Goal: Task Accomplishment & Management: Complete application form

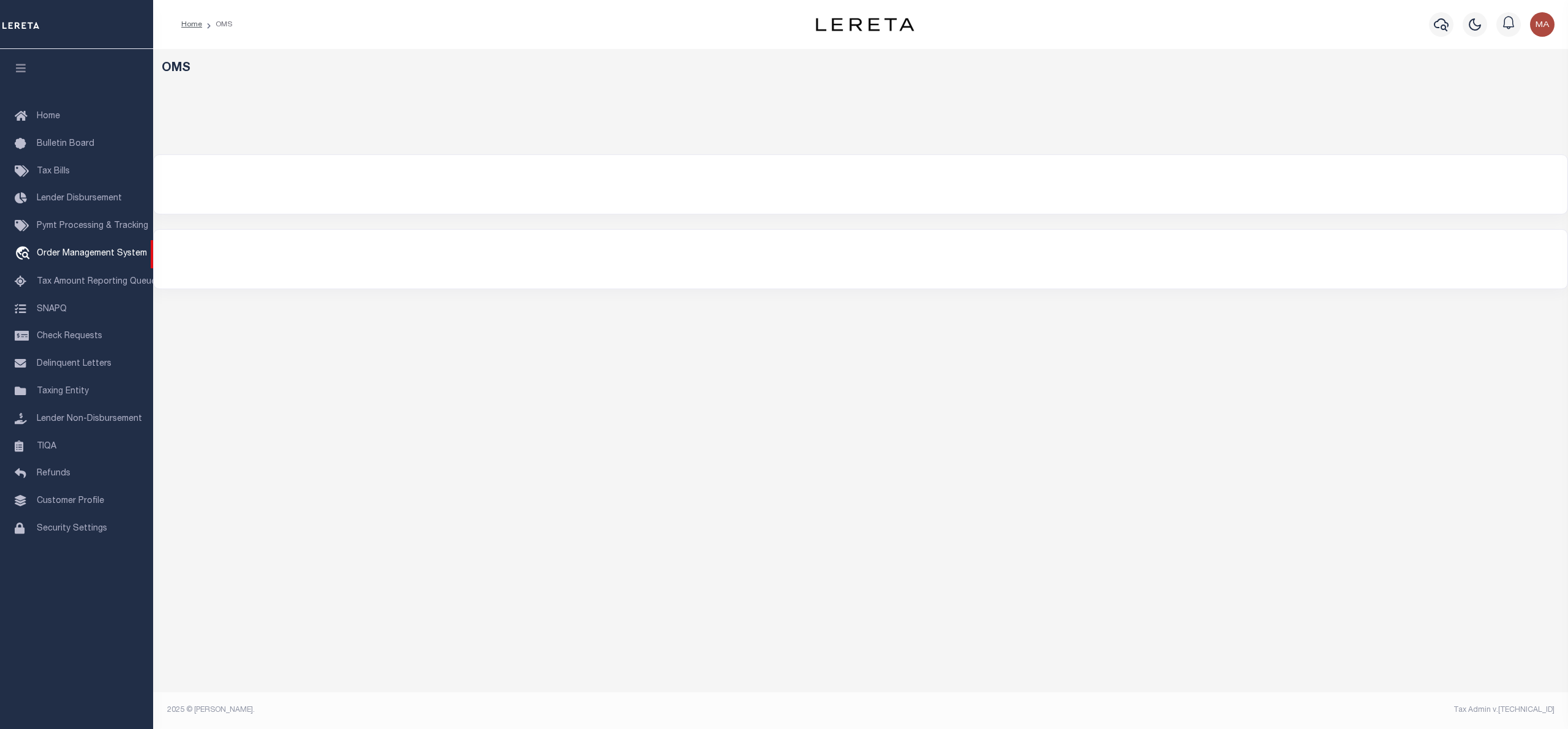
select select "200"
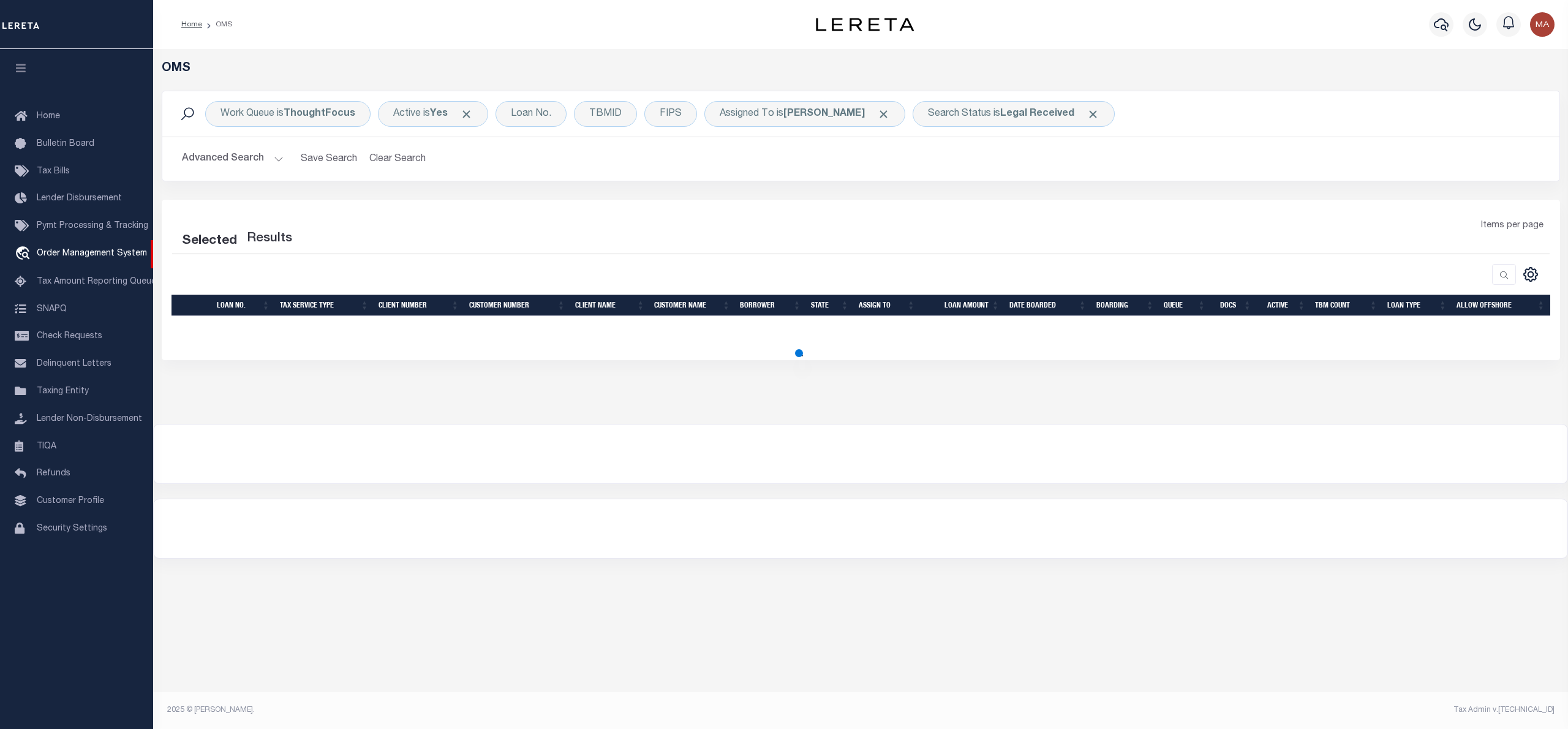
select select "200"
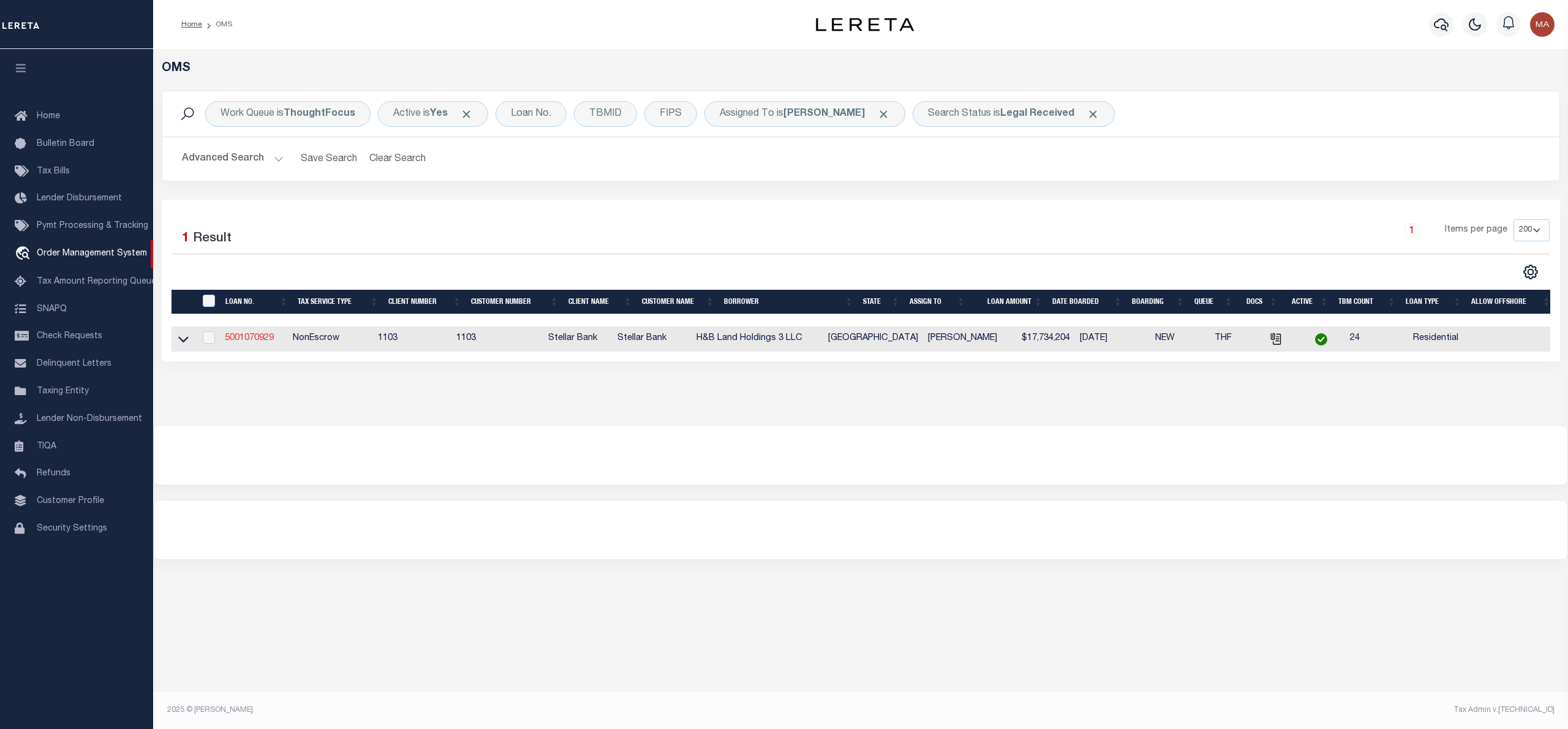
click at [241, 341] on link "5001070929" at bounding box center [249, 338] width 49 height 8
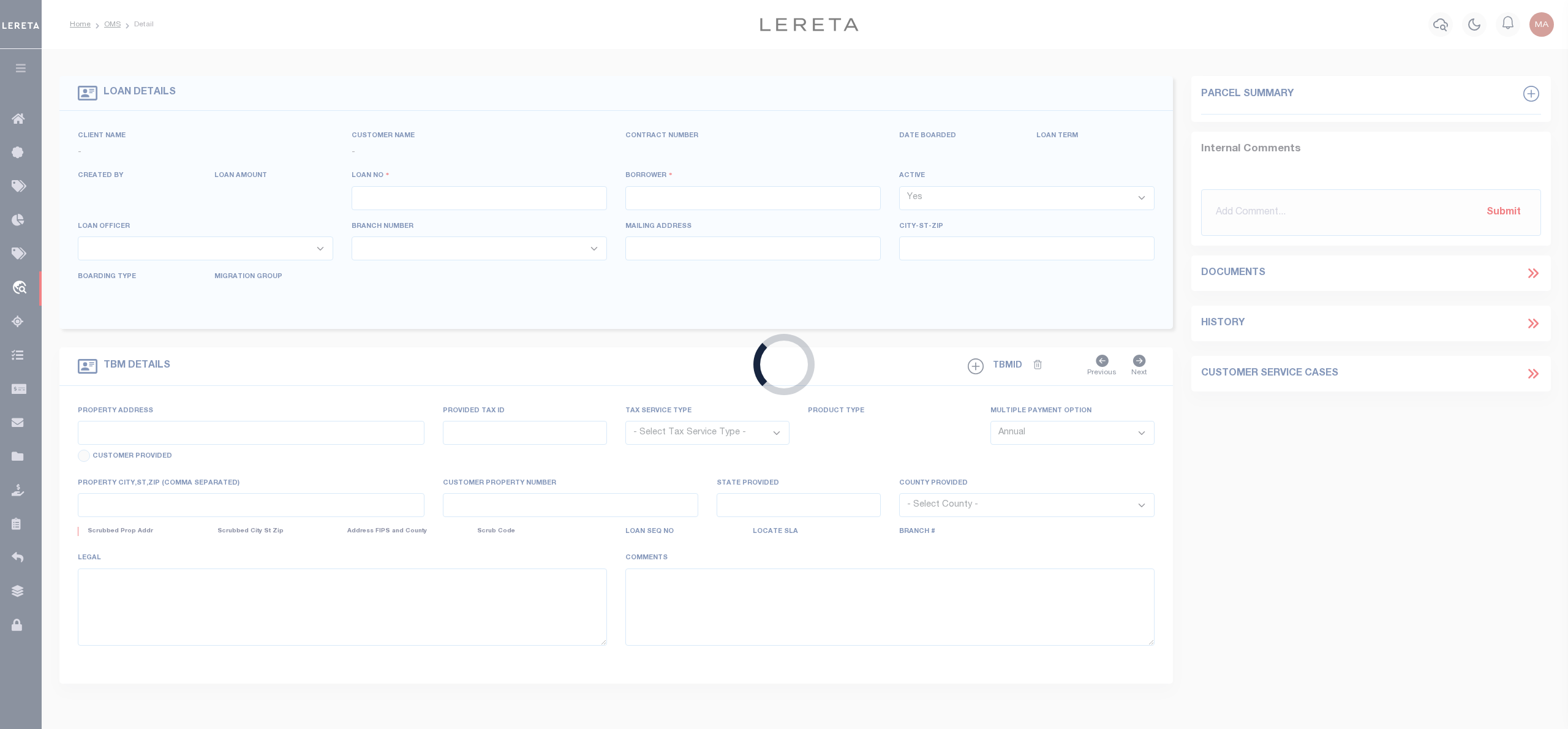
type input "5001070929"
type input "H&B Land Holdings 3 LLC"
select select
type input "[STREET_ADDRESS]"
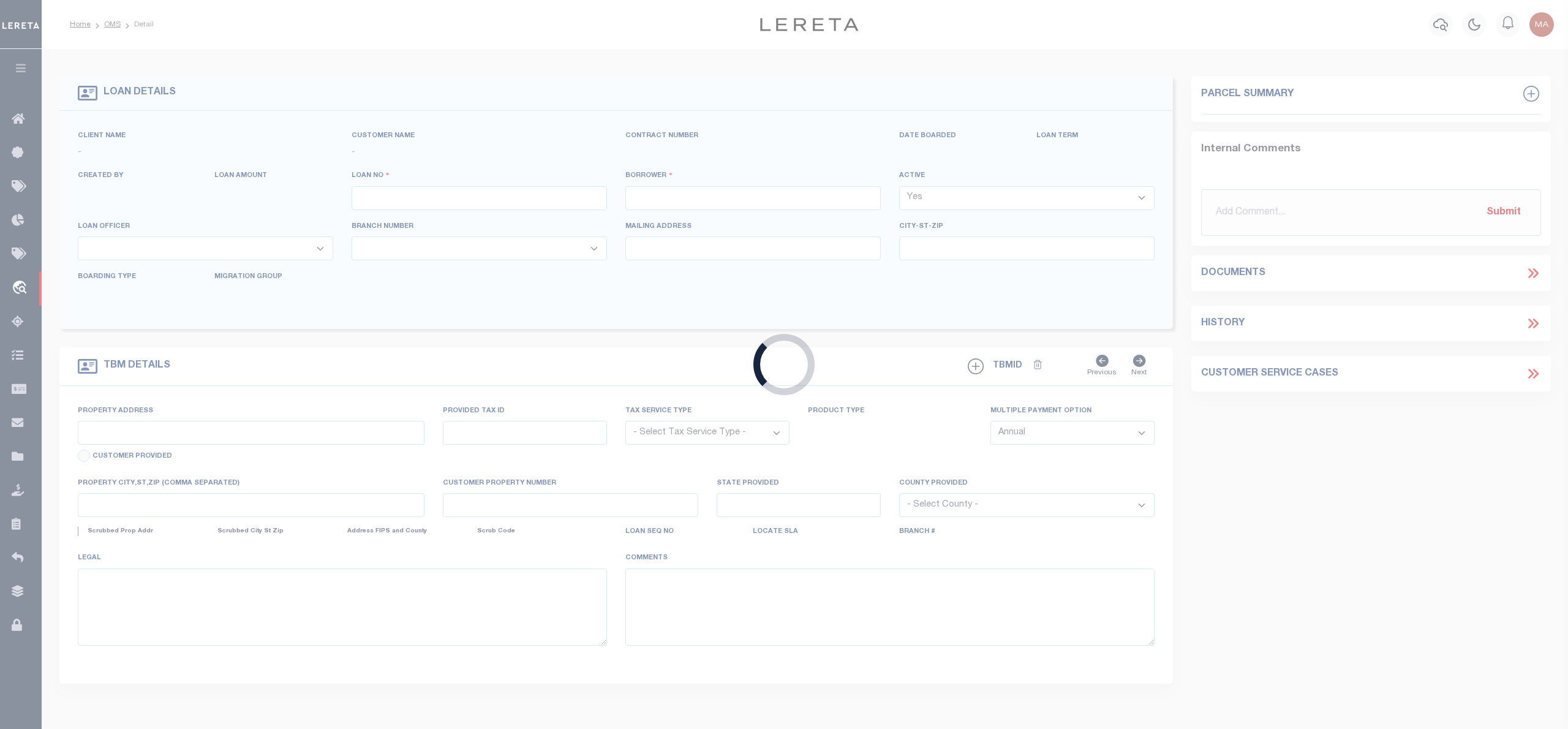
type input "[GEOGRAPHIC_DATA] TX 77041-2037"
type input "[DATE]"
select select "10"
select select "NonEscrow"
type input "[STREET_ADDRESS]"
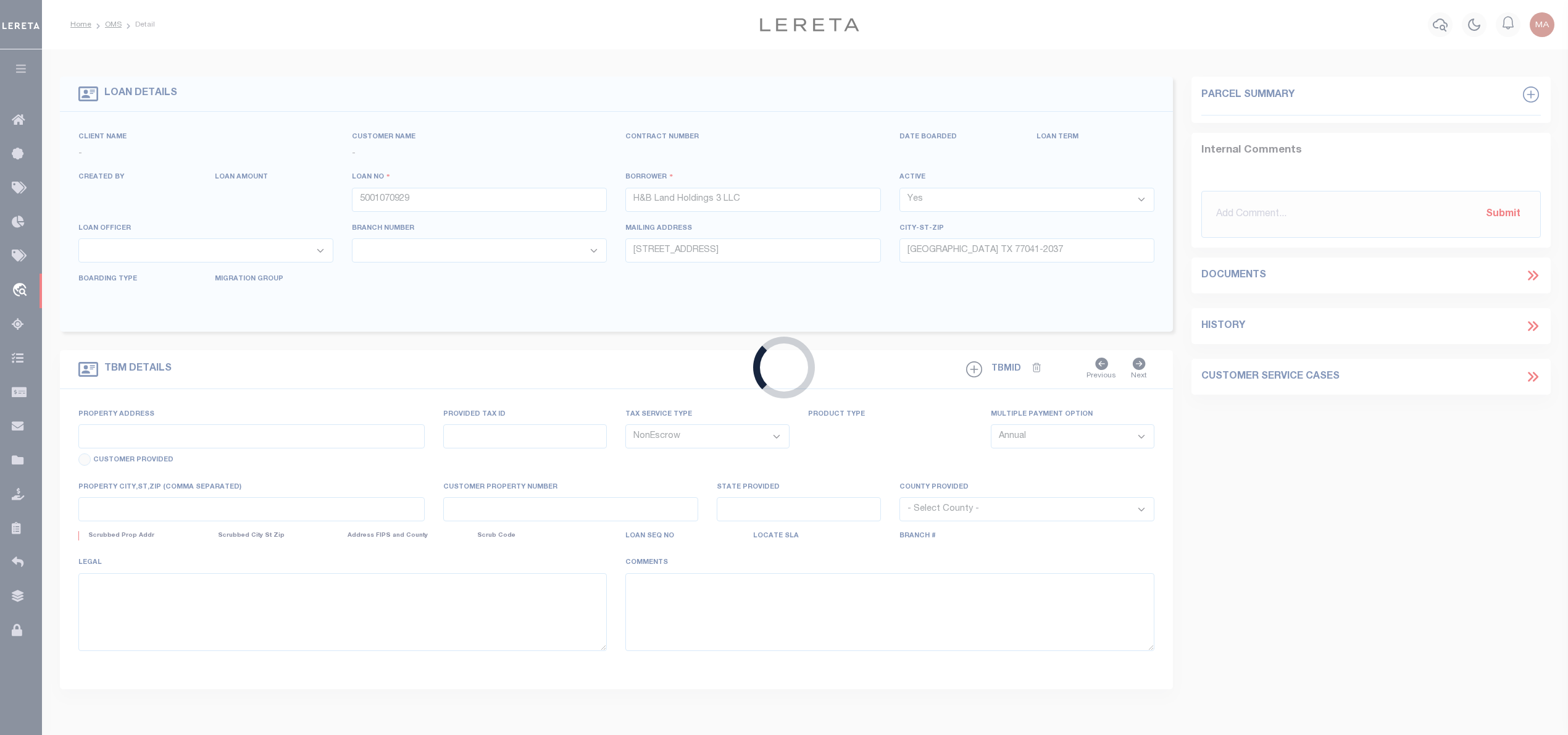
select select
type input "[PERSON_NAME] TX 77417-0262"
type textarea "Emberly Sec 1 - [GEOGRAPHIC_DATA] Lots 5, 10, 13, 17, 27, 29, 31, 33, 35, 37, 3…"
select select "11286"
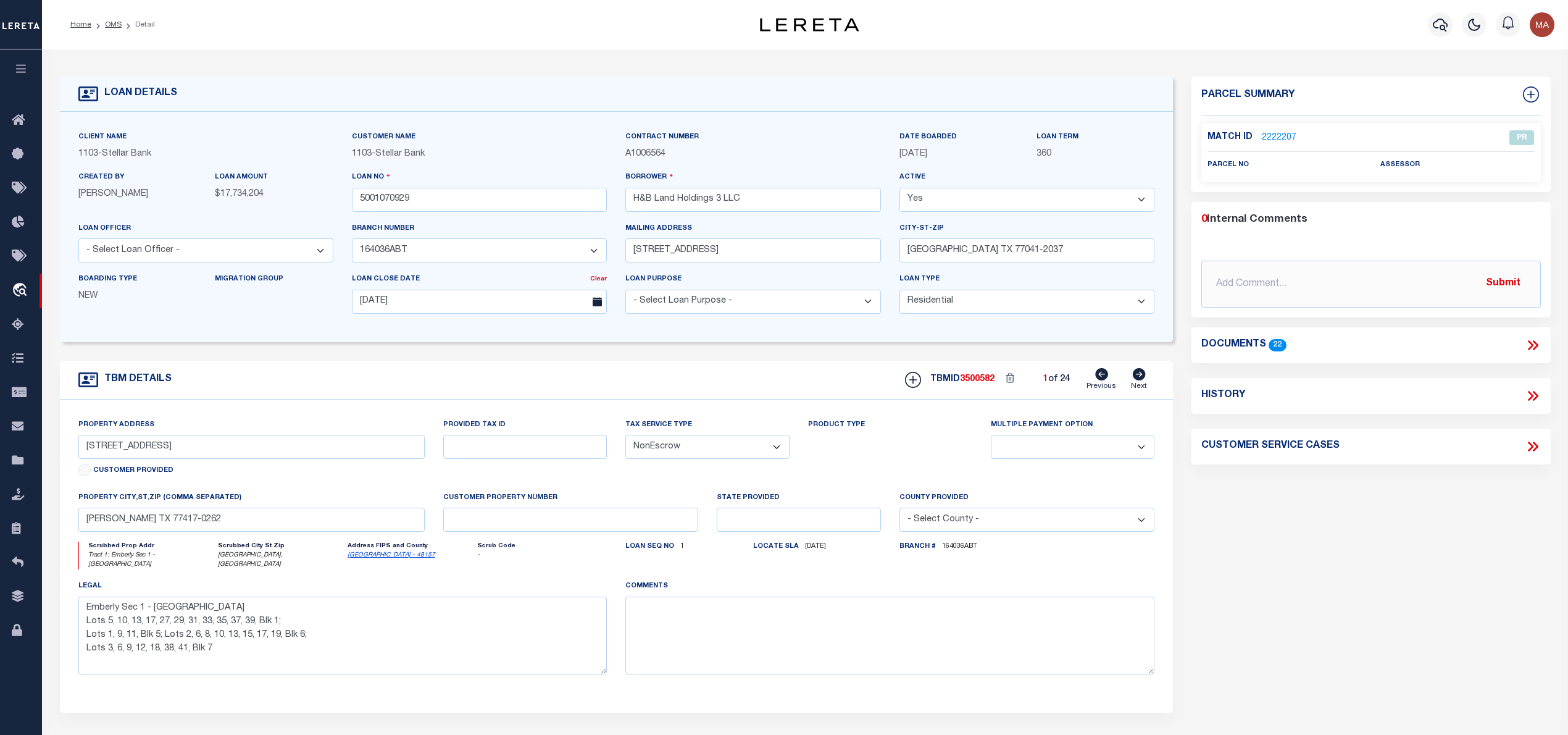
click at [1533, 347] on icon at bounding box center [1532, 345] width 16 height 16
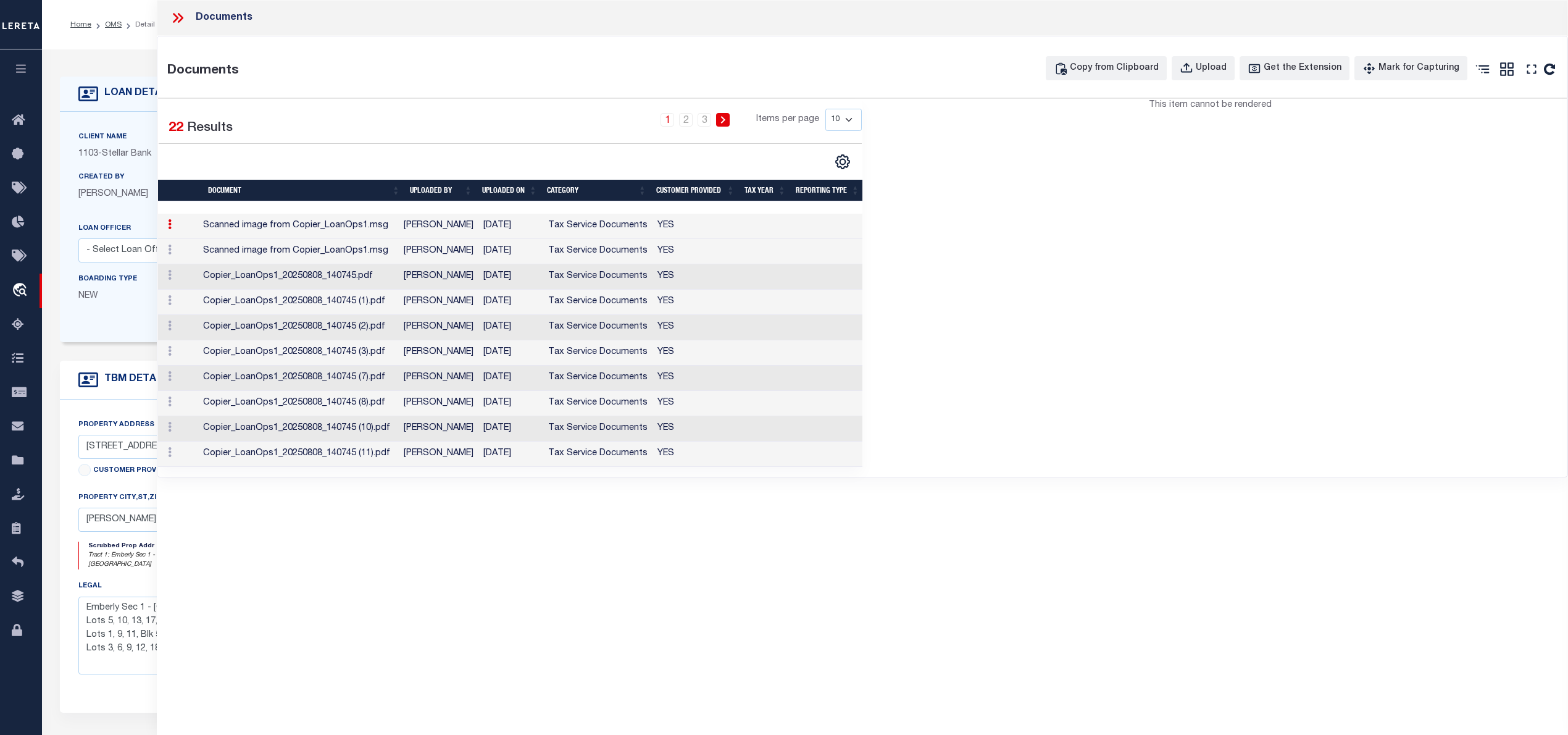
click at [621, 307] on td "Tax Service Documents" at bounding box center [598, 302] width 109 height 26
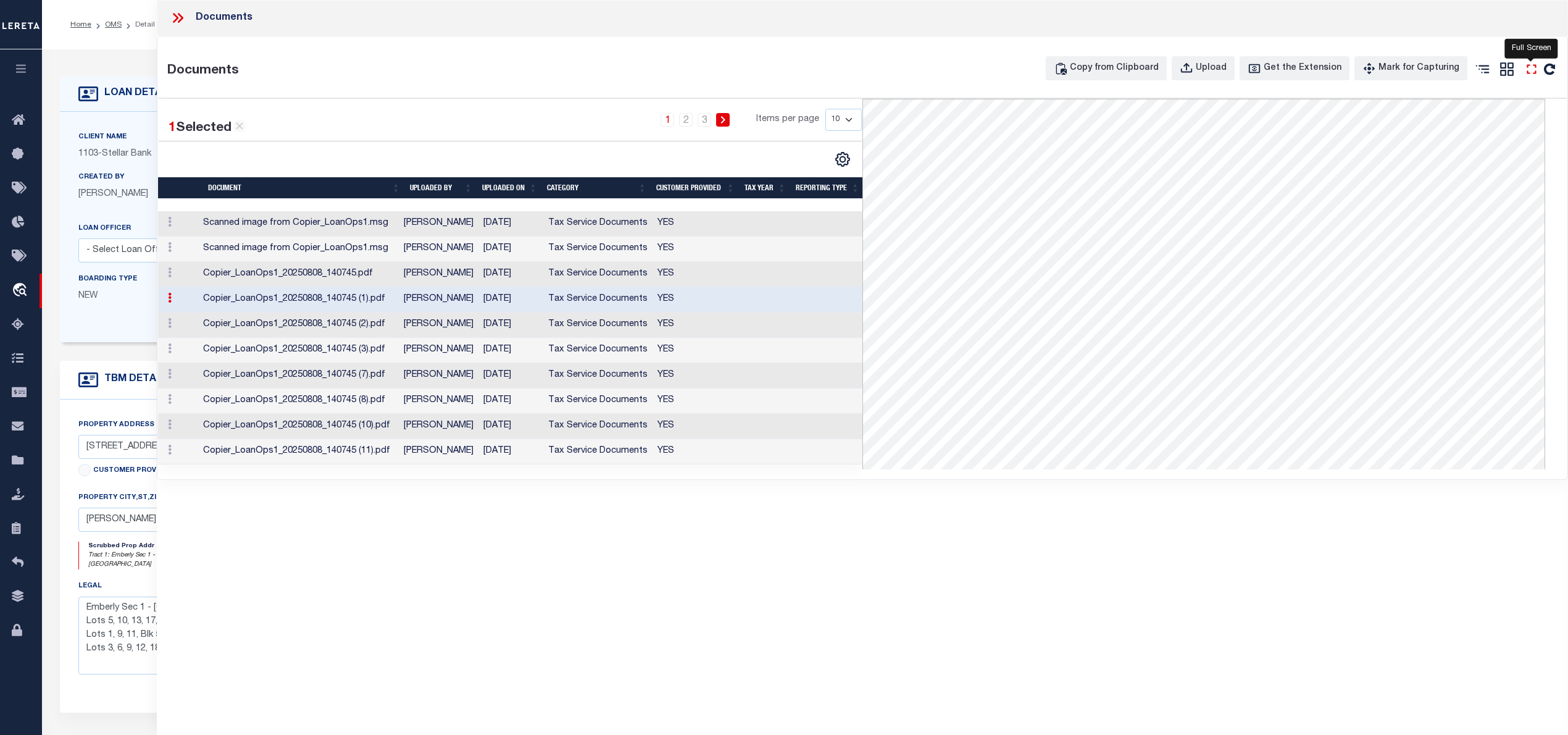
click at [1531, 65] on icon at bounding box center [1531, 69] width 16 height 16
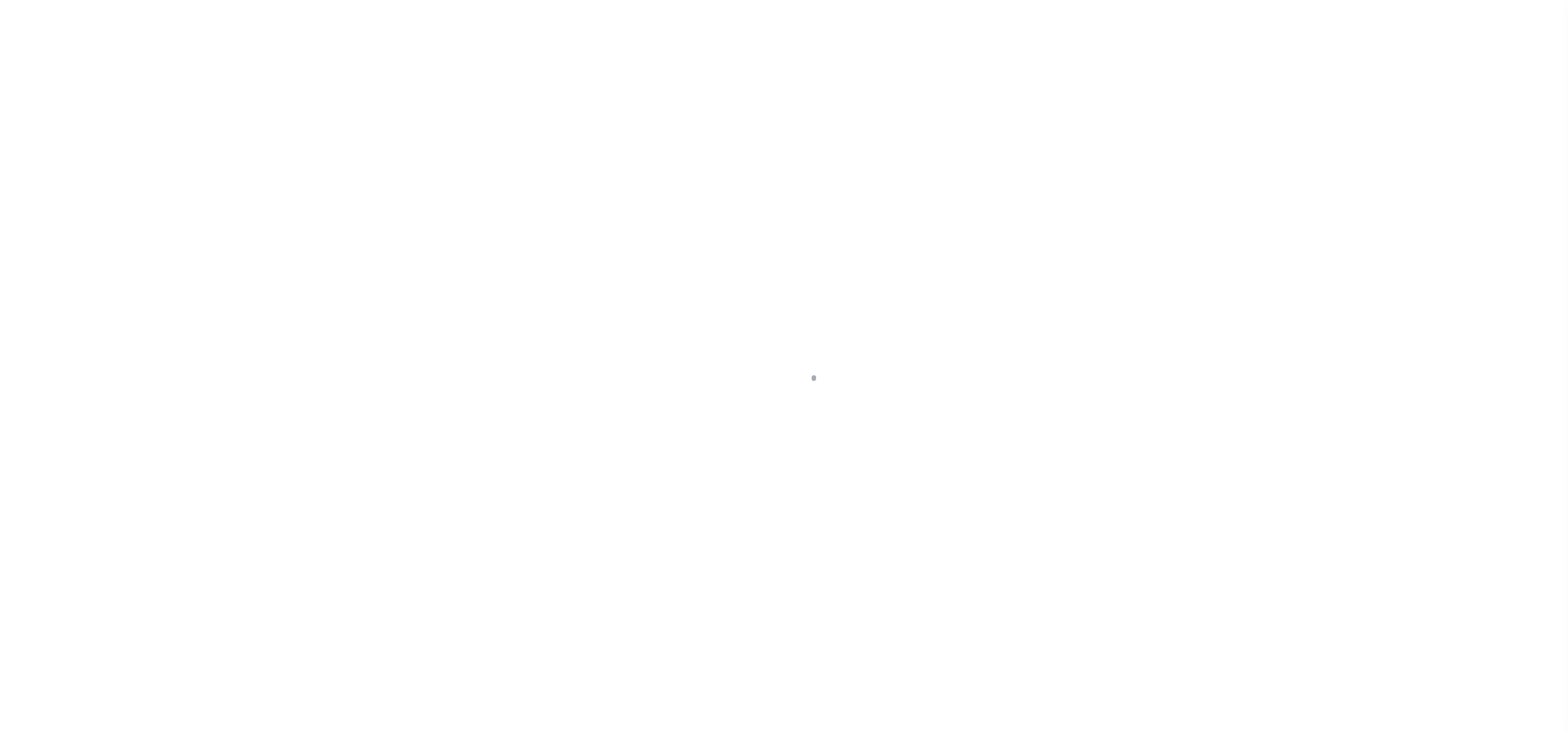
select select "11286"
select select "10"
select select "NonEscrow"
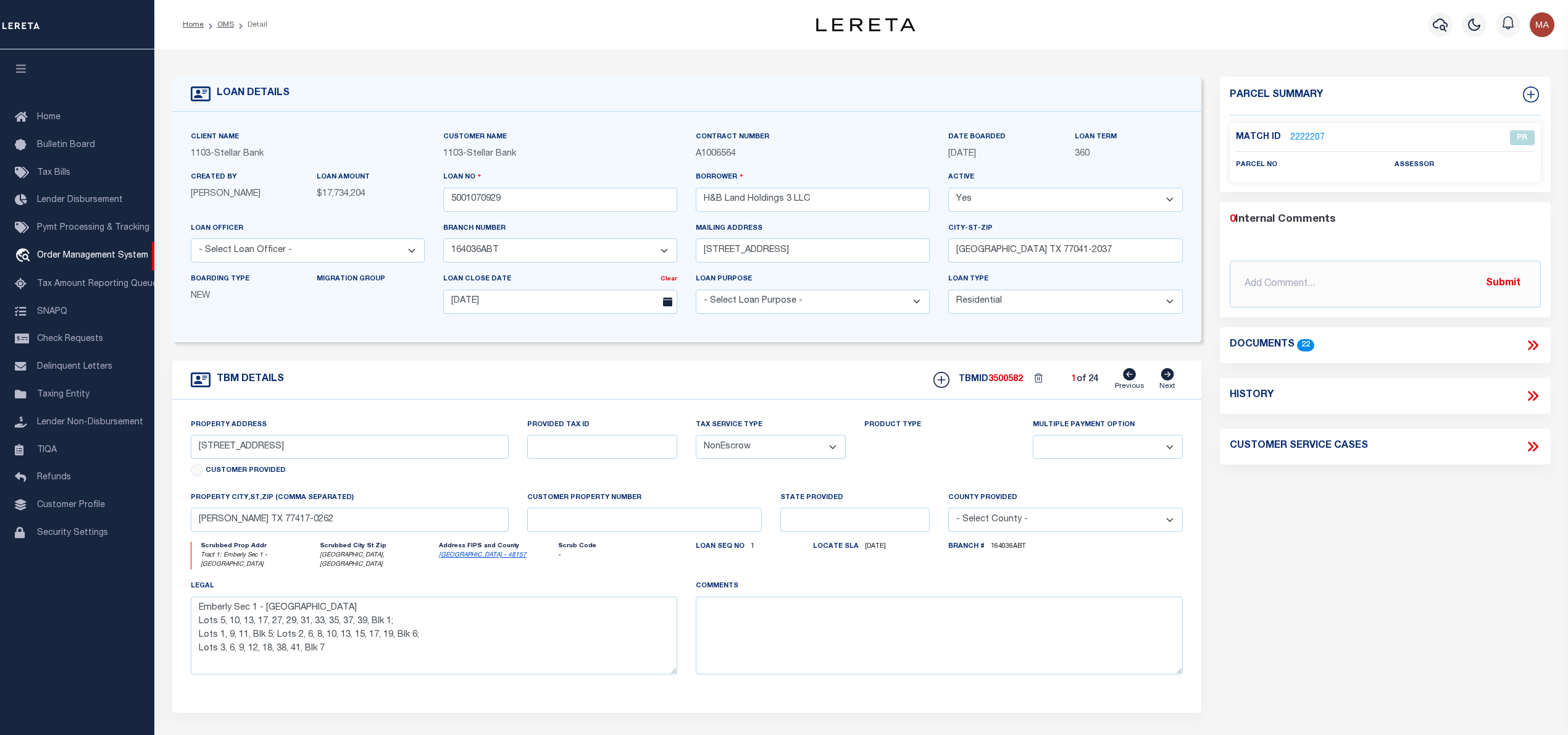
click at [1308, 131] on link "2222207" at bounding box center [1308, 137] width 35 height 13
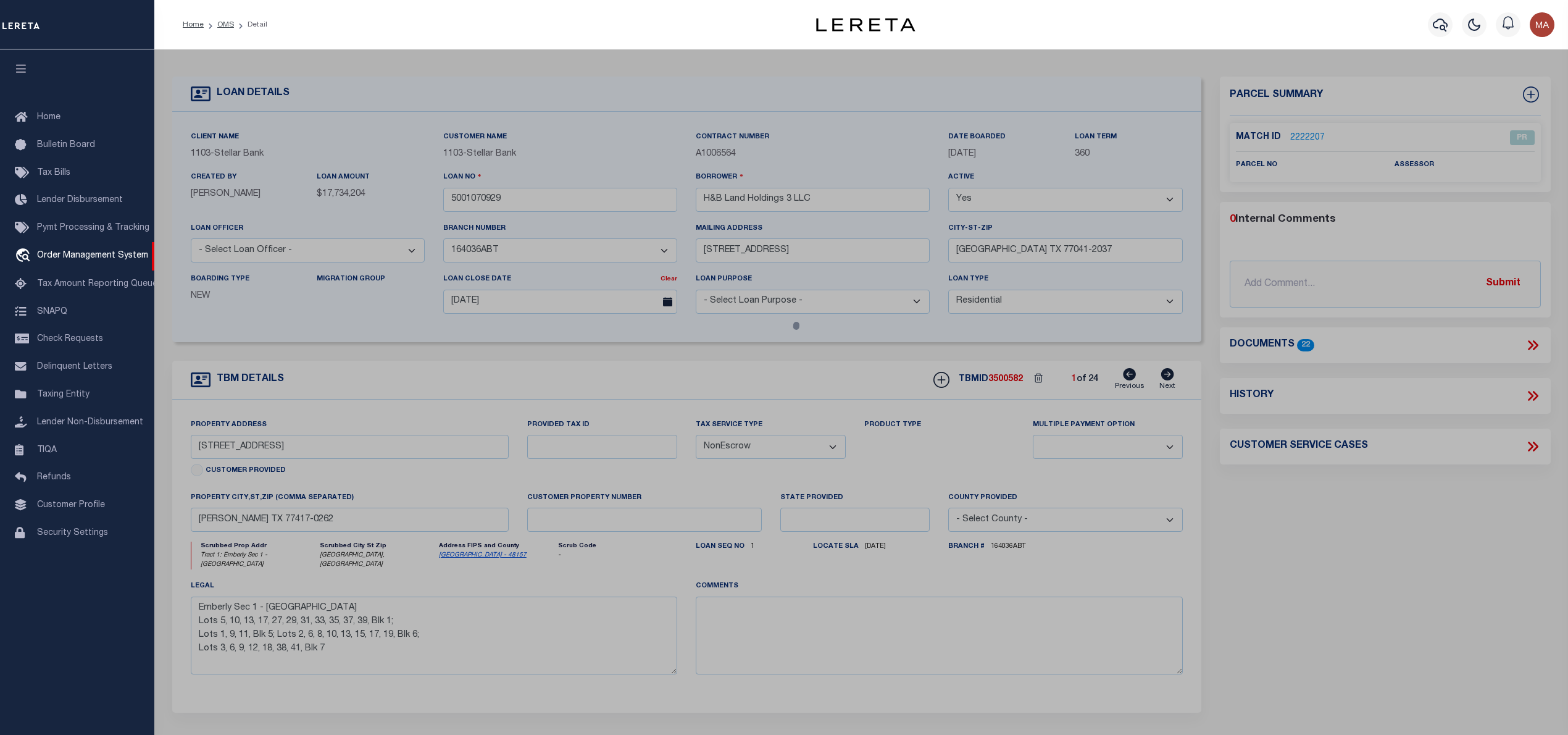
checkbox input "false"
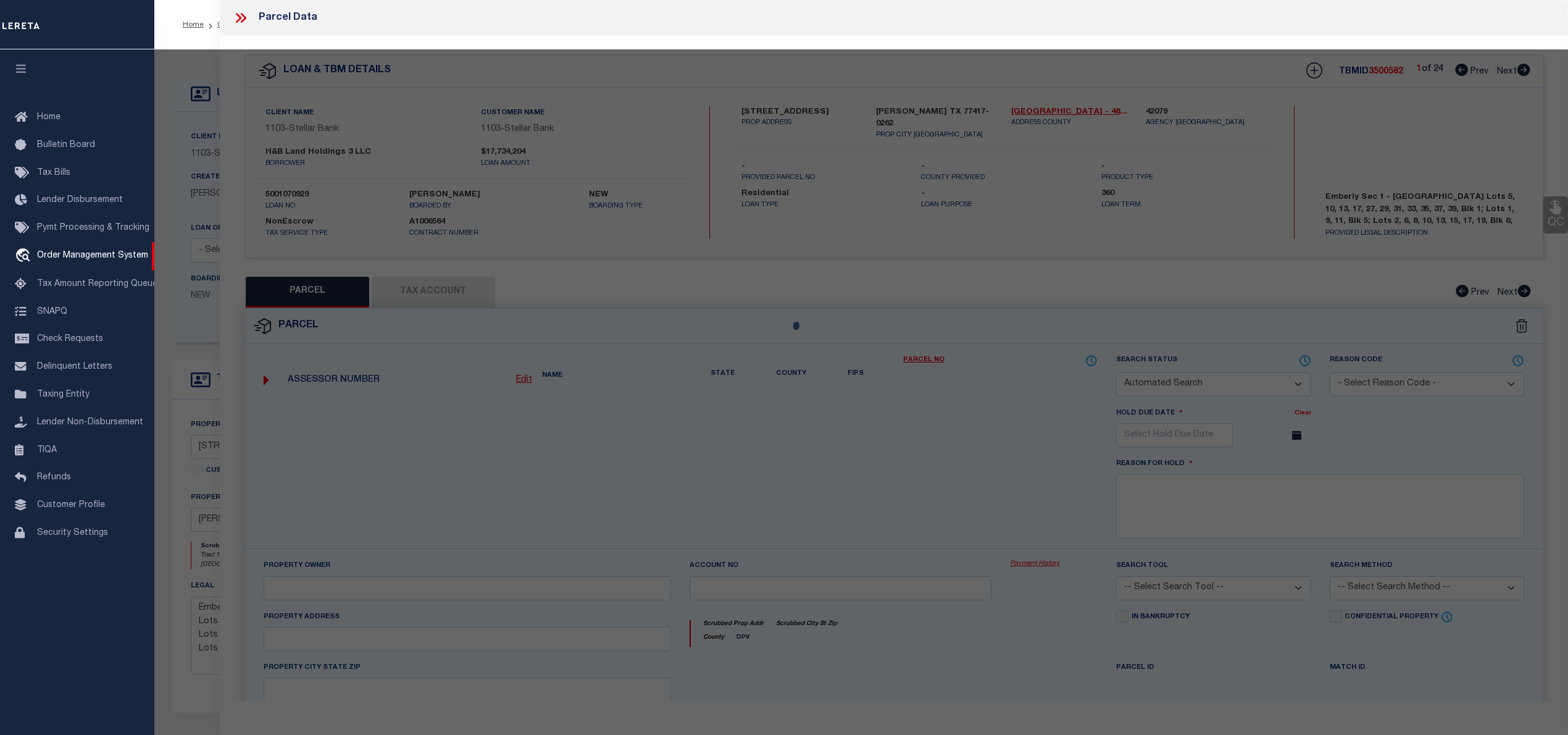
select select "PR"
checkbox input "false"
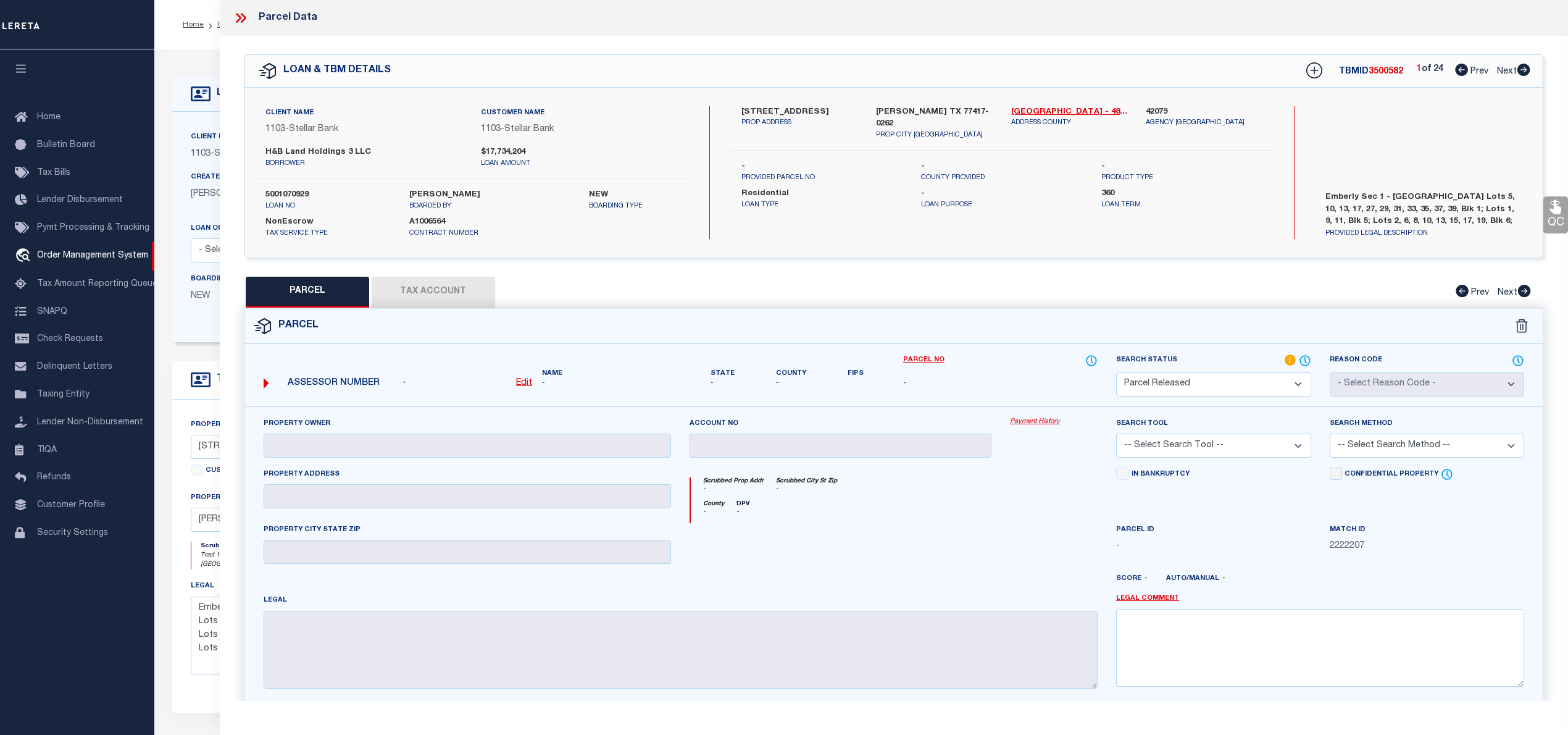
click at [1526, 66] on icon at bounding box center [1523, 70] width 13 height 13
select select "AS"
checkbox input "false"
select select "RD"
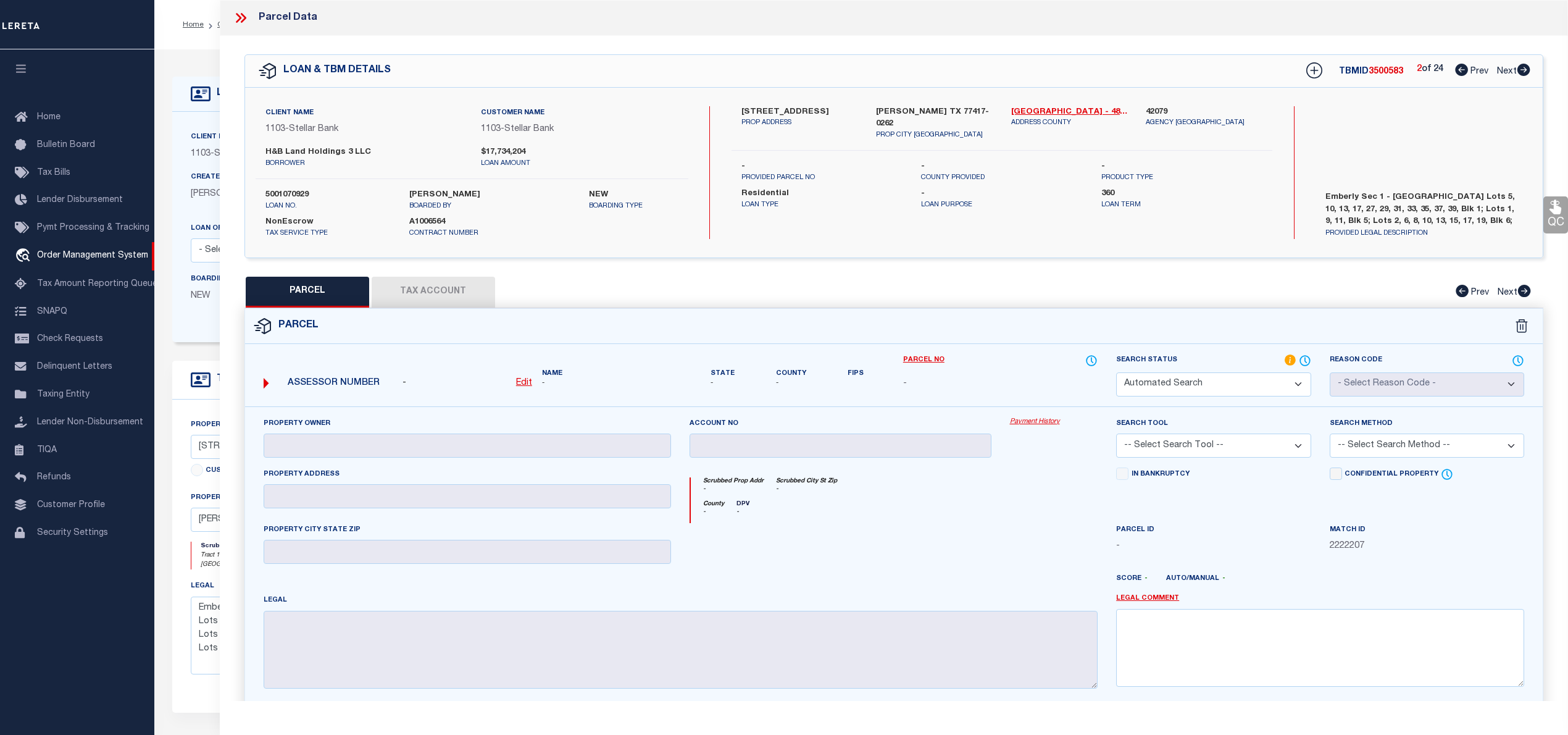
type input "H & B LAND HOLDINGS LLC"
select select "ATL"
select select "ADD"
type input "10910 WANDER WAY"
checkbox input "false"
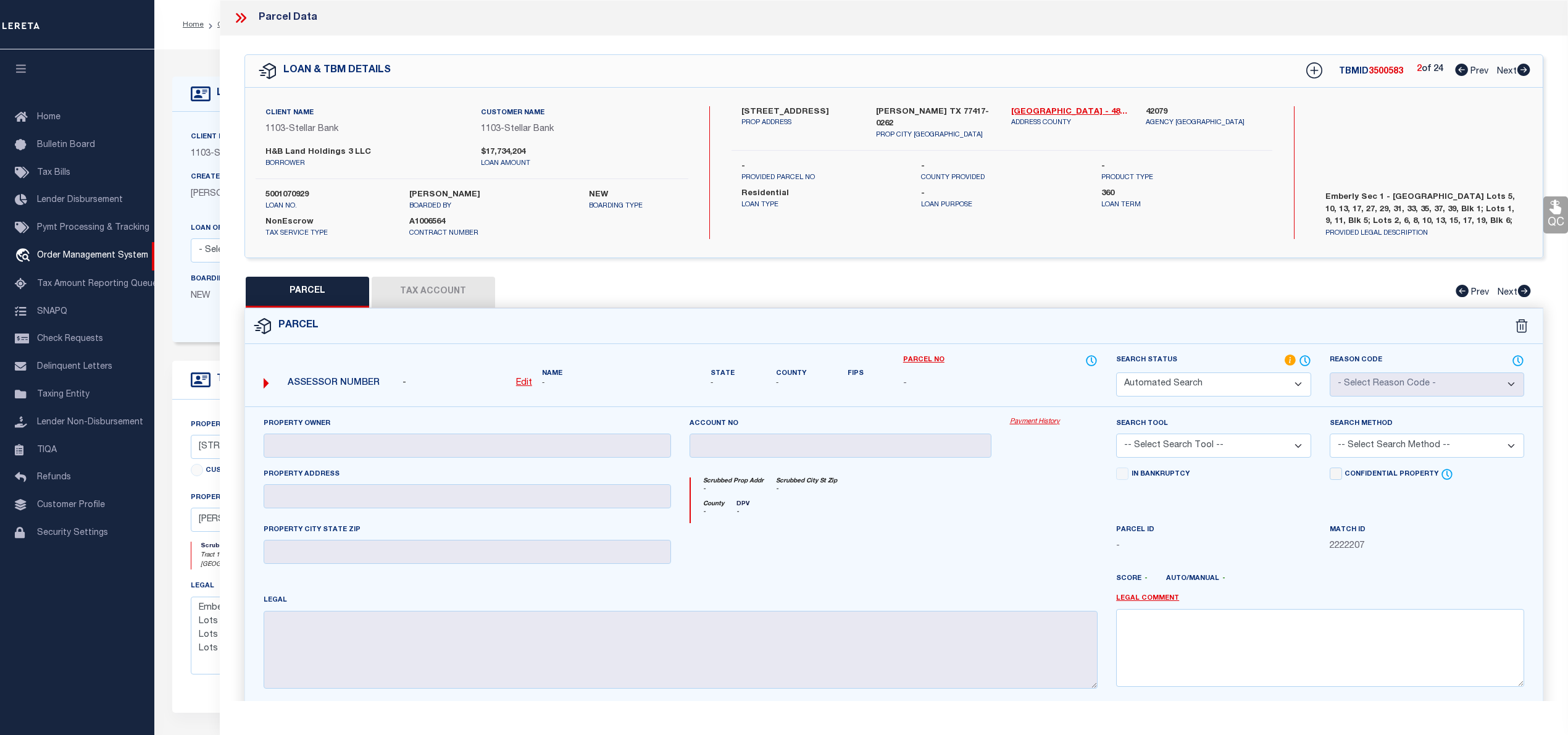
type input "BEASLEY, TX 77417"
type textarea "EMBERLY SEC 1, BLOCK 1, LOT 5"
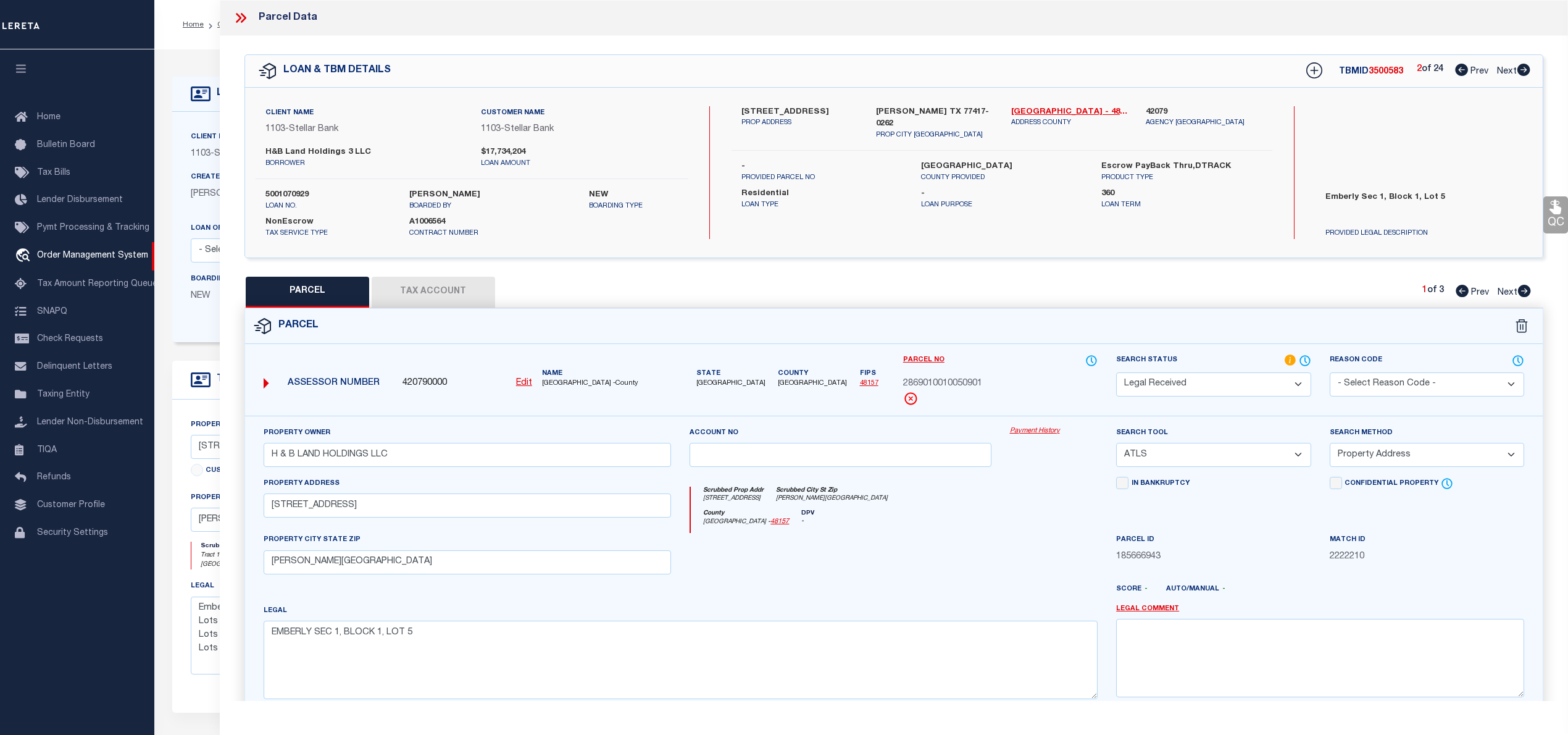
click at [1458, 69] on icon at bounding box center [1461, 70] width 13 height 13
select select "AS"
select select
checkbox input "false"
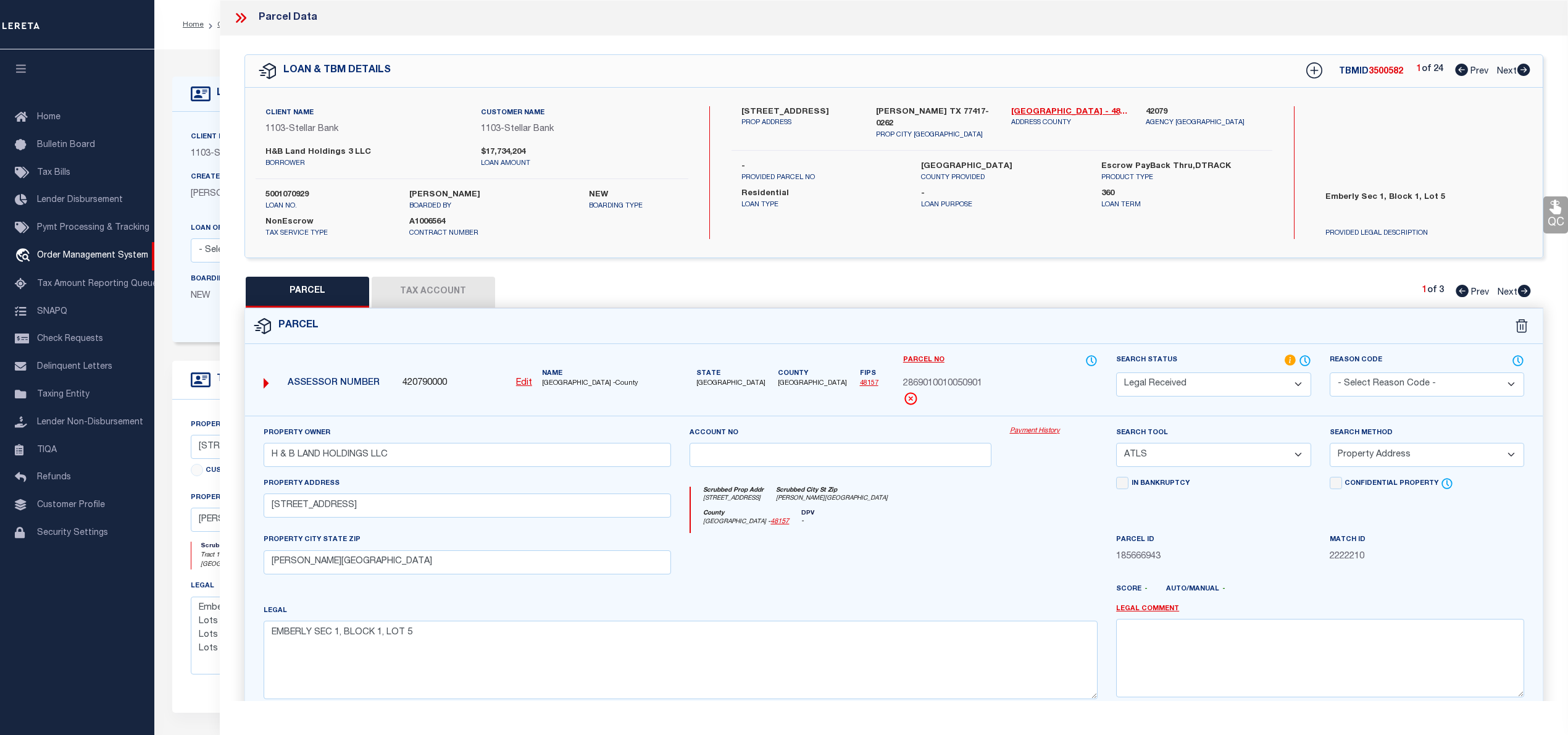
checkbox input "false"
select select "PR"
checkbox input "false"
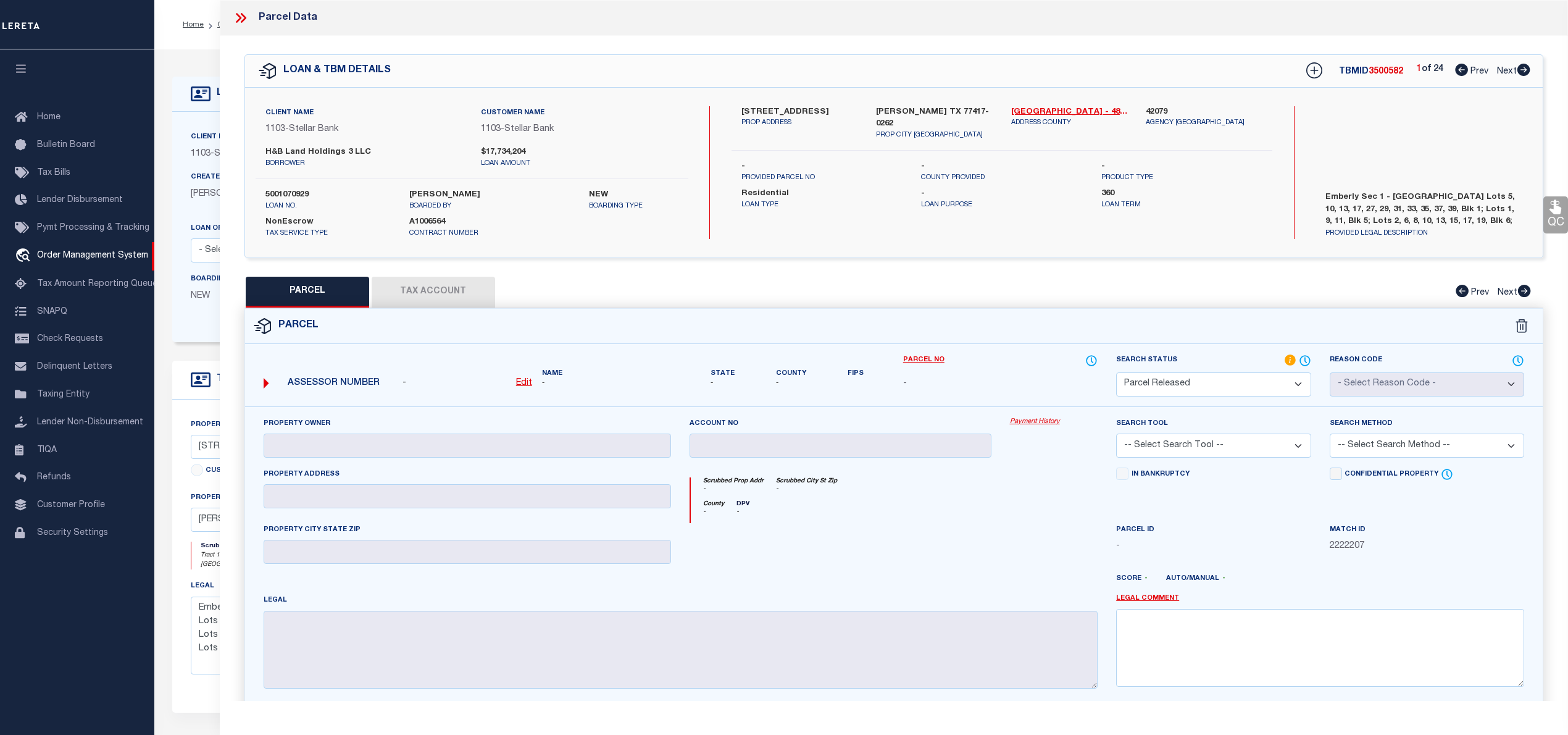
scroll to position [75, 0]
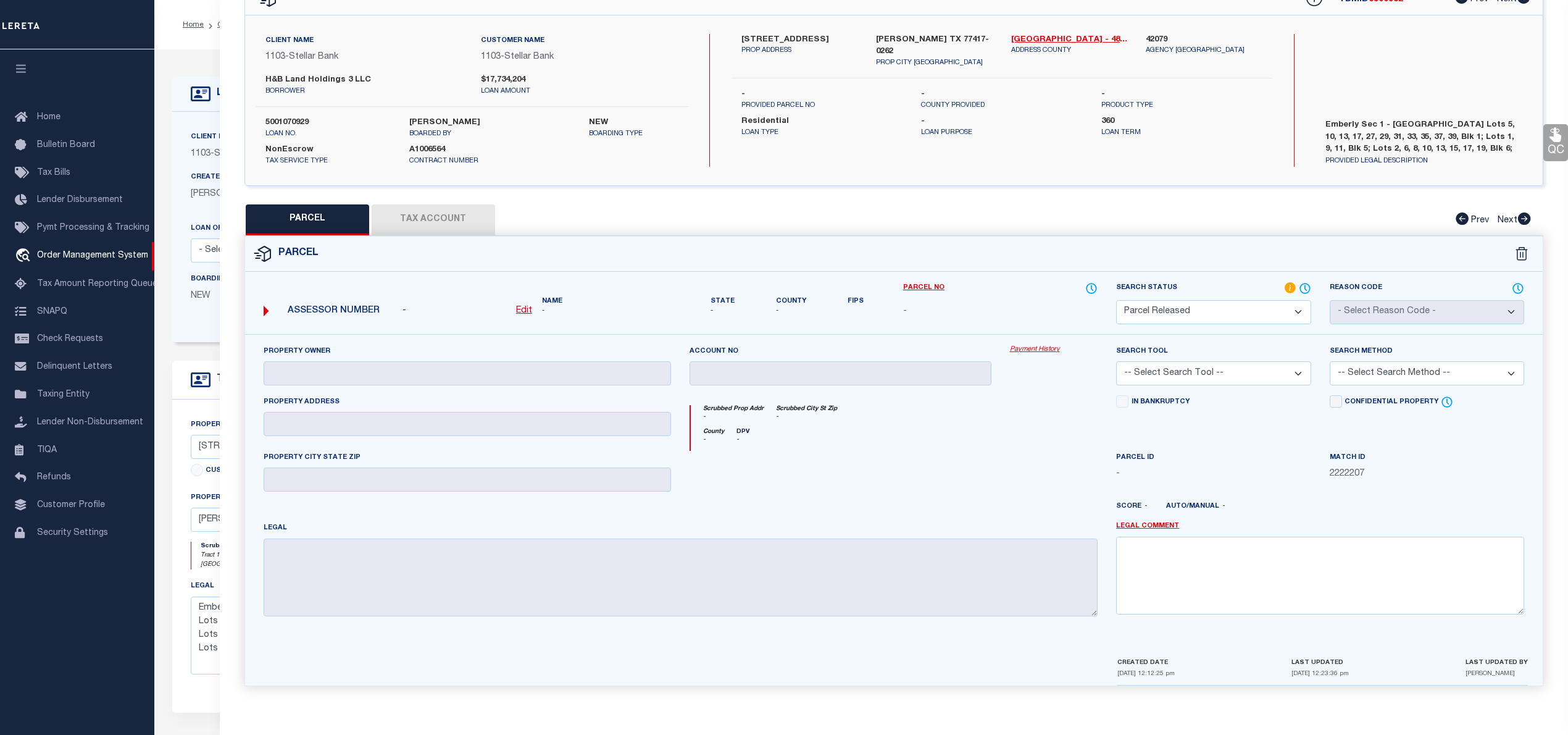
click at [1532, 146] on div "Emberly Sec 1 - Fort Bend Lots 5, 10, 13, 17, 27, 29, 31, 33, 35, 37, 39, Blk 1…" at bounding box center [1423, 141] width 235 height 53
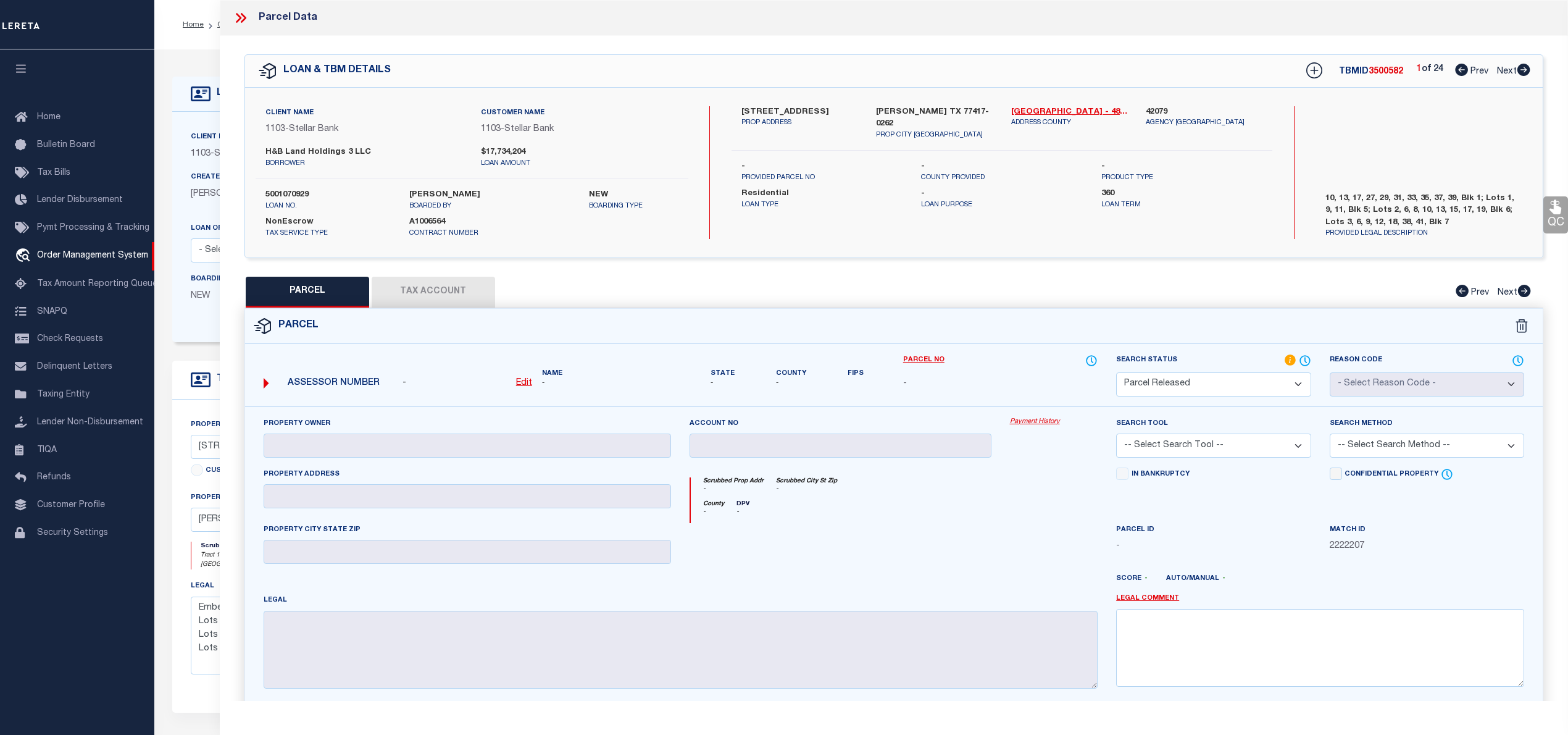
click at [1519, 67] on icon at bounding box center [1523, 70] width 13 height 13
select select "AS"
checkbox input "false"
select select "RD"
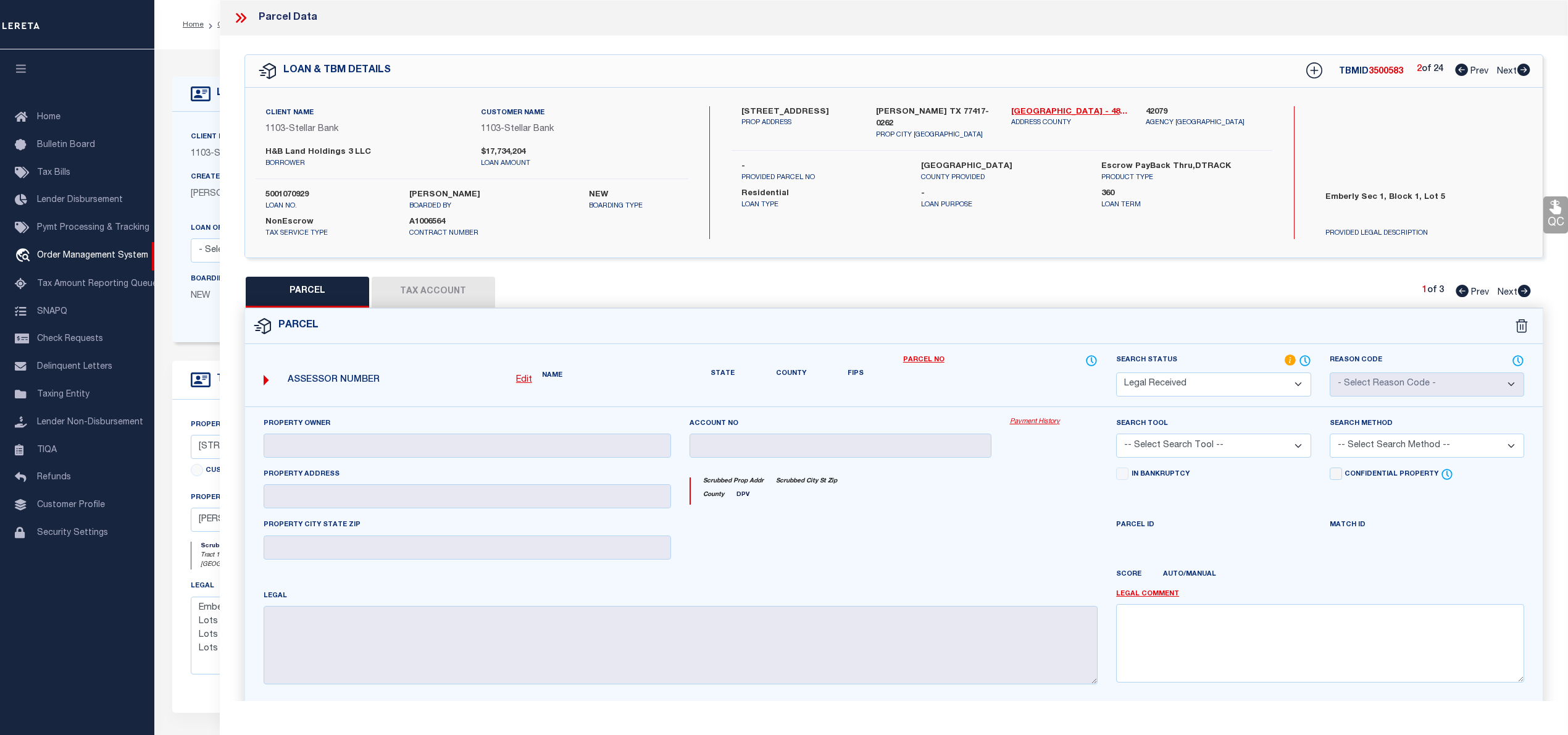
type input "H & B LAND HOLDINGS LLC"
select select "ATL"
select select "ADD"
type input "10910 WANDER WAY"
checkbox input "false"
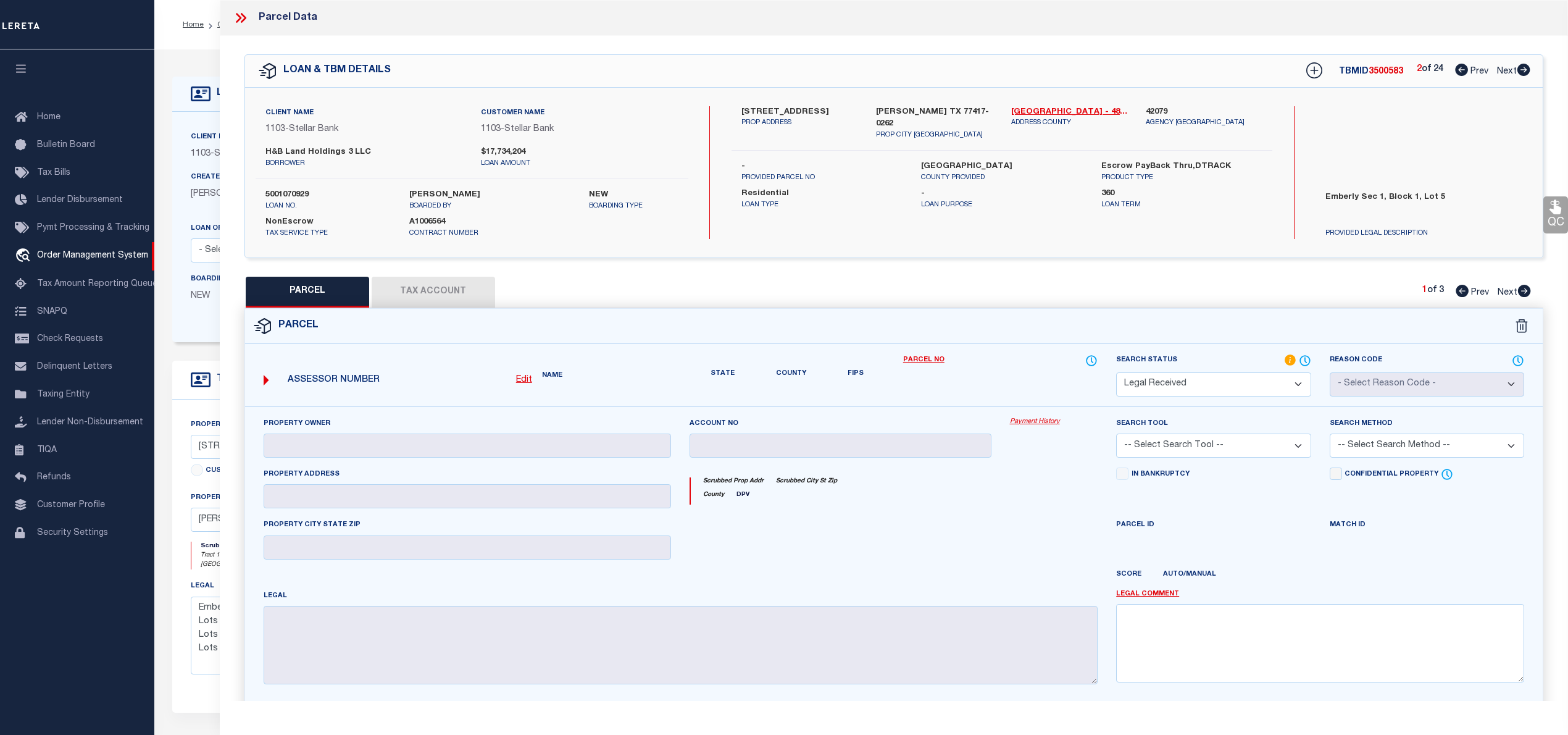
type input "BEASLEY, TX 77417"
type textarea "EMBERLY SEC 1, BLOCK 1, LOT 5"
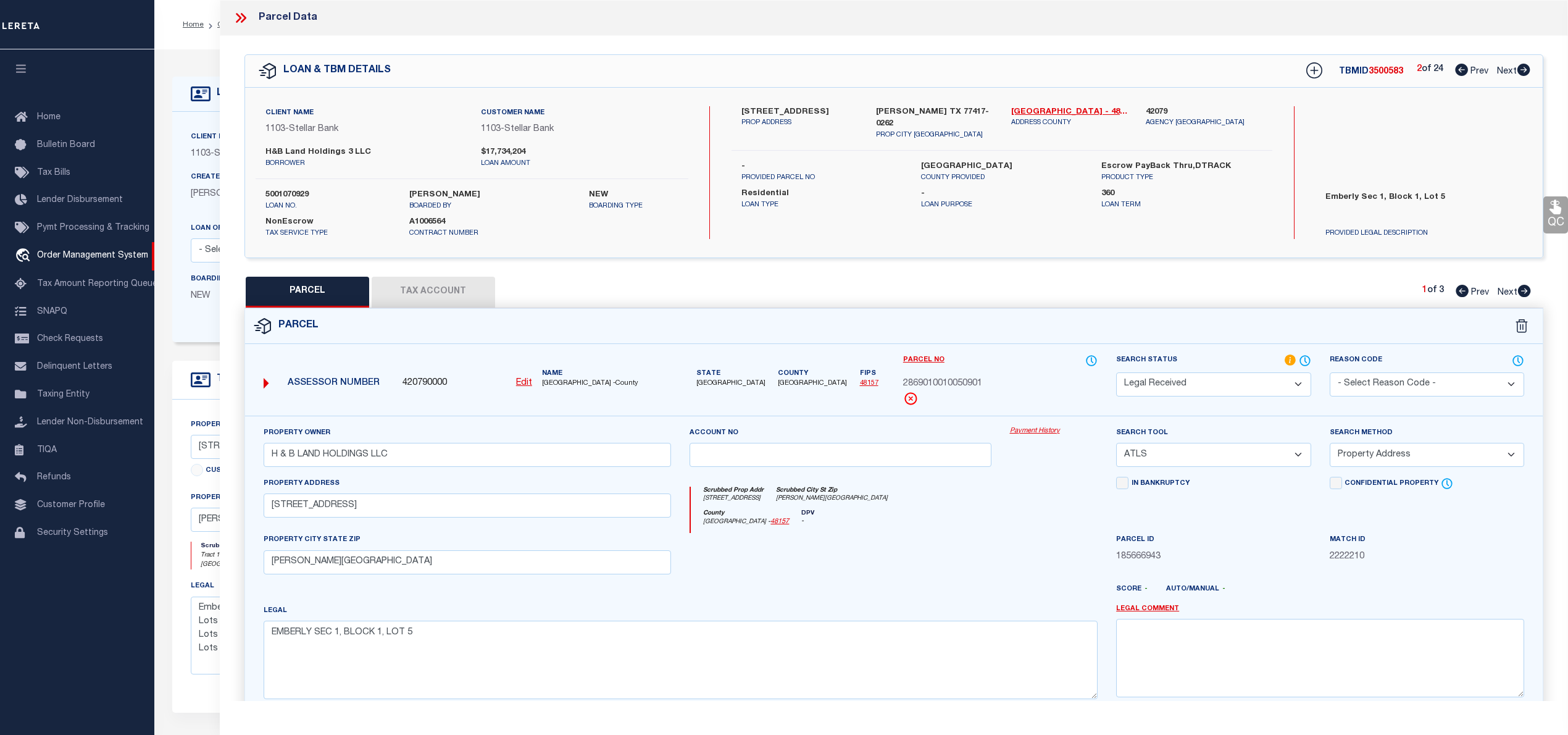
click at [1455, 72] on icon at bounding box center [1461, 70] width 13 height 13
select select "AS"
select select
checkbox input "false"
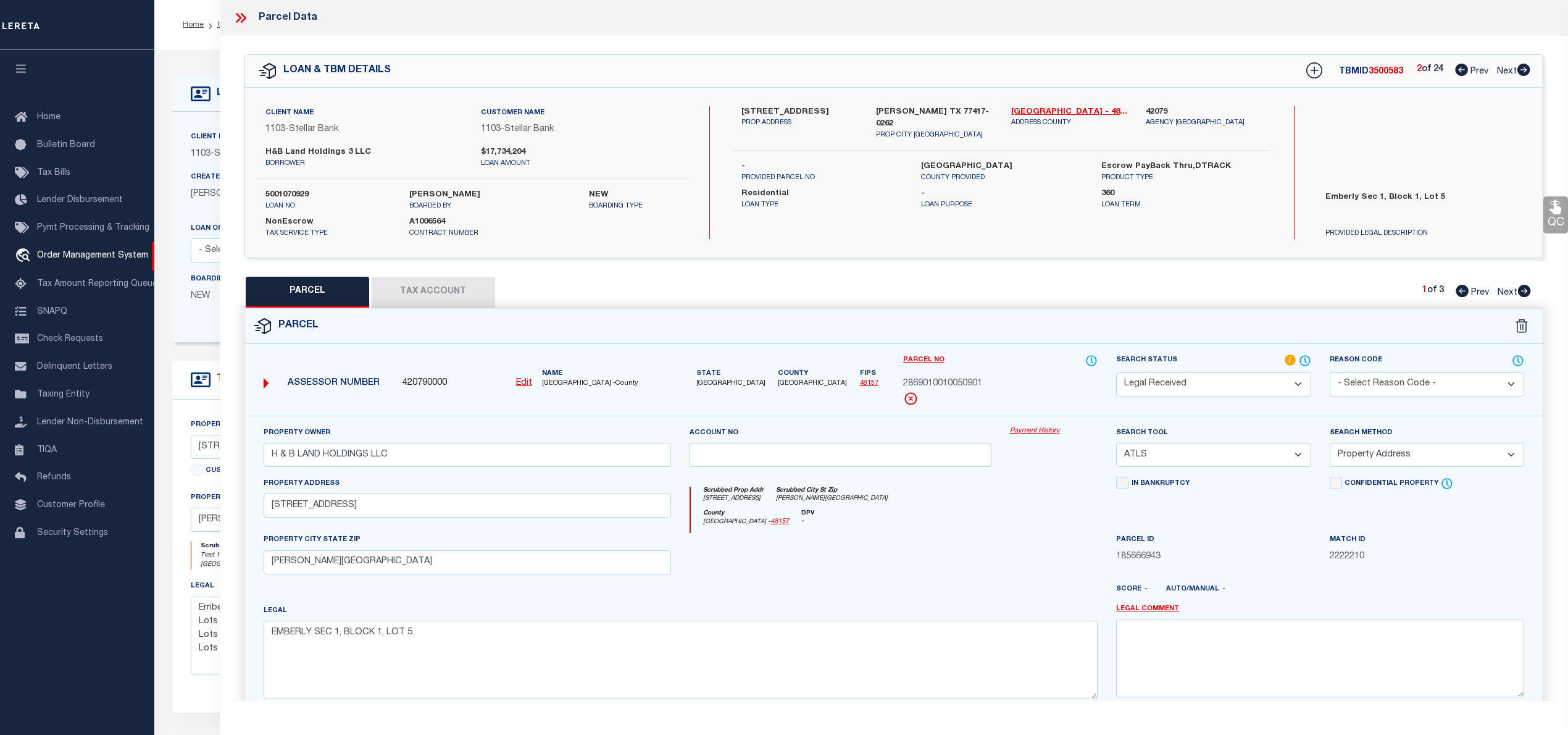
checkbox input "false"
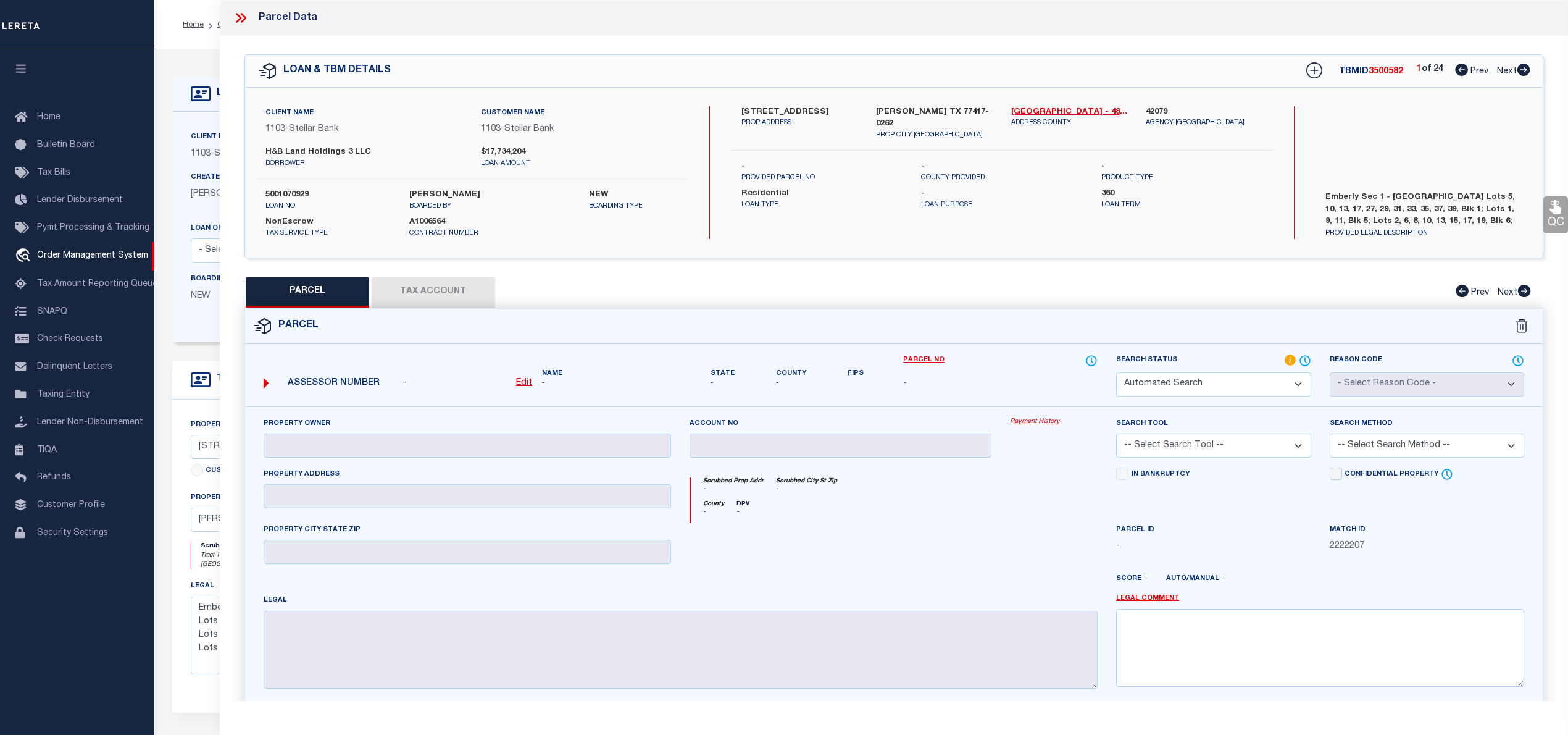
select select "PR"
checkbox input "false"
click at [1522, 71] on icon at bounding box center [1523, 70] width 13 height 13
select select "AS"
checkbox input "false"
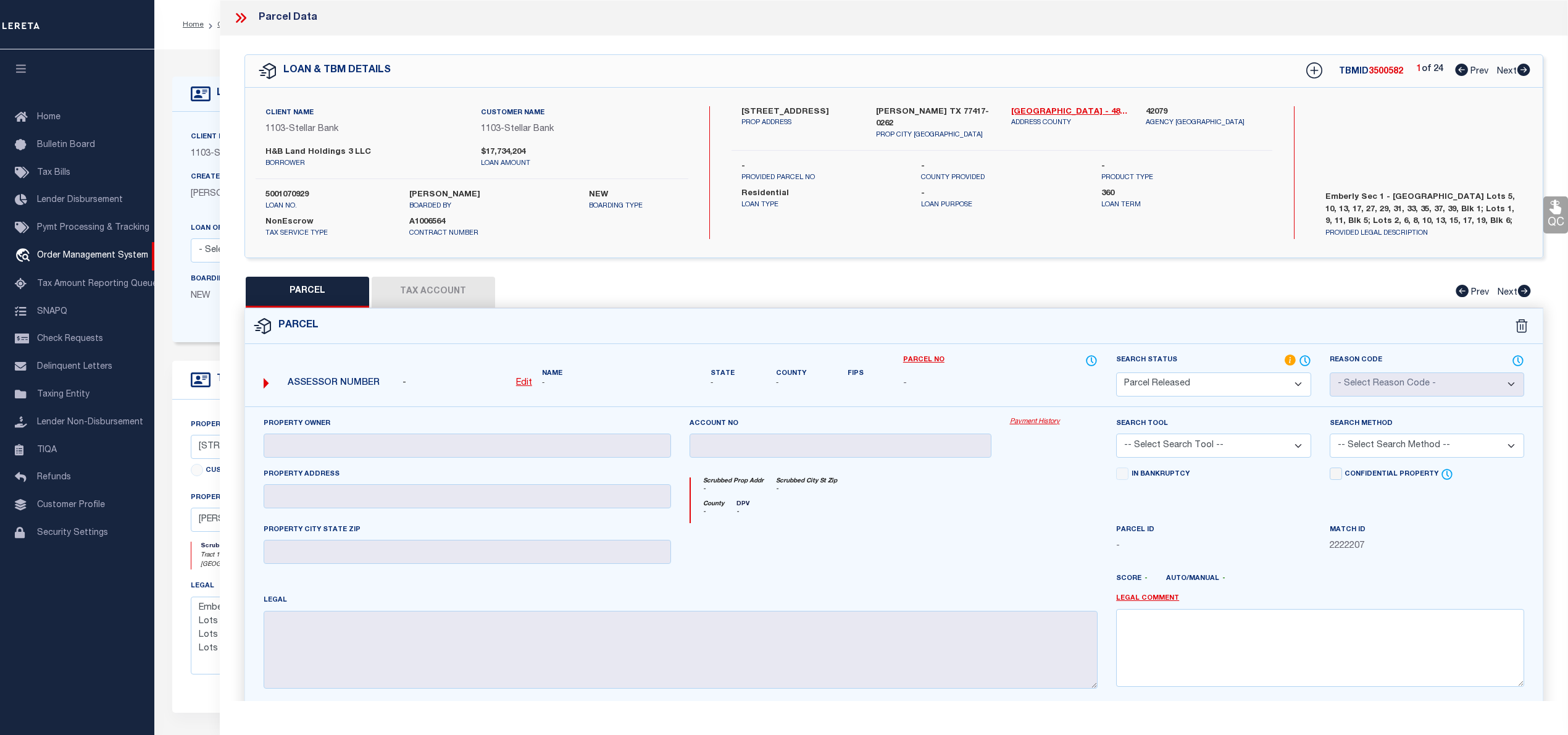
checkbox input "false"
select select "RD"
type input "H & B LAND HOLDINGS LLC"
select select "ATL"
select select "ADD"
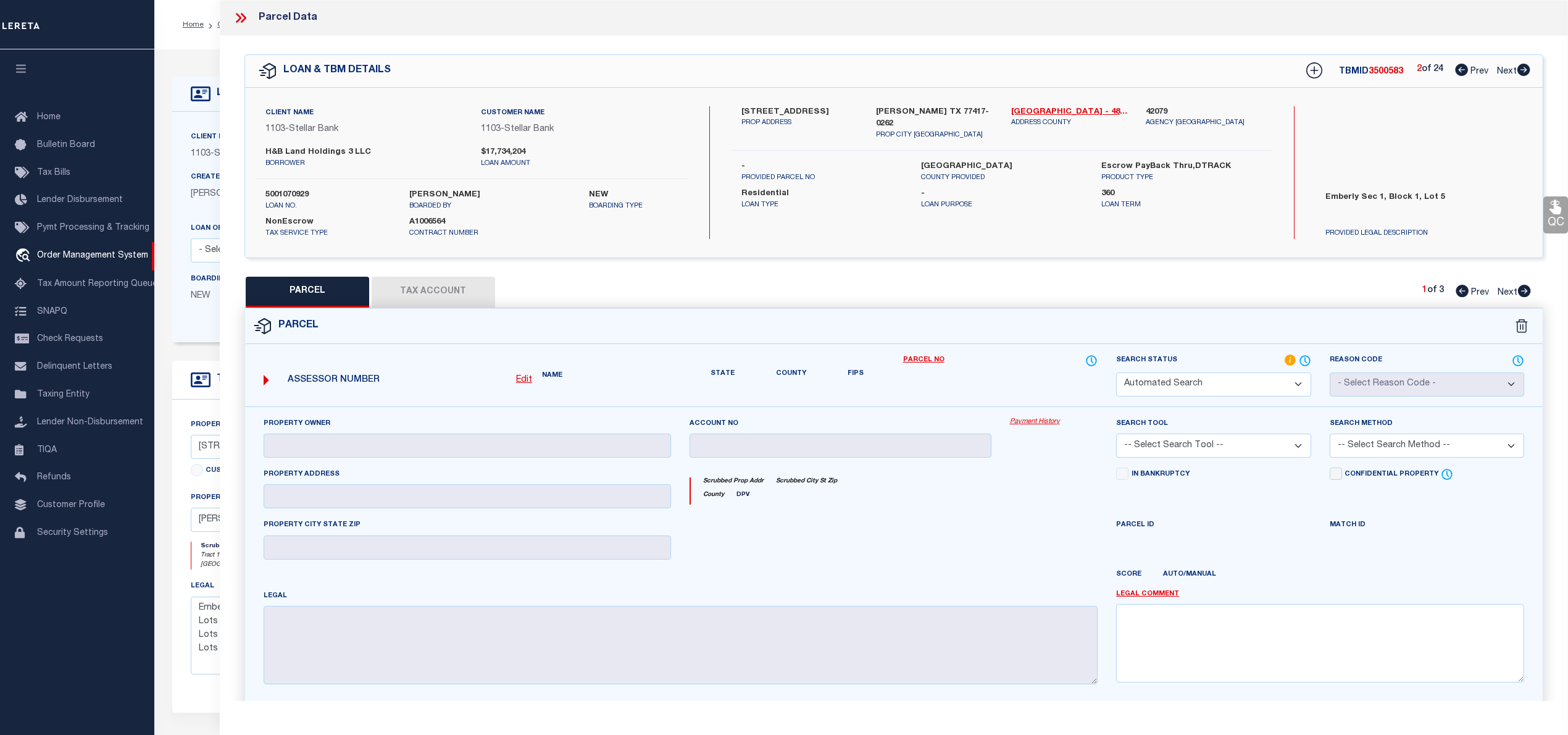
type input "10910 WANDER WAY"
checkbox input "false"
type input "BEASLEY, TX 77417"
type textarea "EMBERLY SEC 1, BLOCK 1, LOT 5"
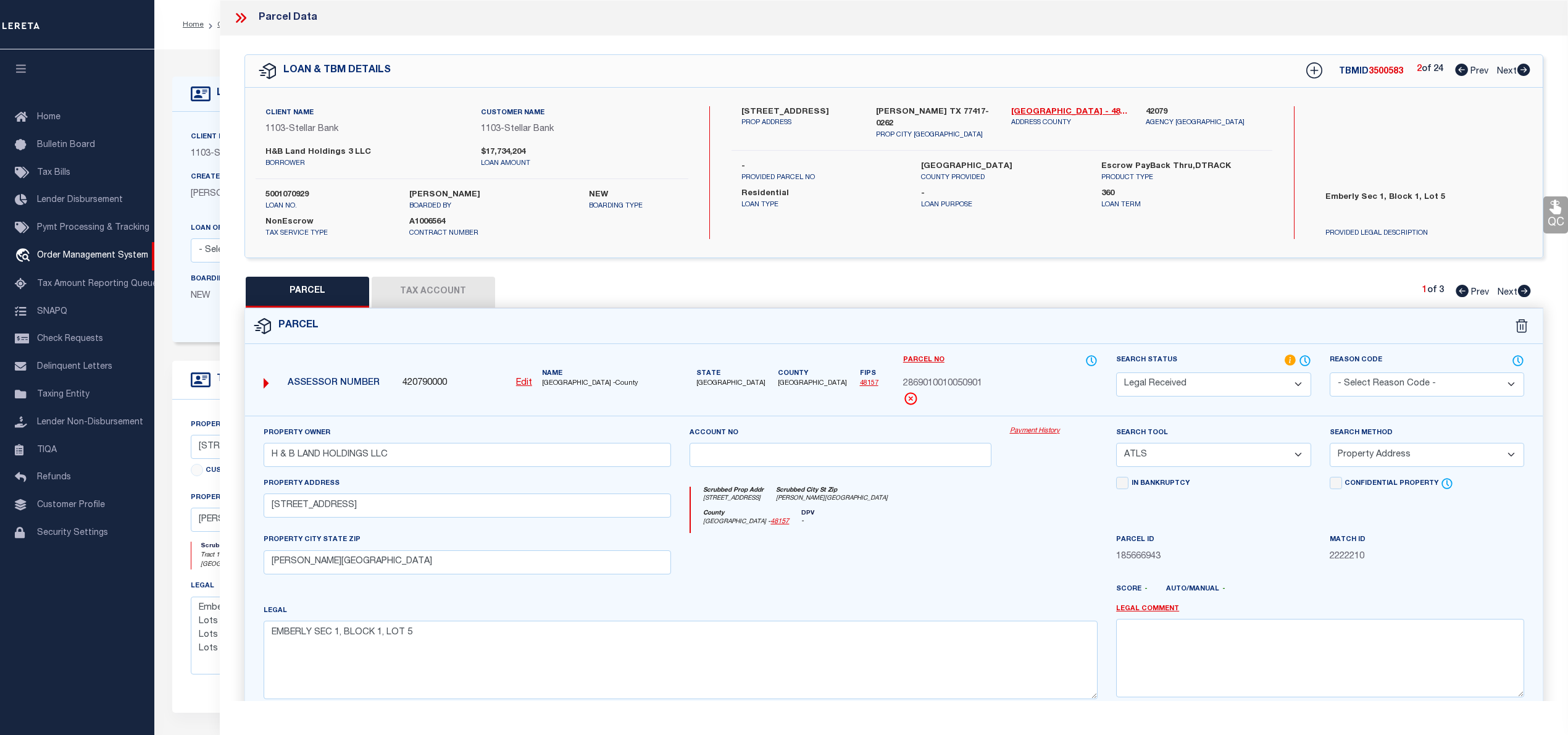
click at [1524, 293] on icon at bounding box center [1524, 290] width 13 height 13
select select "AS"
select select
checkbox input "false"
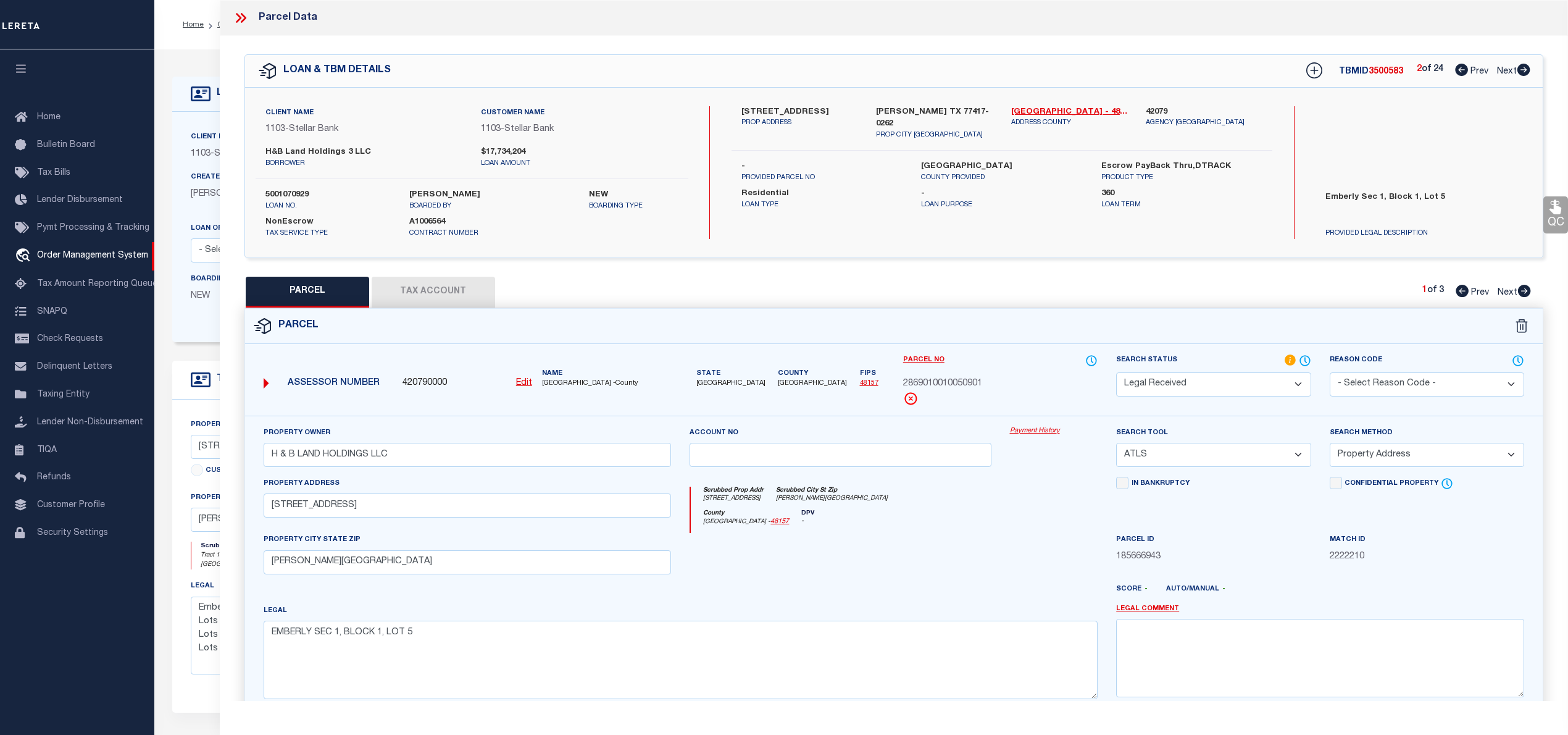
checkbox input "false"
select select "PR"
type input "H & B LAND HOLDINGS LLC"
select select "ATL"
select select "ADD"
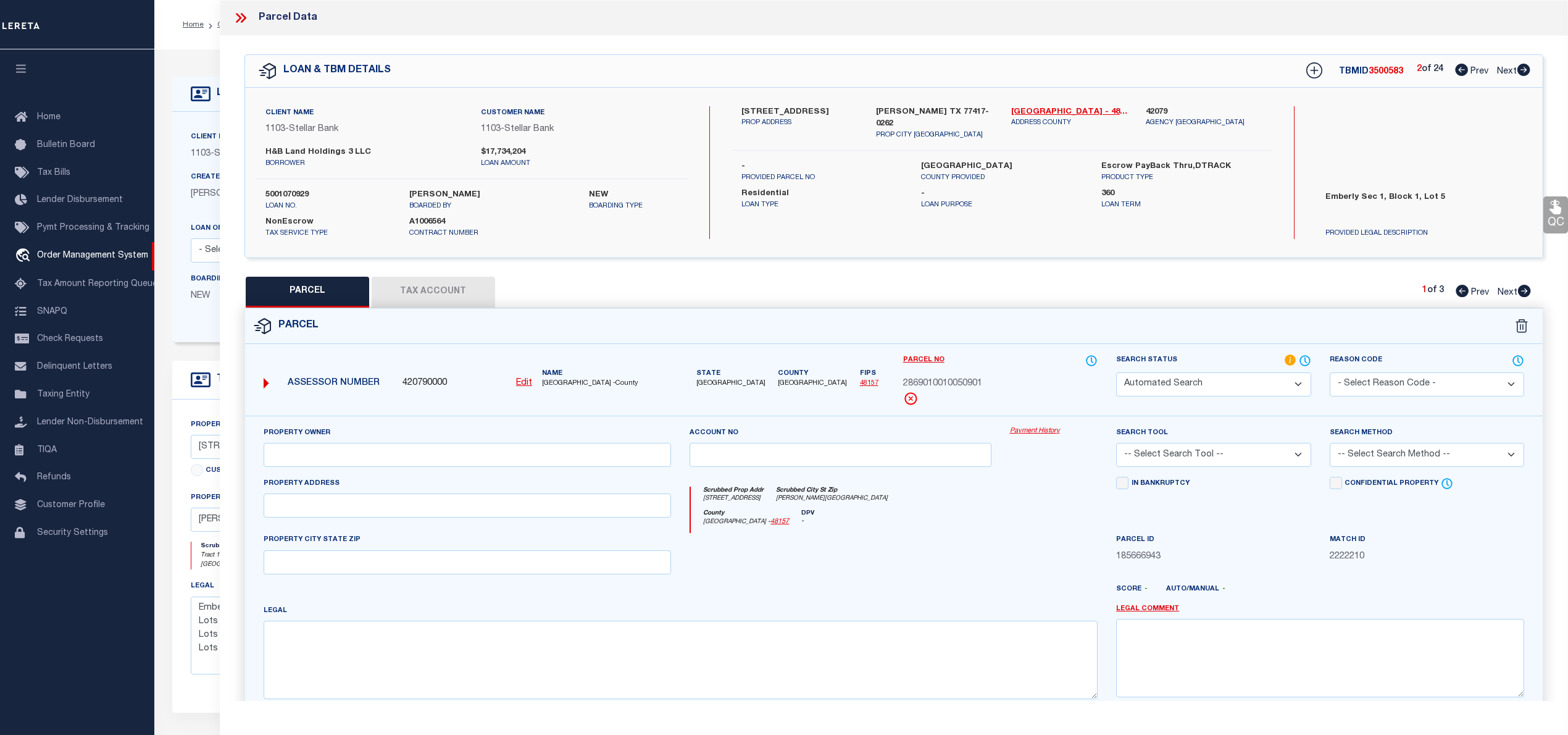
type input "10926 WANDER WAY"
checkbox input "false"
type input "BEASLEY, TX 77417"
type textarea "EMBERLY SEC 1, BLOCK 1, LOT 1"
click at [1522, 291] on icon at bounding box center [1524, 290] width 13 height 13
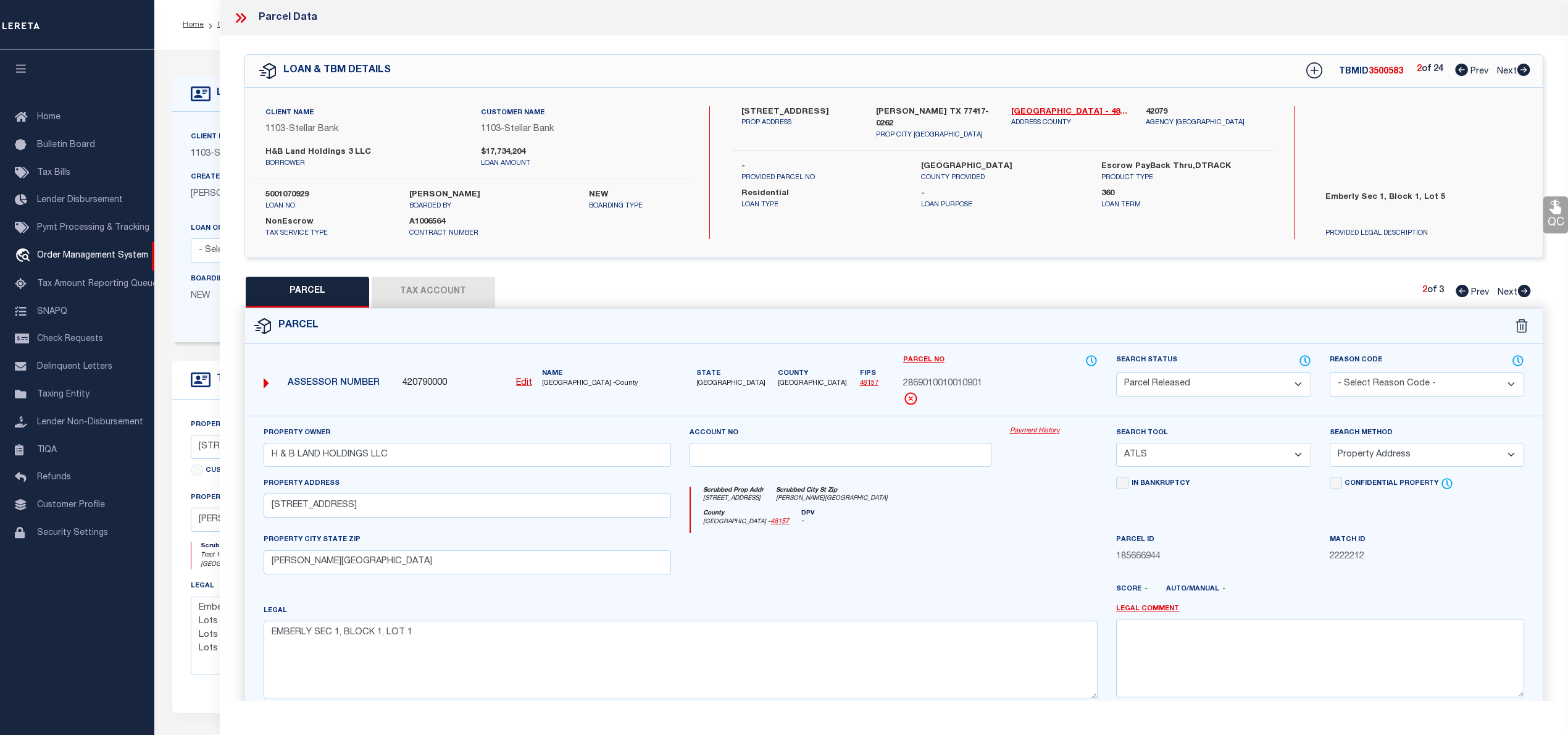
select select "AS"
select select
checkbox input "false"
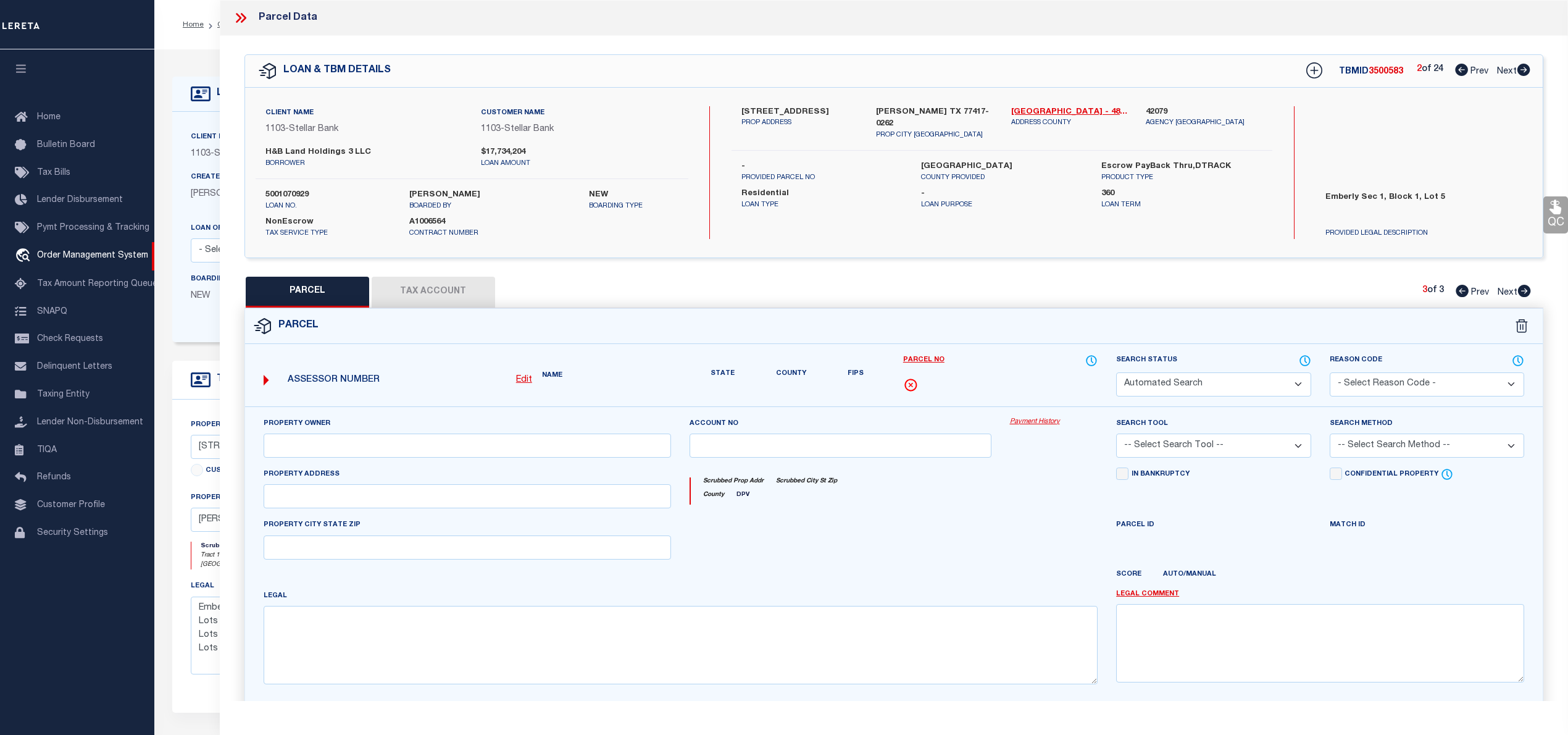
select select "PA"
type input "H & B LAND HOLDINGS LLC"
select select "ATL"
select select "ADD"
type input "10918 WANDER WAY"
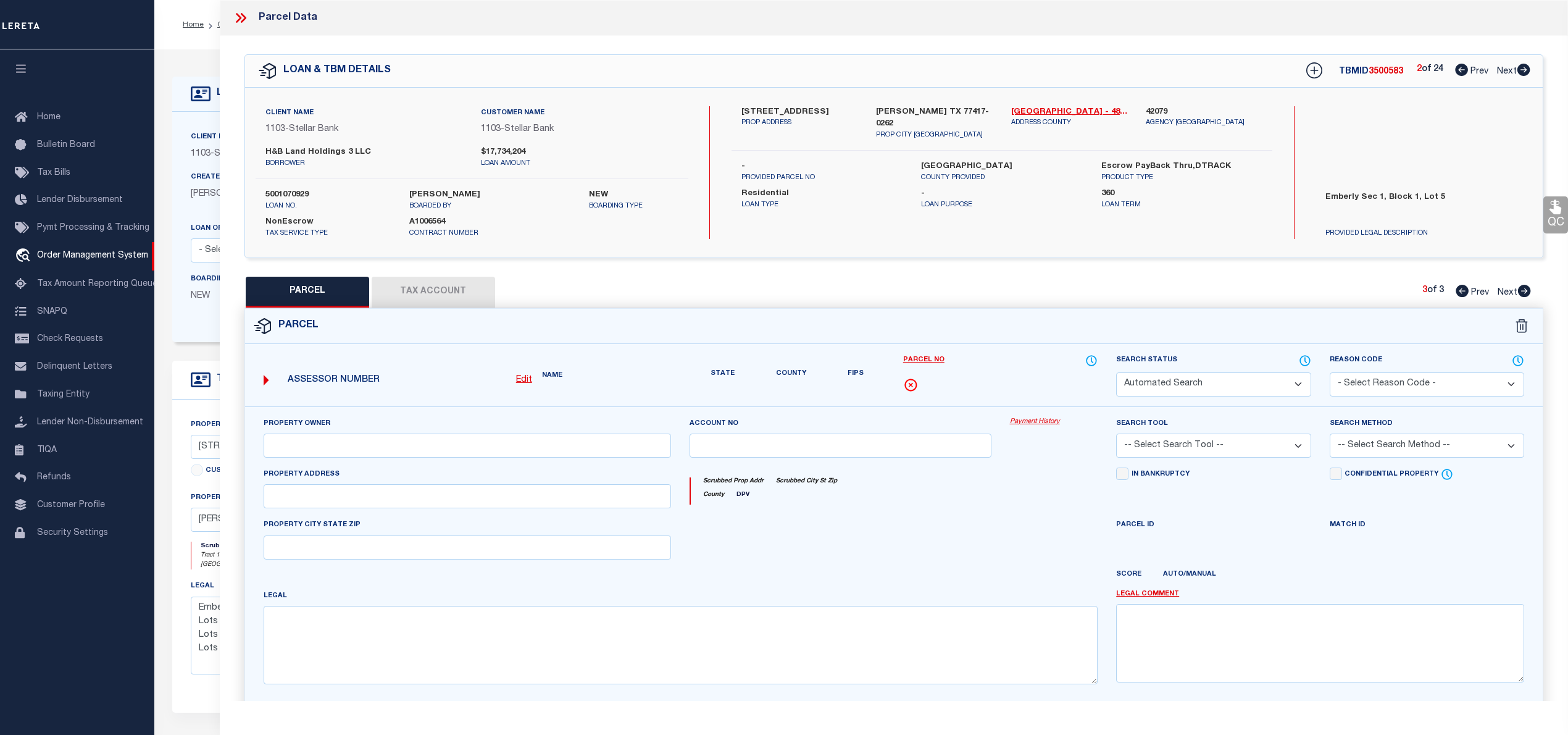
checkbox input "false"
type input "BEASLEY, TX 77417"
type textarea "EMBERLY SEC 1, BLOCK 1, LOT 3"
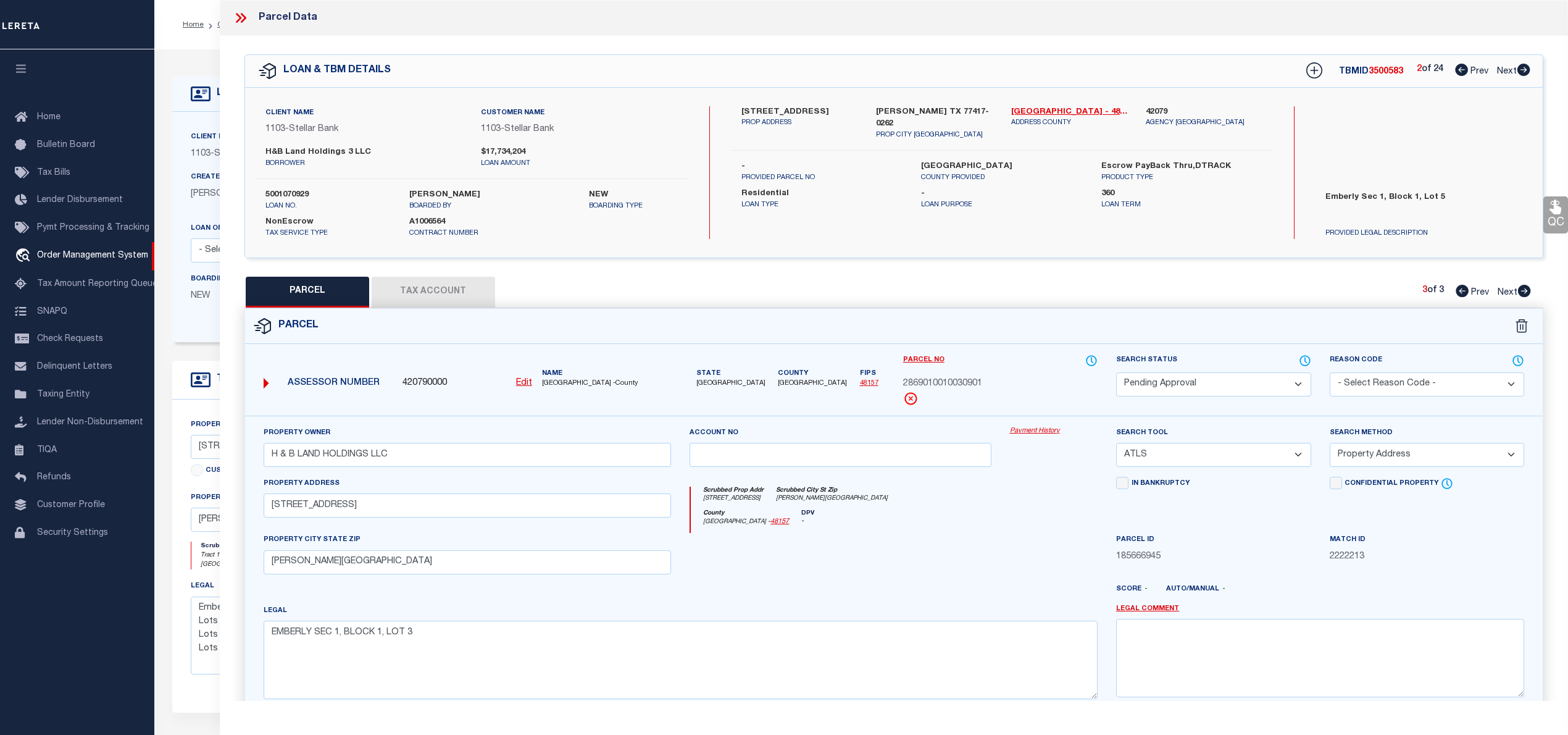
click at [1462, 291] on icon at bounding box center [1462, 290] width 13 height 13
select select "AS"
select select
checkbox input "false"
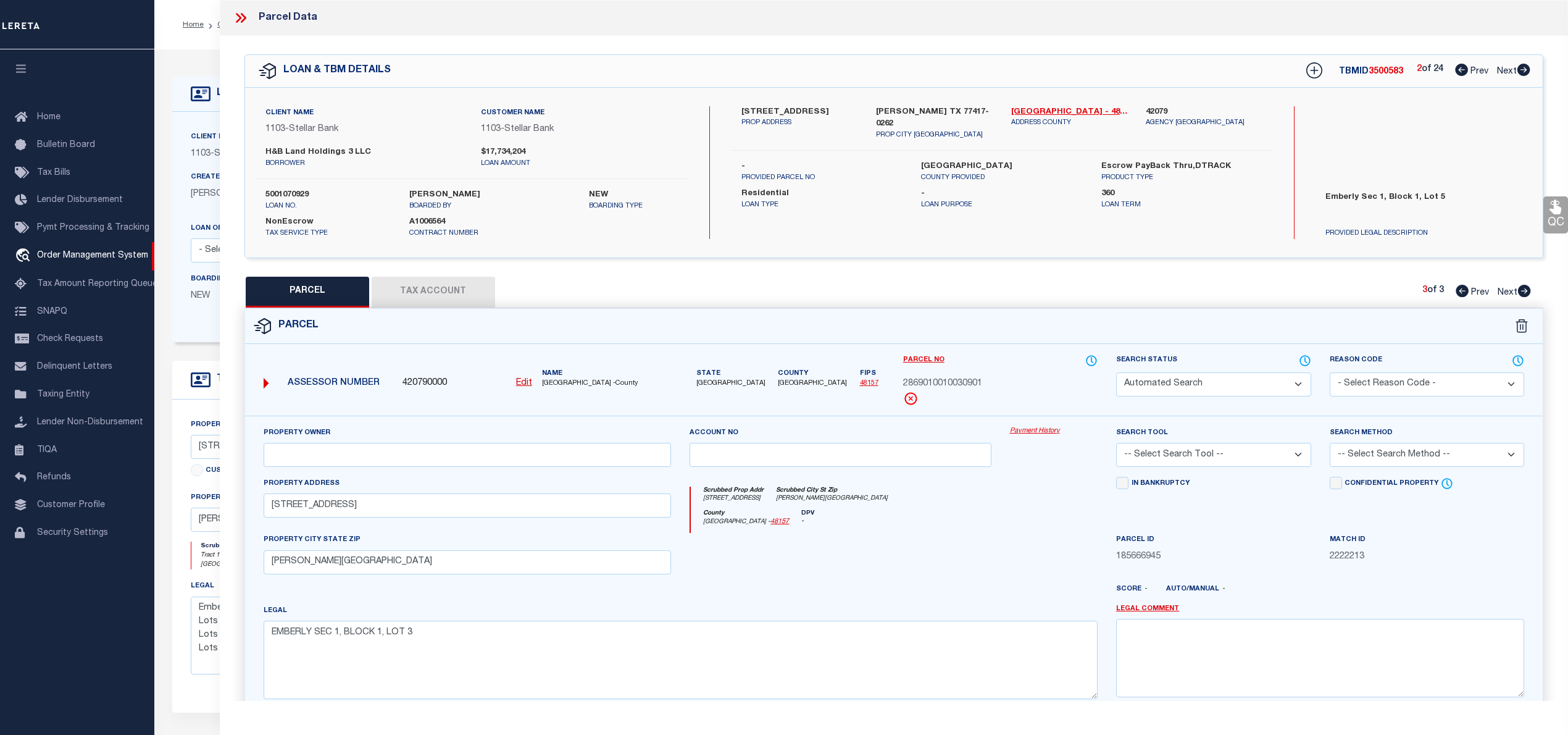
checkbox input "false"
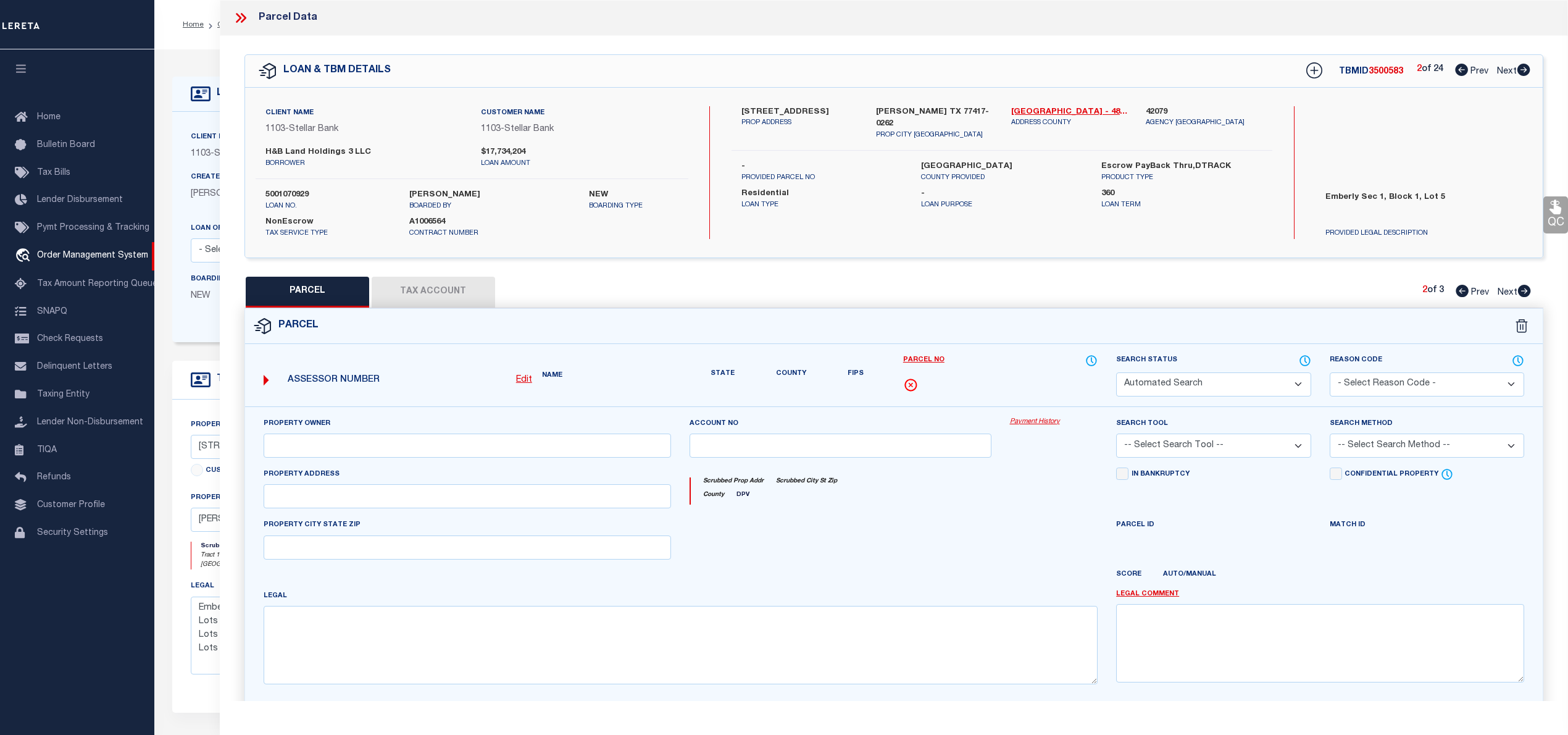
select select "PR"
type input "H & B LAND HOLDINGS LLC"
select select "ATL"
select select "ADD"
type input "10926 WANDER WAY"
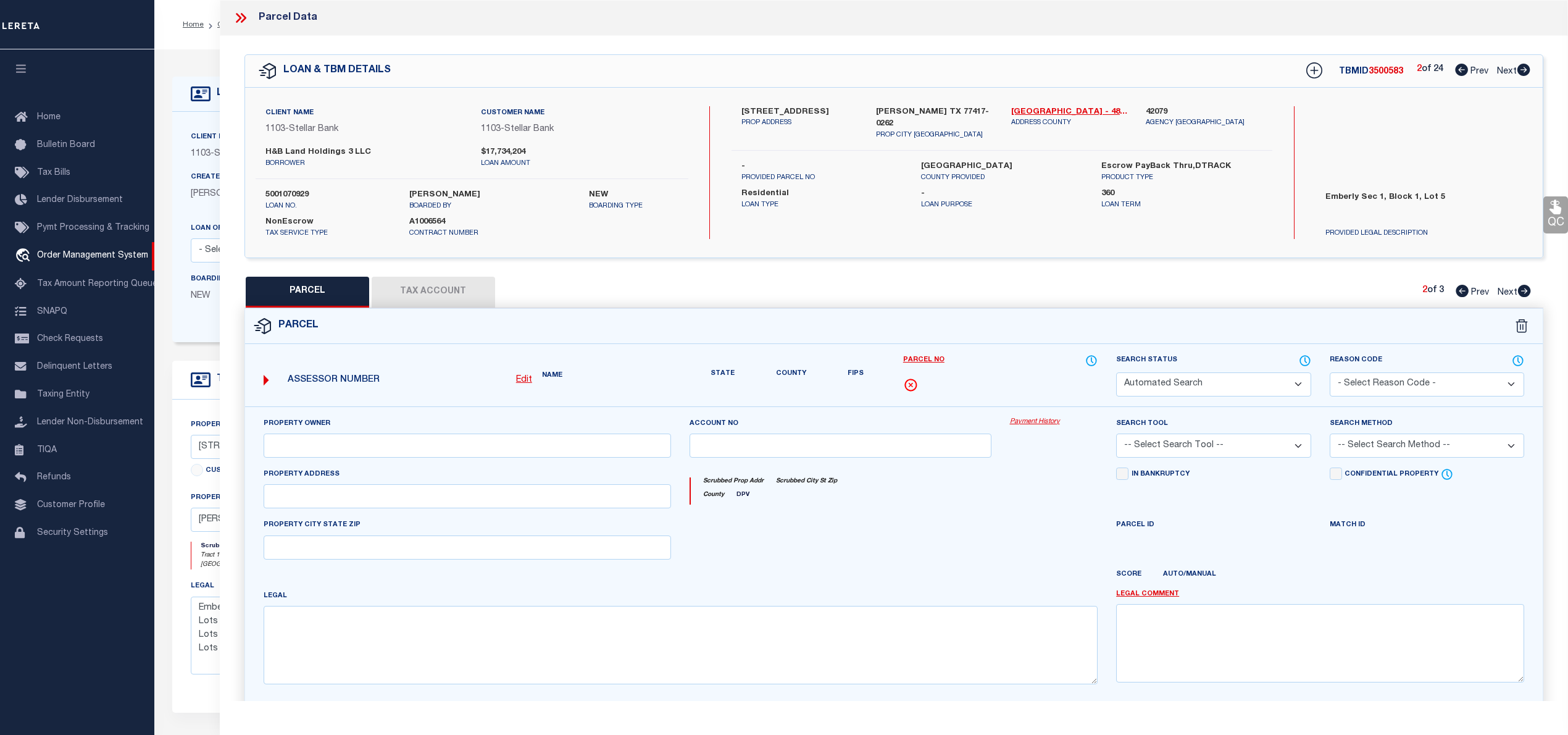
checkbox input "false"
type input "BEASLEY, TX 77417"
type textarea "EMBERLY SEC 1, BLOCK 1, LOT 1"
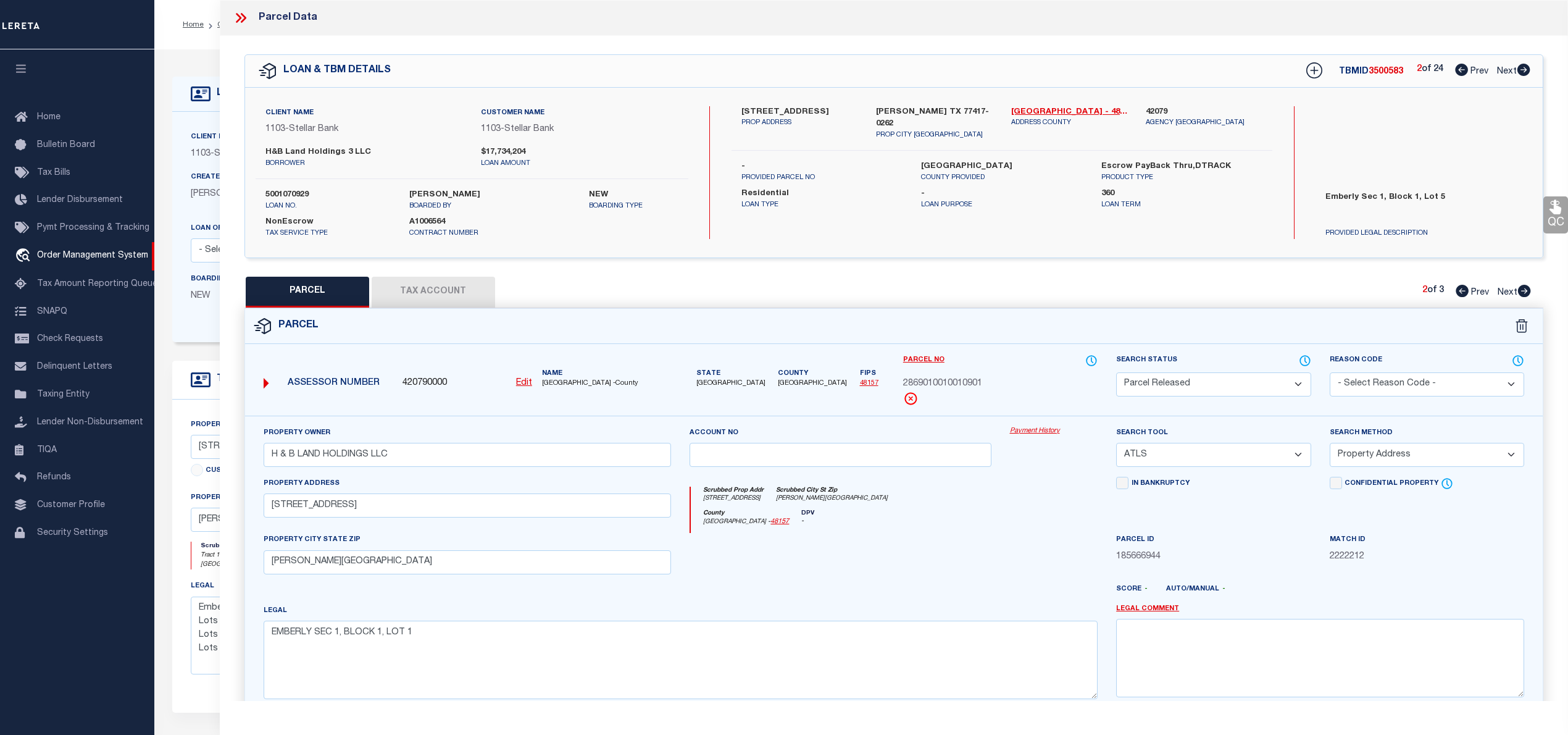
click at [1462, 291] on icon at bounding box center [1462, 290] width 13 height 13
select select "AS"
select select
checkbox input "false"
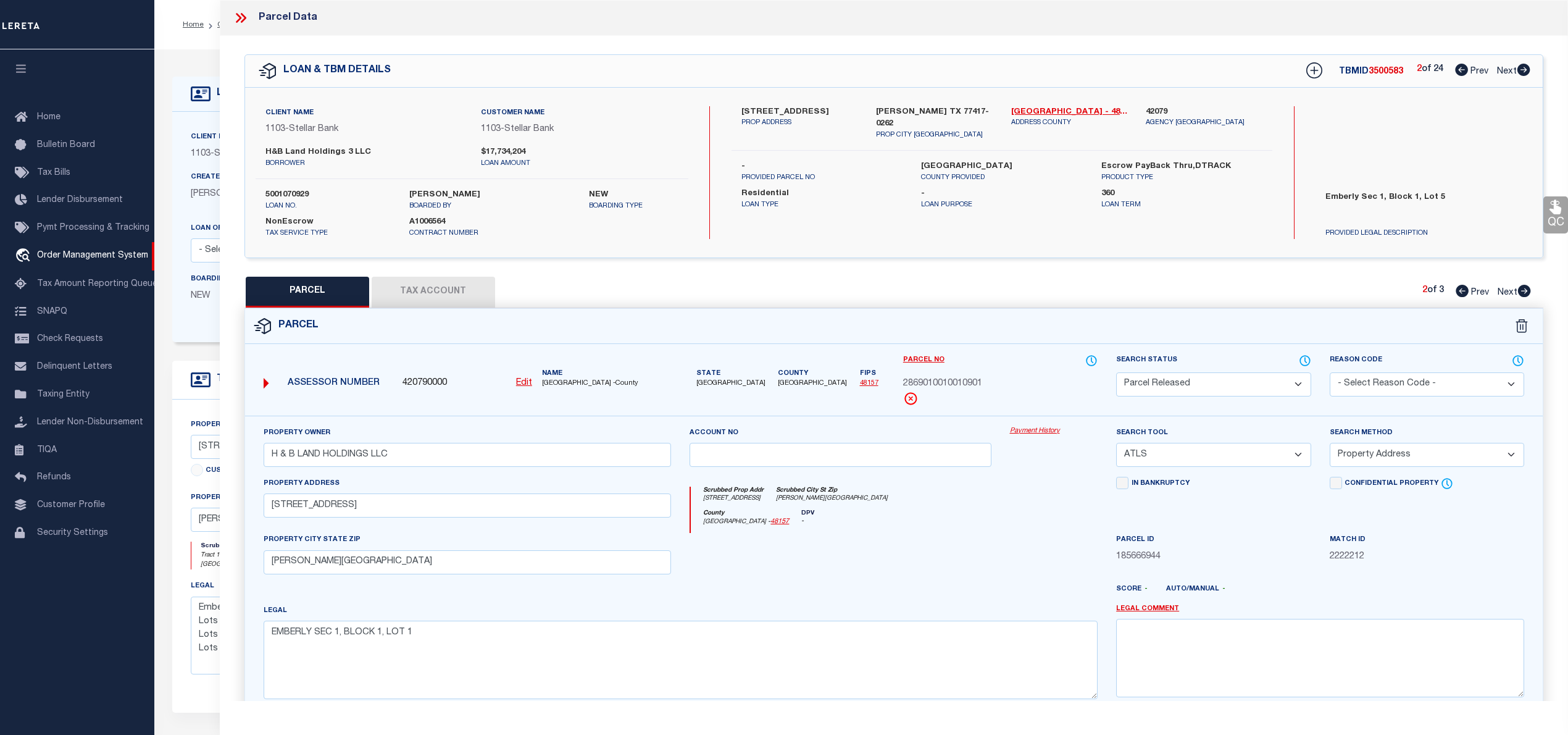
checkbox input "false"
select select "RD"
type input "H & B LAND HOLDINGS LLC"
select select "ATL"
select select "ADD"
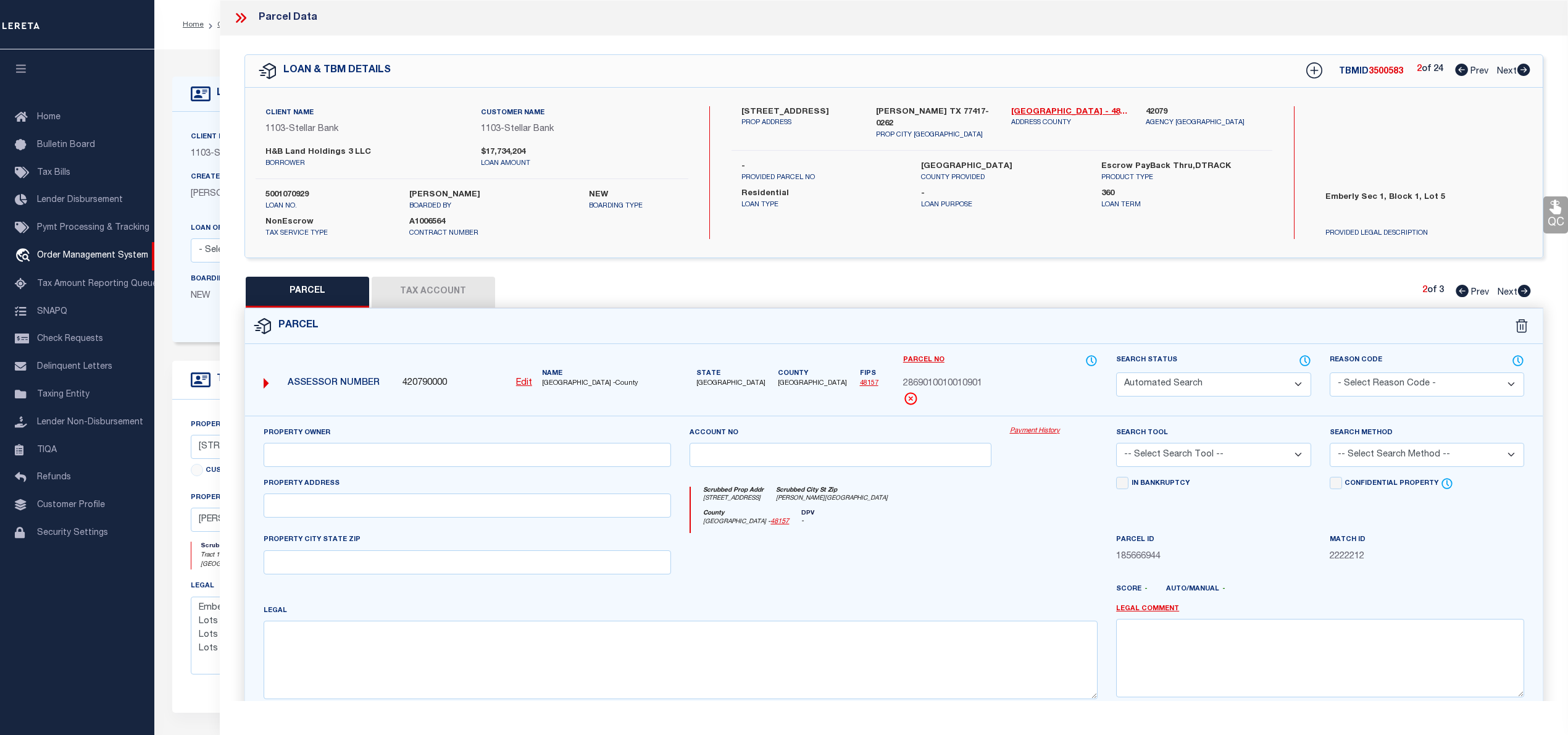
type input "10910 WANDER WAY"
checkbox input "false"
type input "BEASLEY, TX 77417"
type textarea "EMBERLY SEC 1, BLOCK 1, LOT 5"
click at [1524, 72] on icon at bounding box center [1524, 70] width 14 height 13
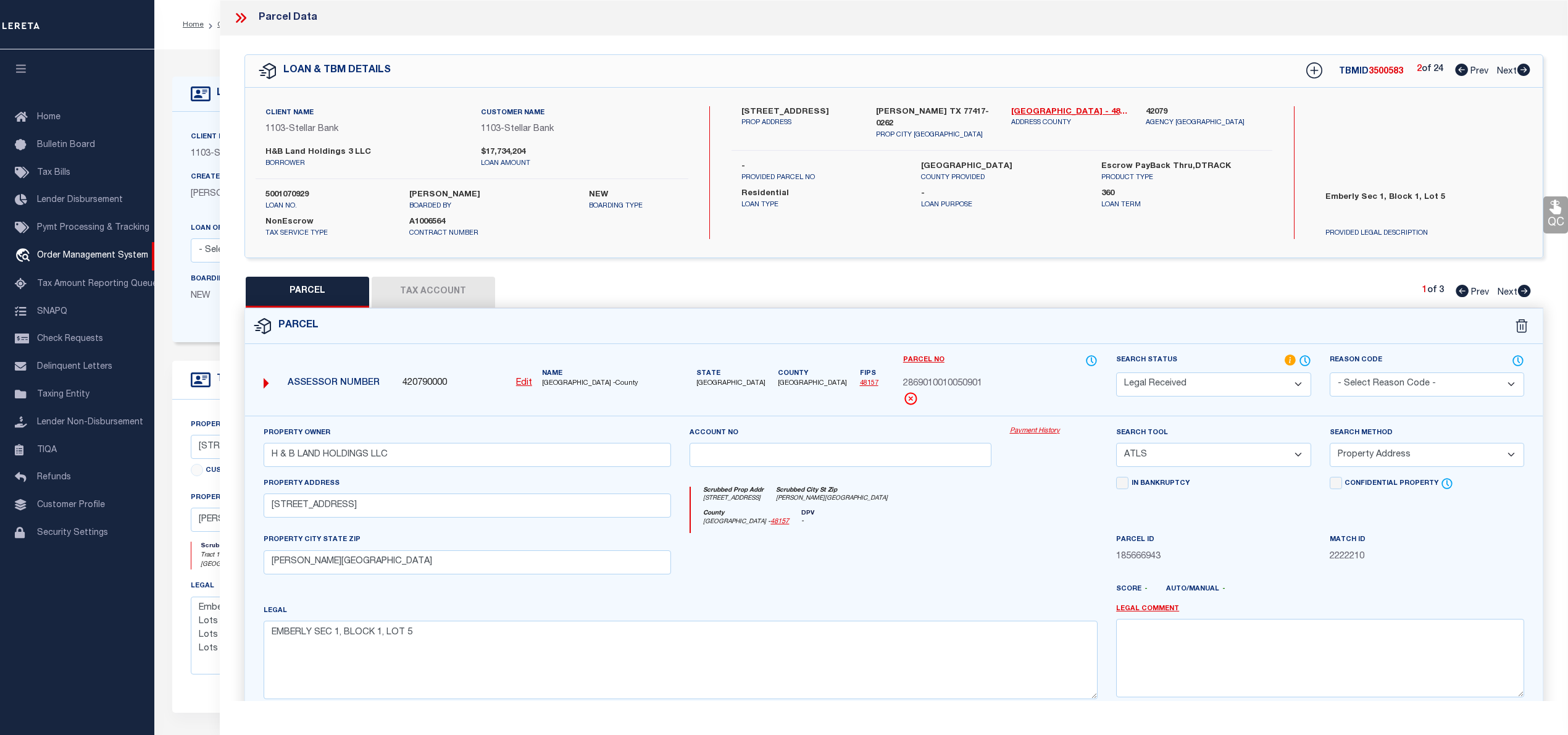
select select "AS"
select select
checkbox input "false"
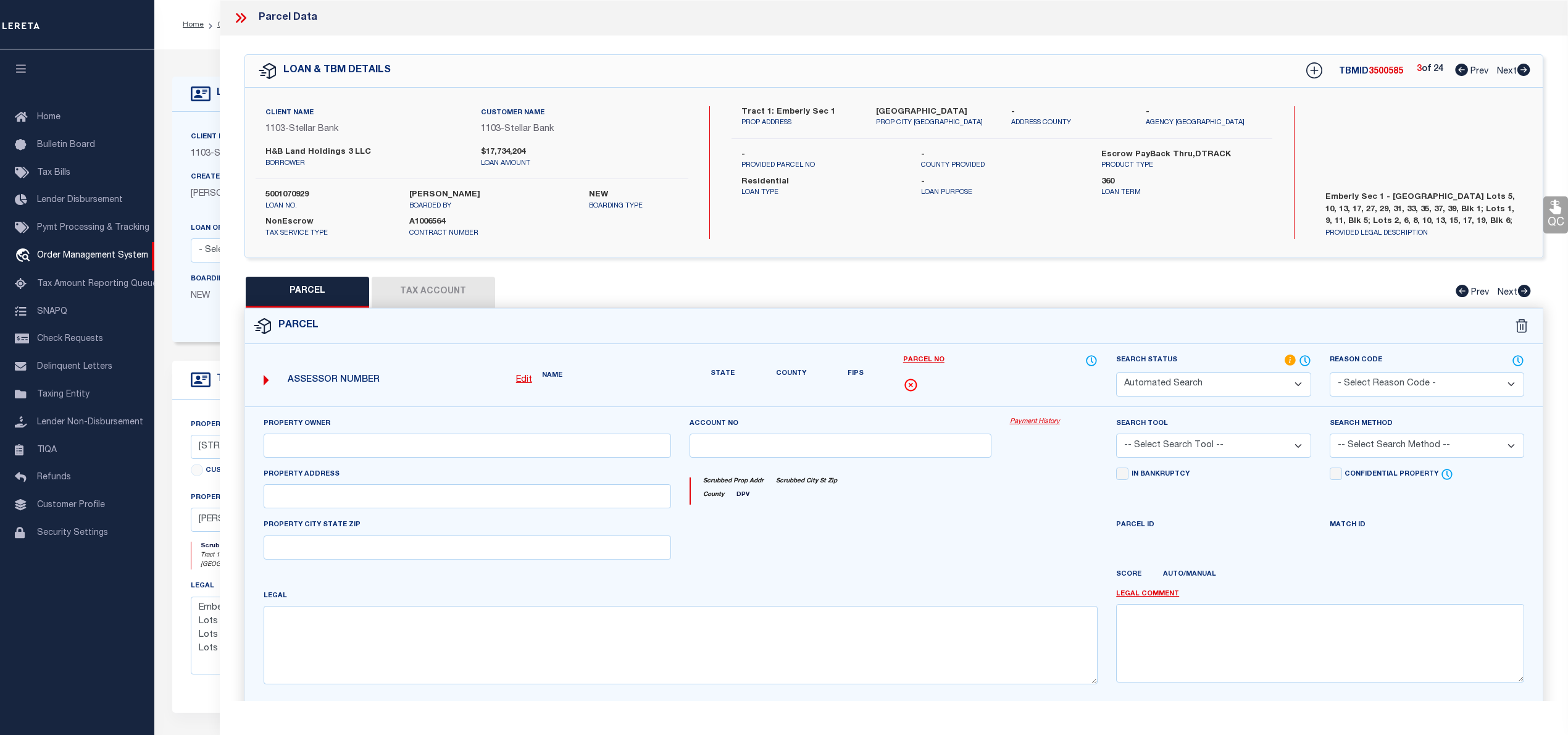
select select "IP"
checkbox input "false"
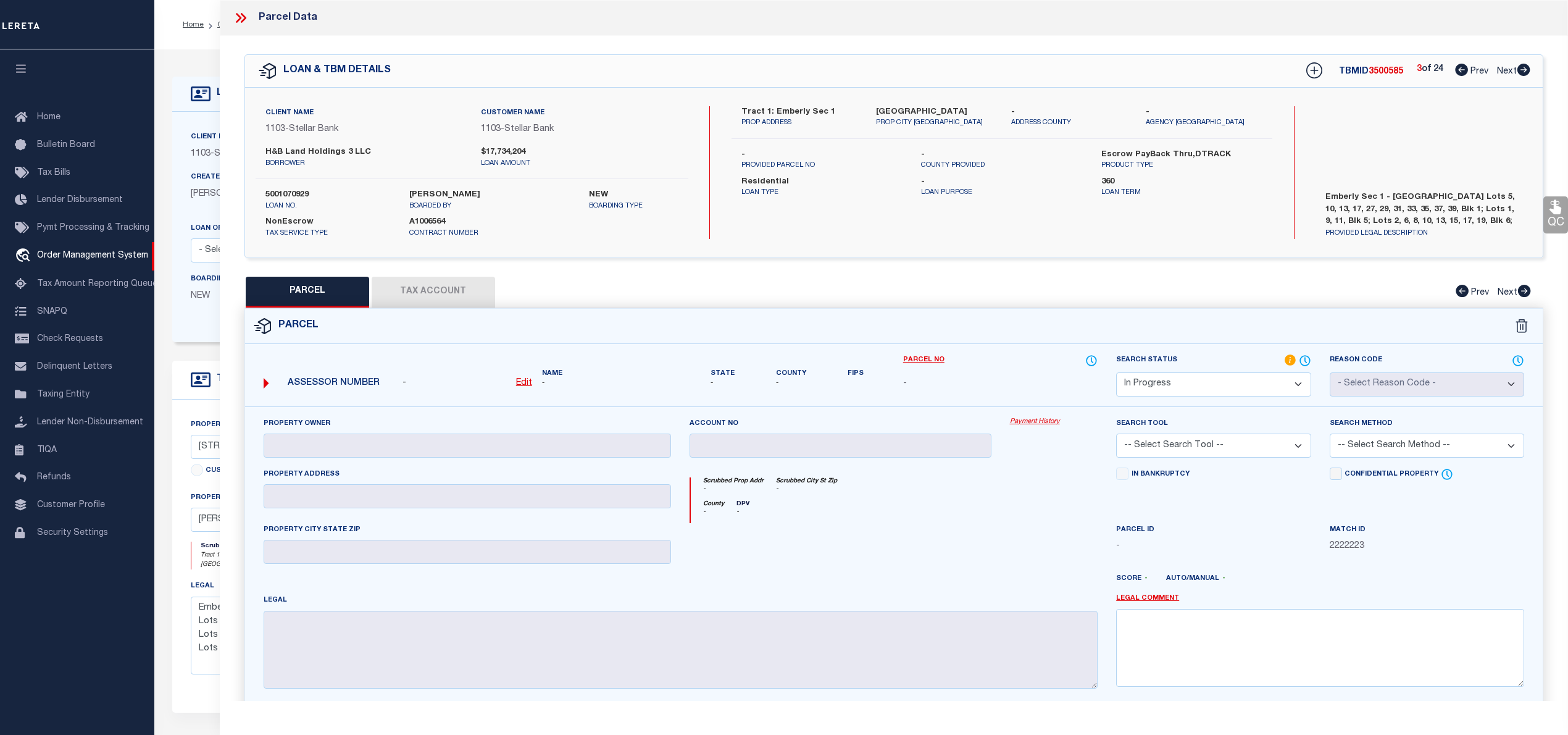
click at [1524, 72] on icon at bounding box center [1524, 70] width 14 height 13
select select "AS"
checkbox input "false"
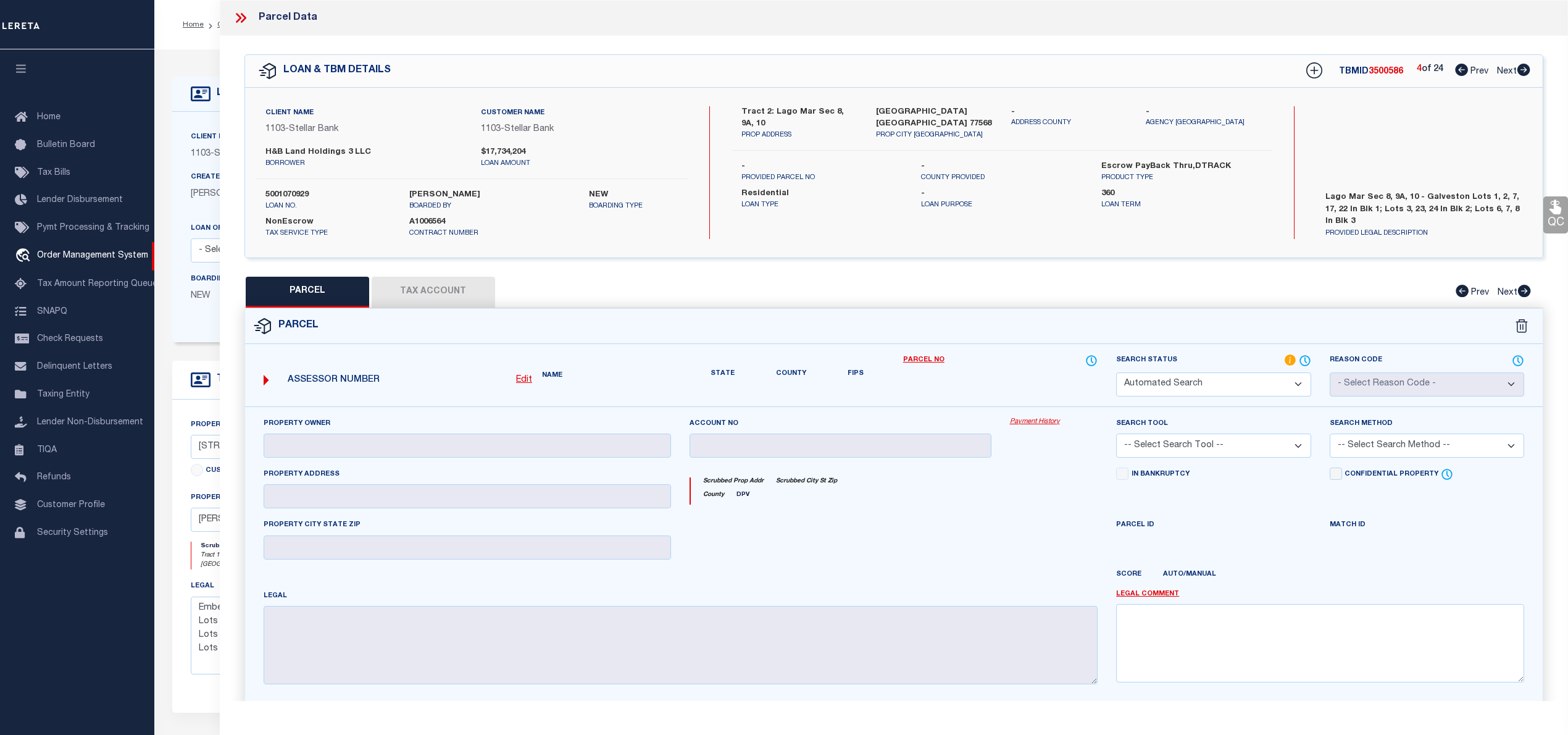
select select "IP"
checkbox input "false"
click at [1456, 68] on icon at bounding box center [1461, 70] width 13 height 13
select select "AS"
checkbox input "false"
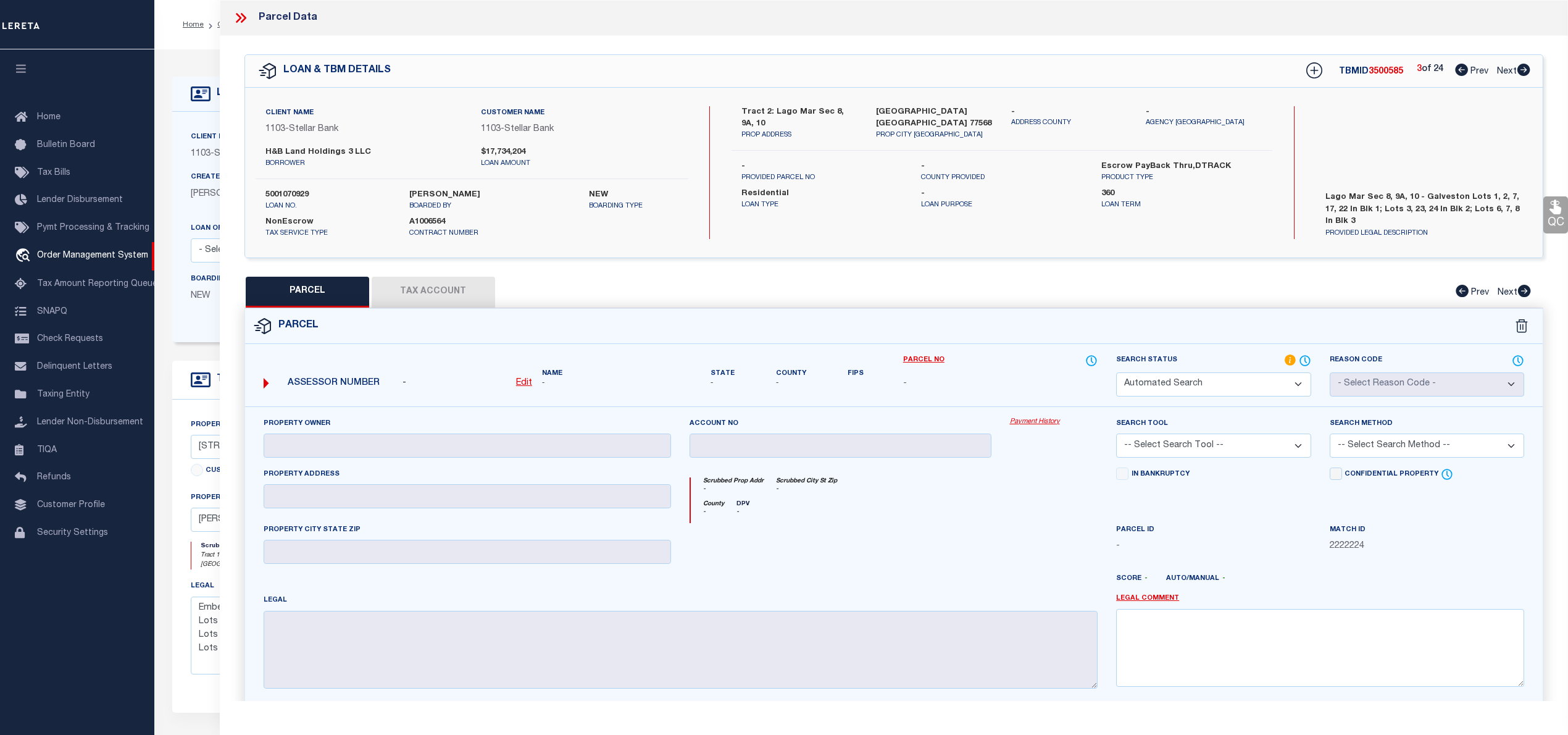
checkbox input "false"
select select "IP"
checkbox input "false"
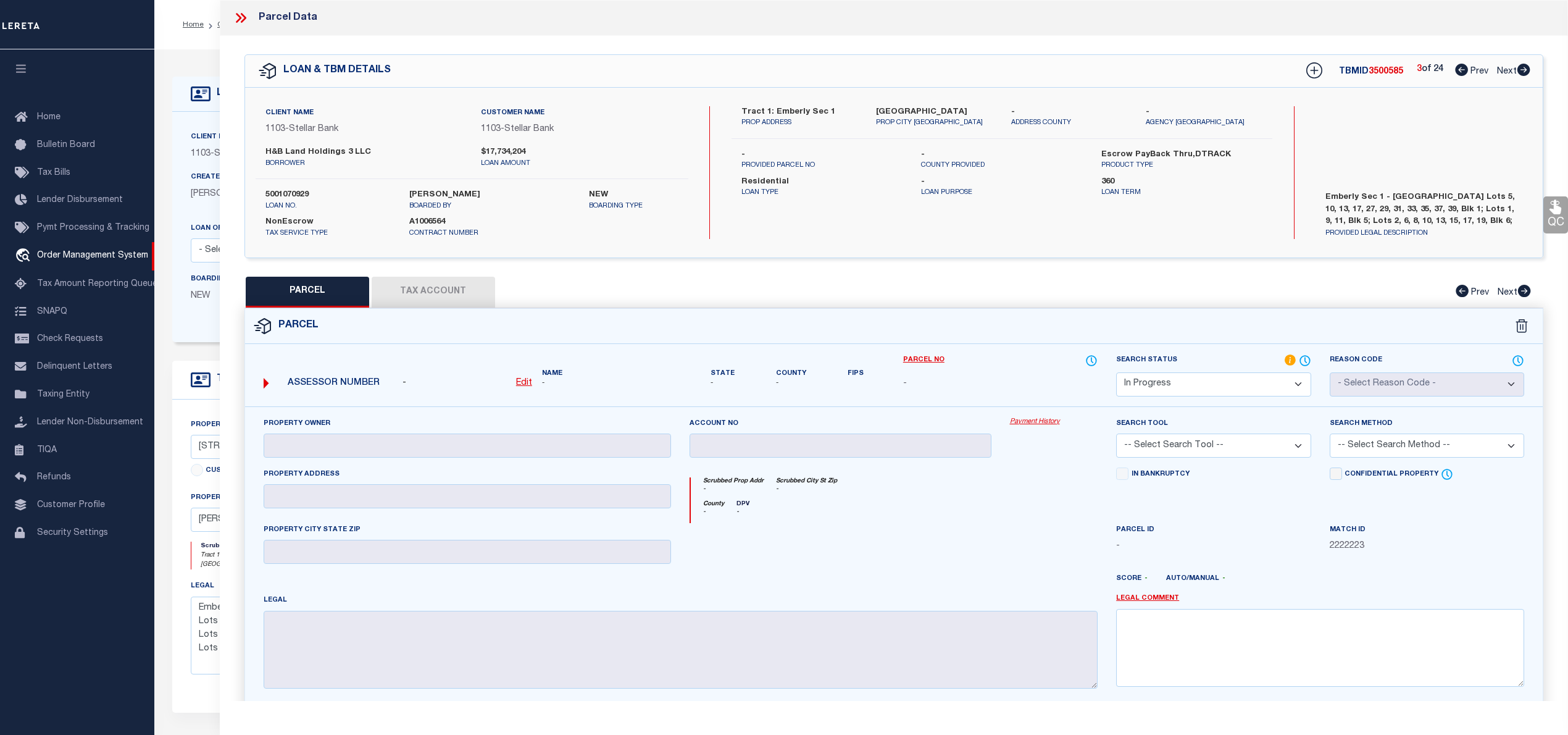
click at [1460, 69] on icon at bounding box center [1461, 70] width 13 height 13
select select "AS"
checkbox input "false"
select select "RD"
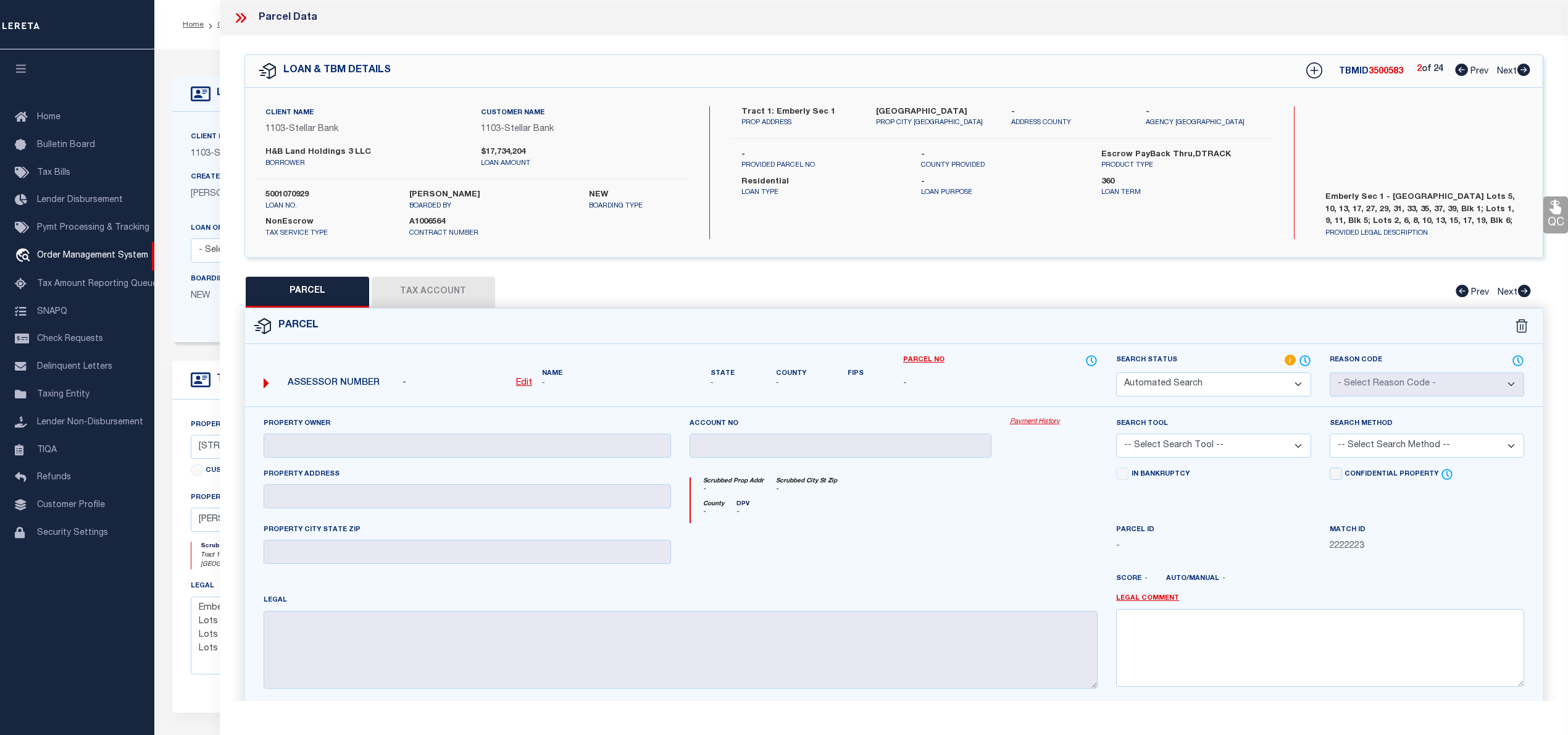
type input "H & B LAND HOLDINGS LLC"
select select "ATL"
select select "ADD"
type input "10910 WANDER WAY"
checkbox input "false"
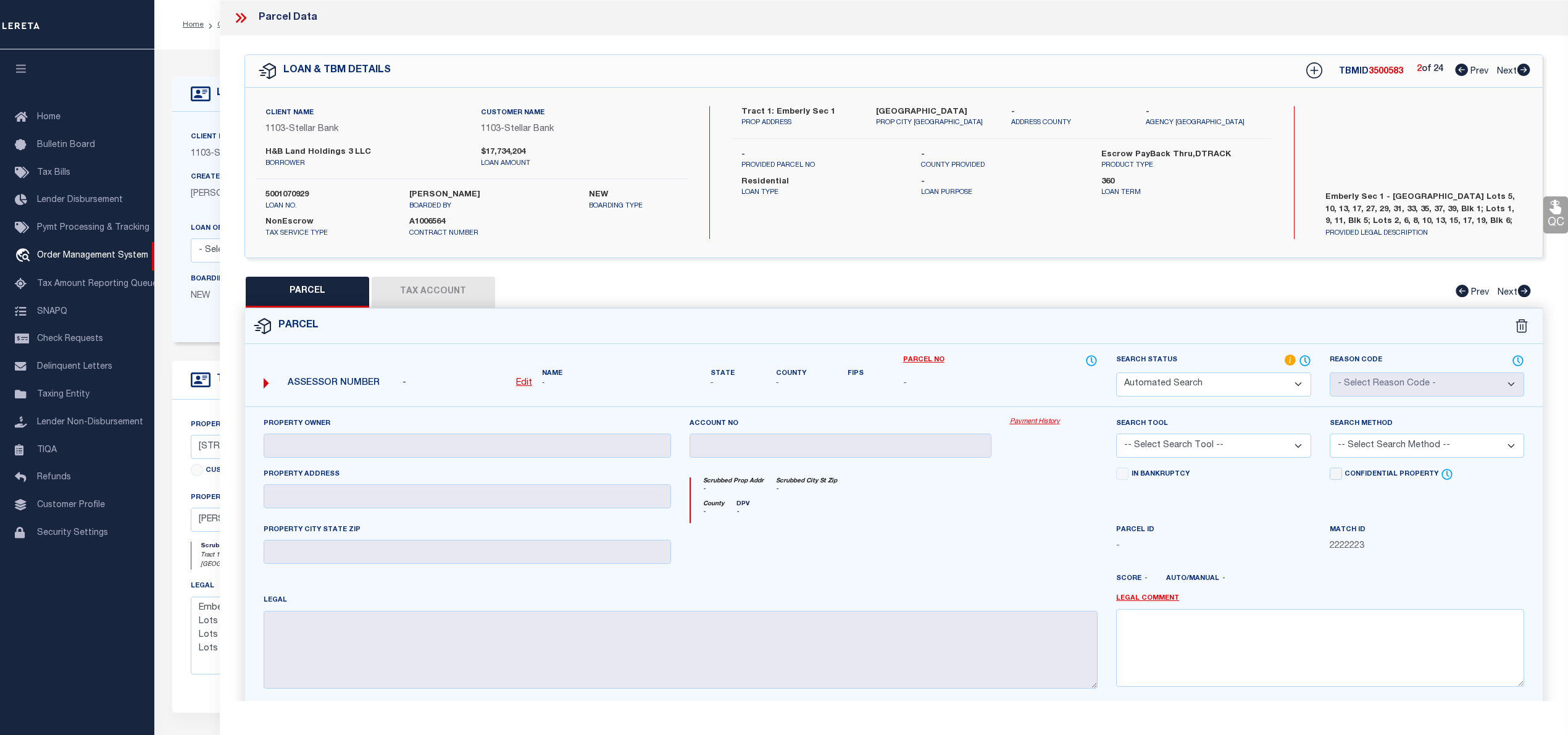
type input "BEASLEY, TX 77417"
type textarea "EMBERLY SEC 1, BLOCK 1, LOT 5"
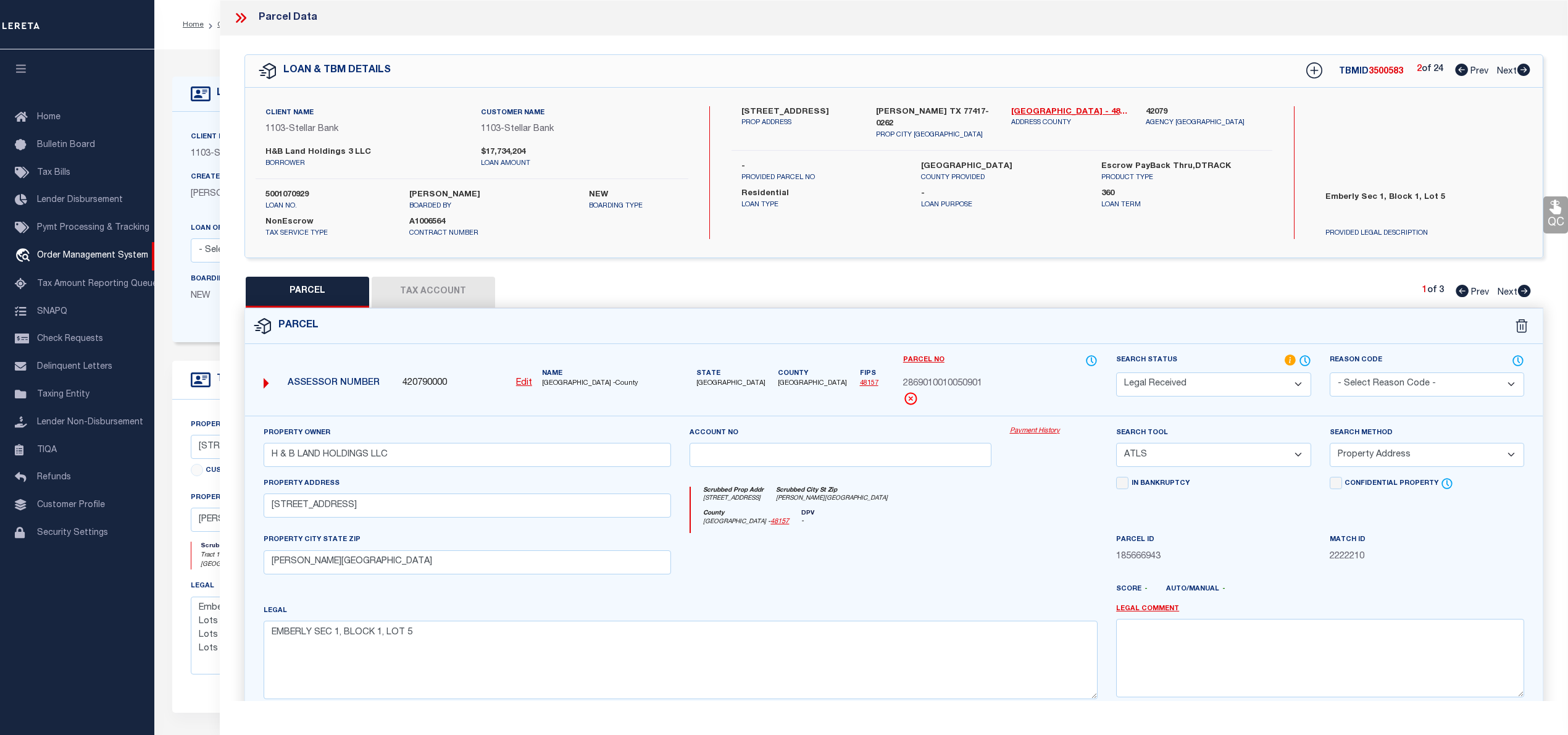
click at [1460, 69] on icon at bounding box center [1461, 70] width 13 height 13
select select "AS"
select select
checkbox input "false"
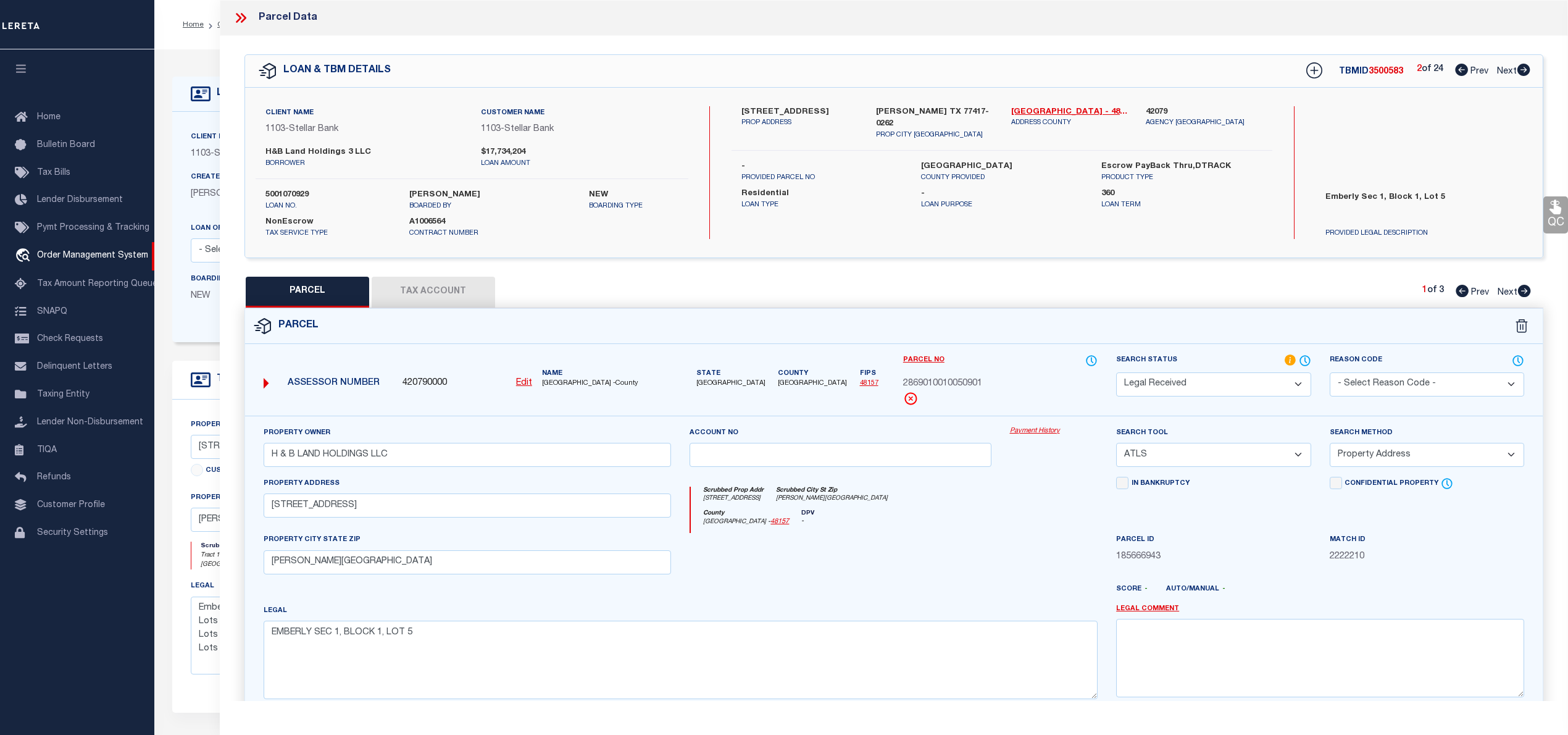
checkbox input "false"
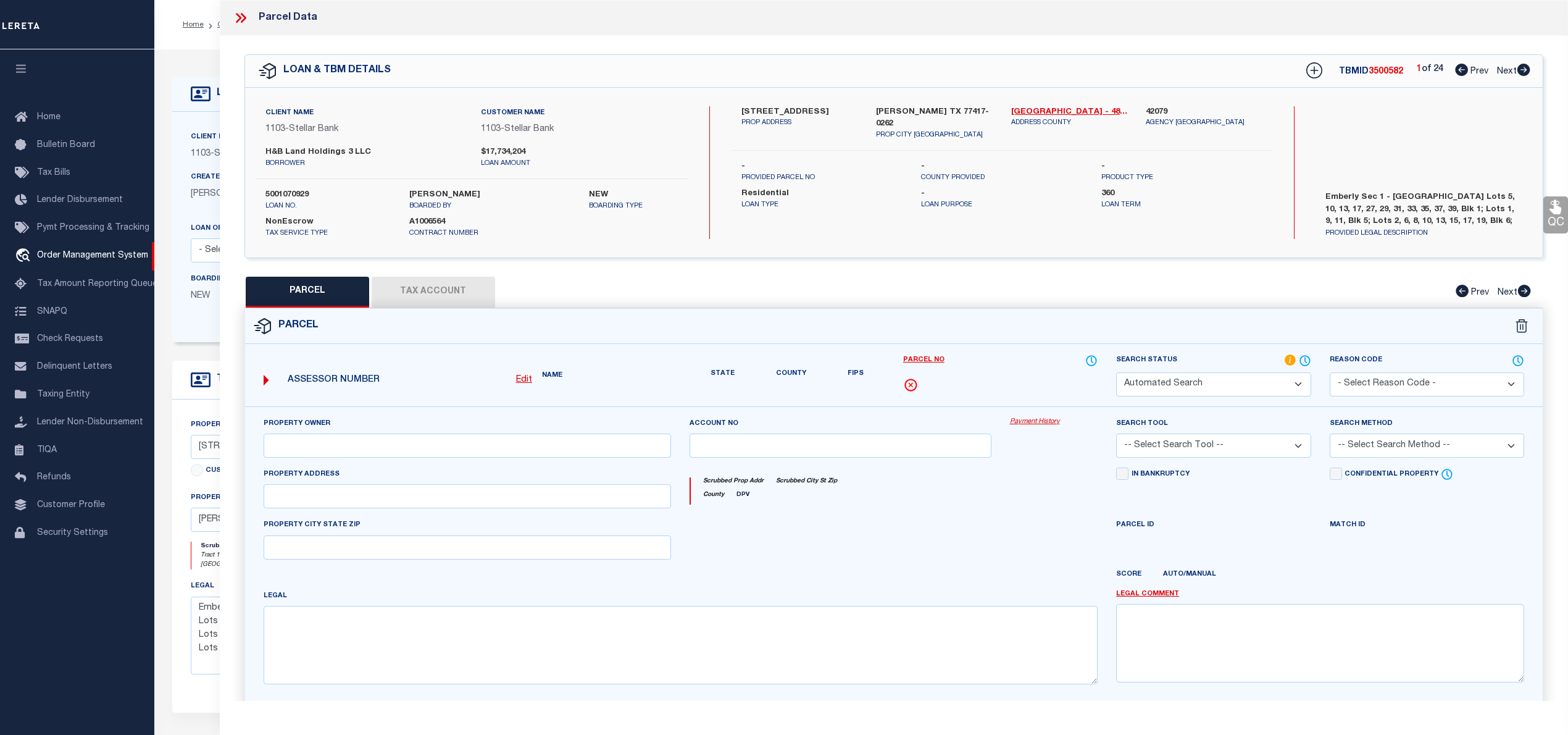
select select "PR"
checkbox input "false"
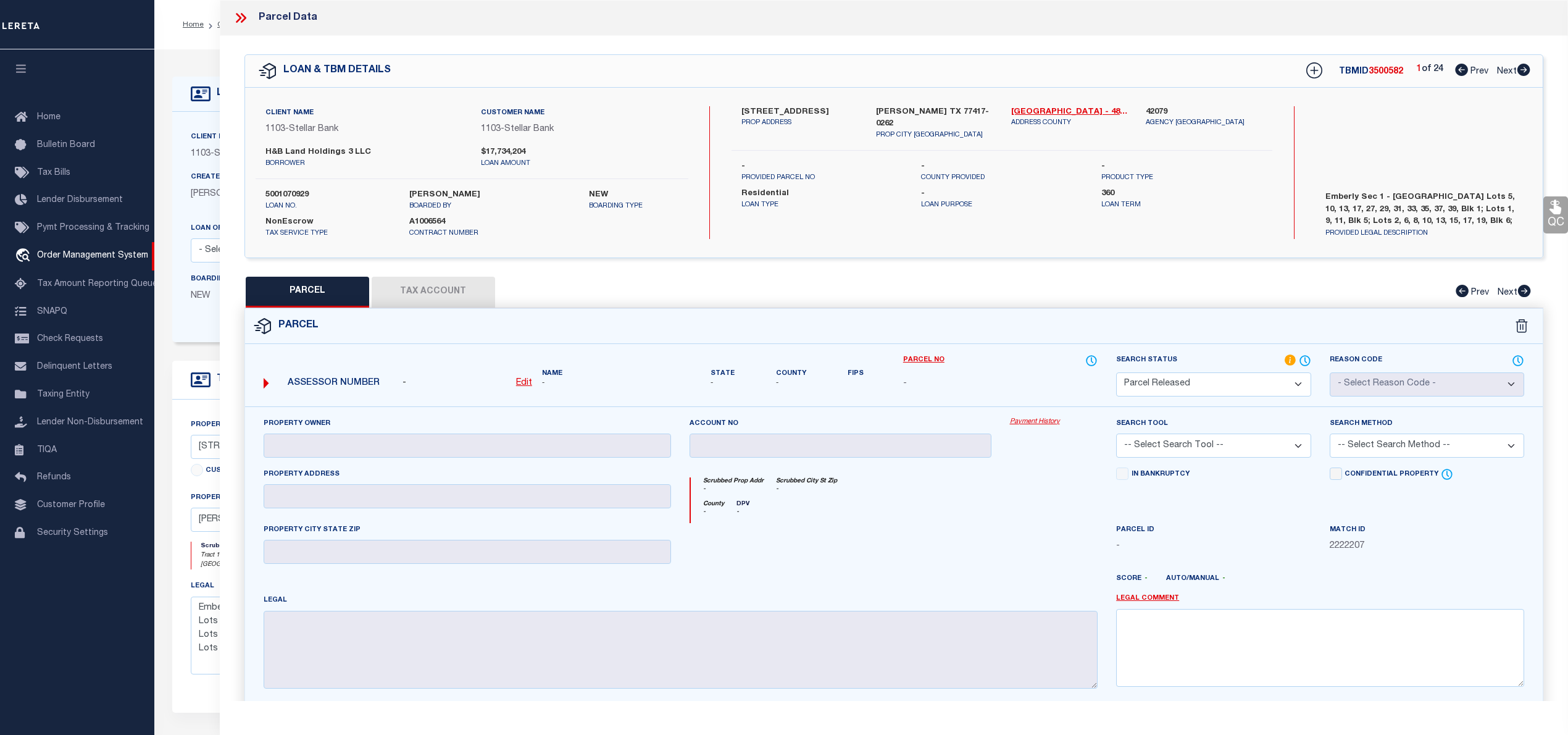
click at [1524, 67] on icon at bounding box center [1523, 70] width 13 height 13
select select "AS"
checkbox input "false"
select select "RD"
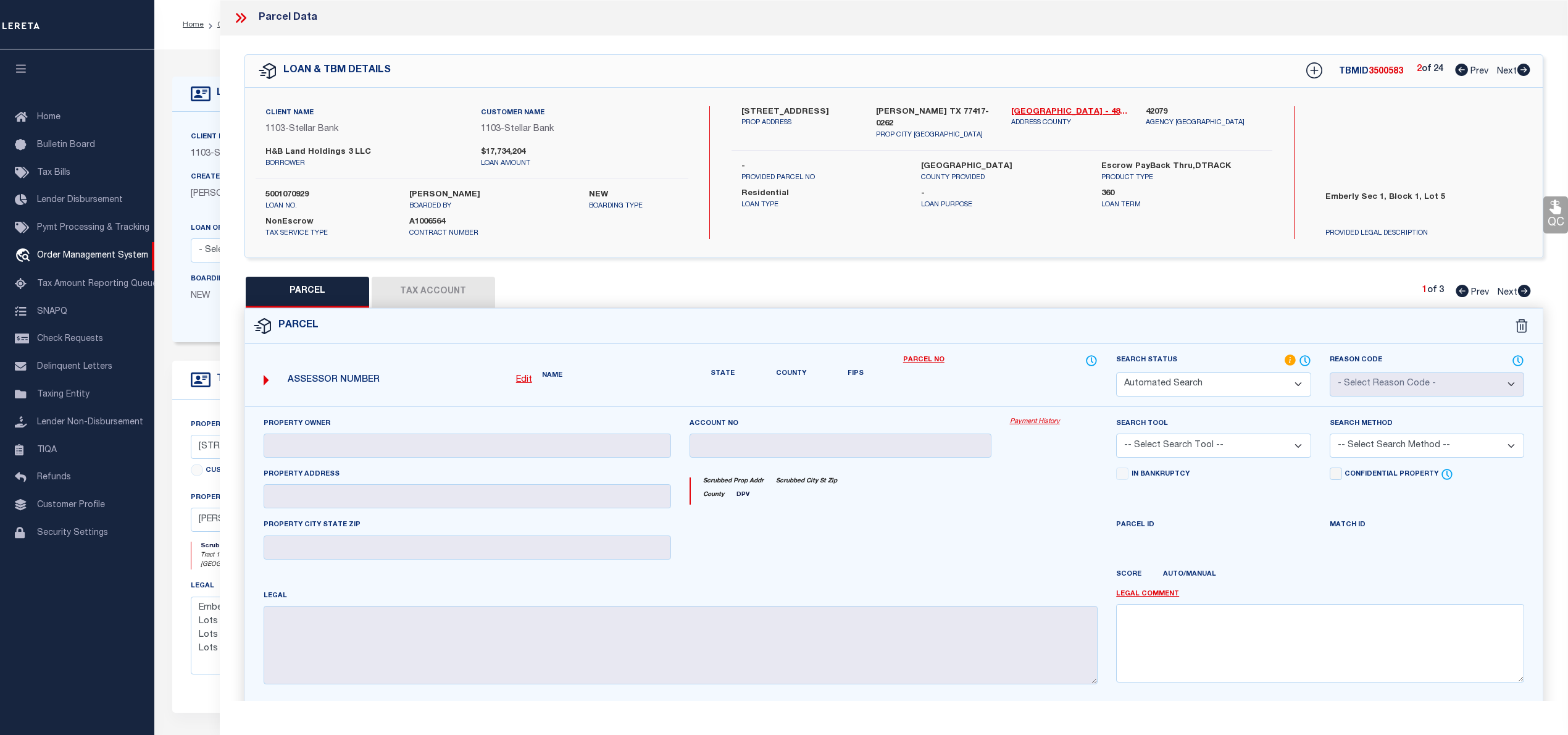
type input "H & B LAND HOLDINGS LLC"
select select "ATL"
select select "ADD"
type input "10910 WANDER WAY"
checkbox input "false"
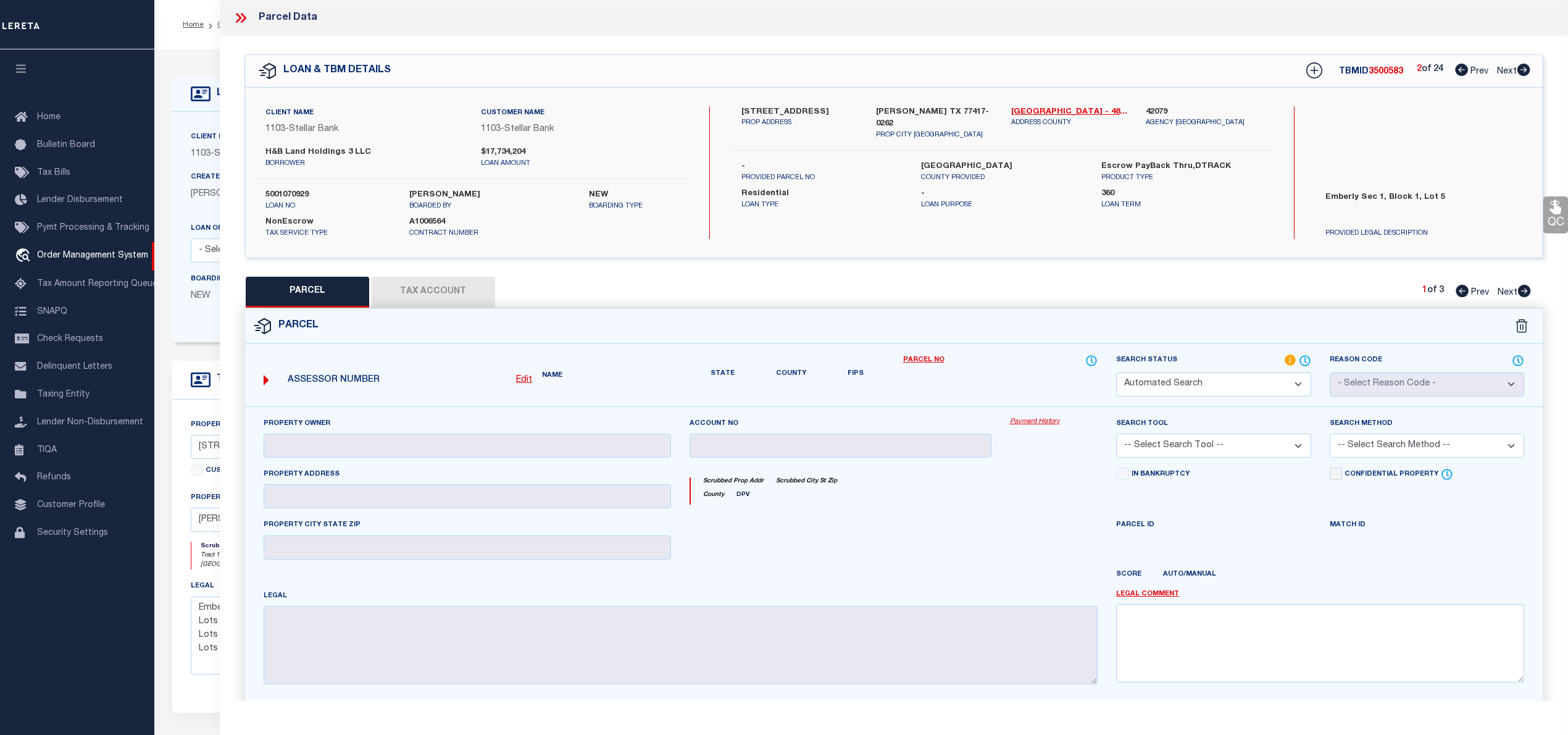
type input "BEASLEY, TX 77417"
type textarea "EMBERLY SEC 1, BLOCK 1, LOT 5"
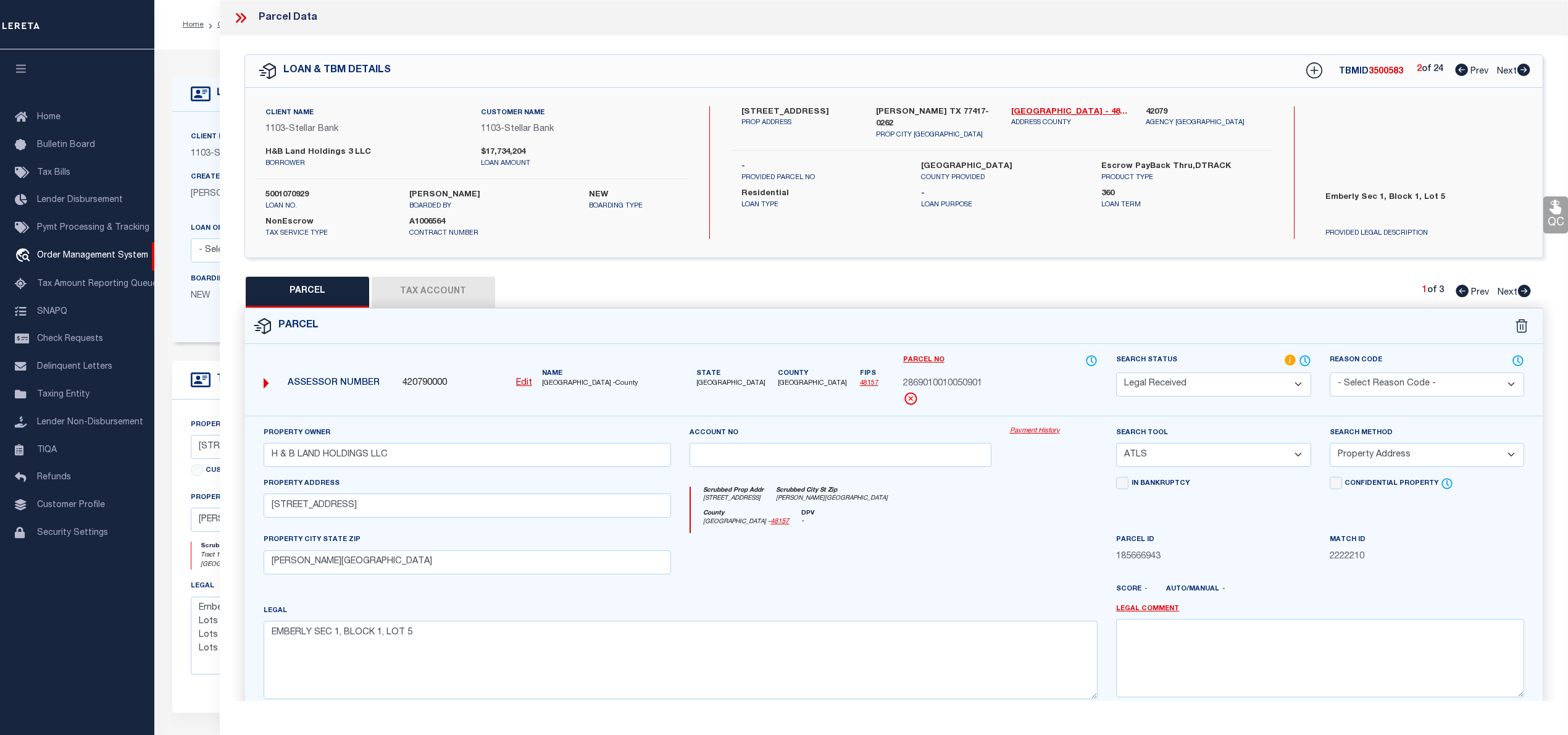
click at [1524, 67] on icon at bounding box center [1523, 70] width 13 height 13
select select "AS"
select select
checkbox input "false"
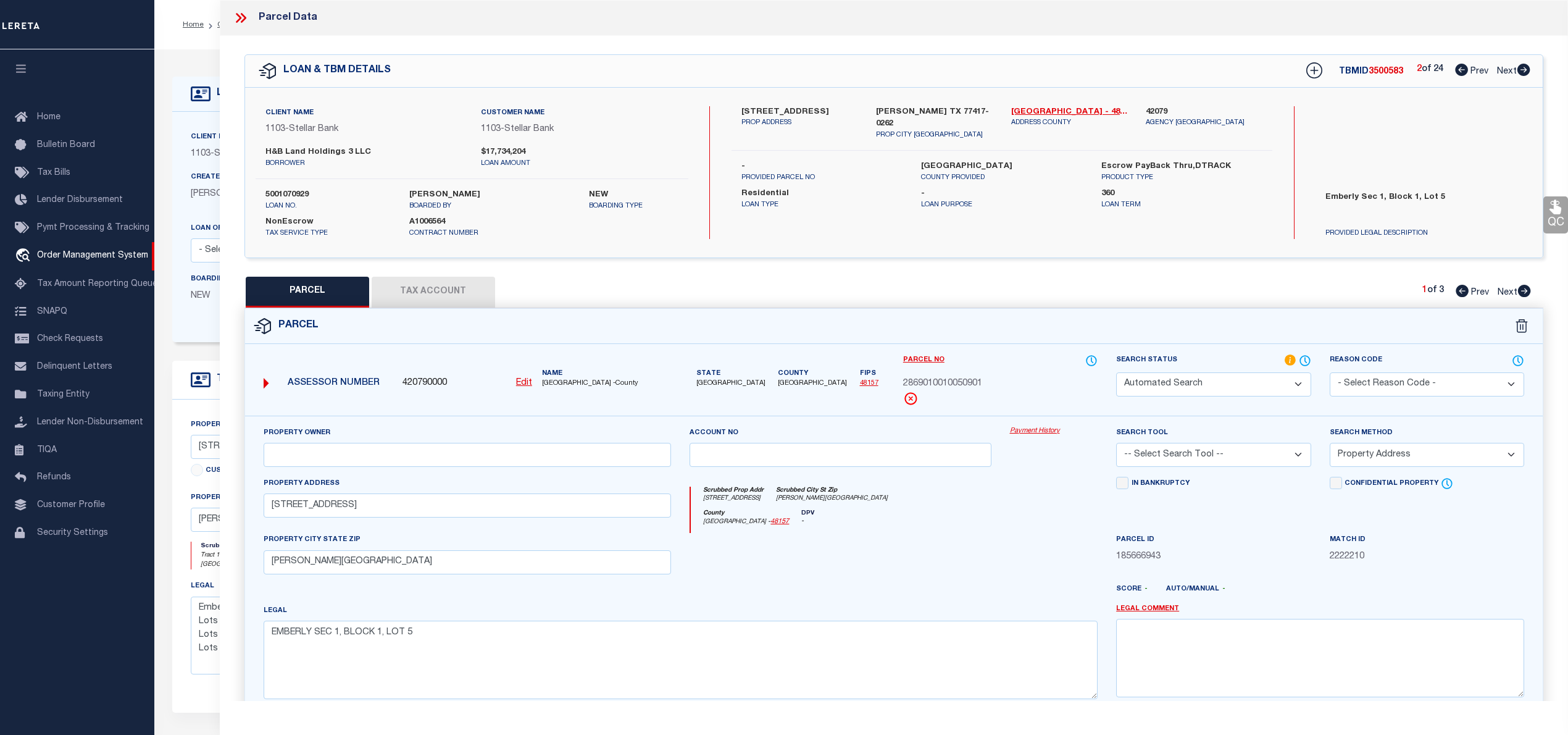
checkbox input "false"
select select "IP"
checkbox input "false"
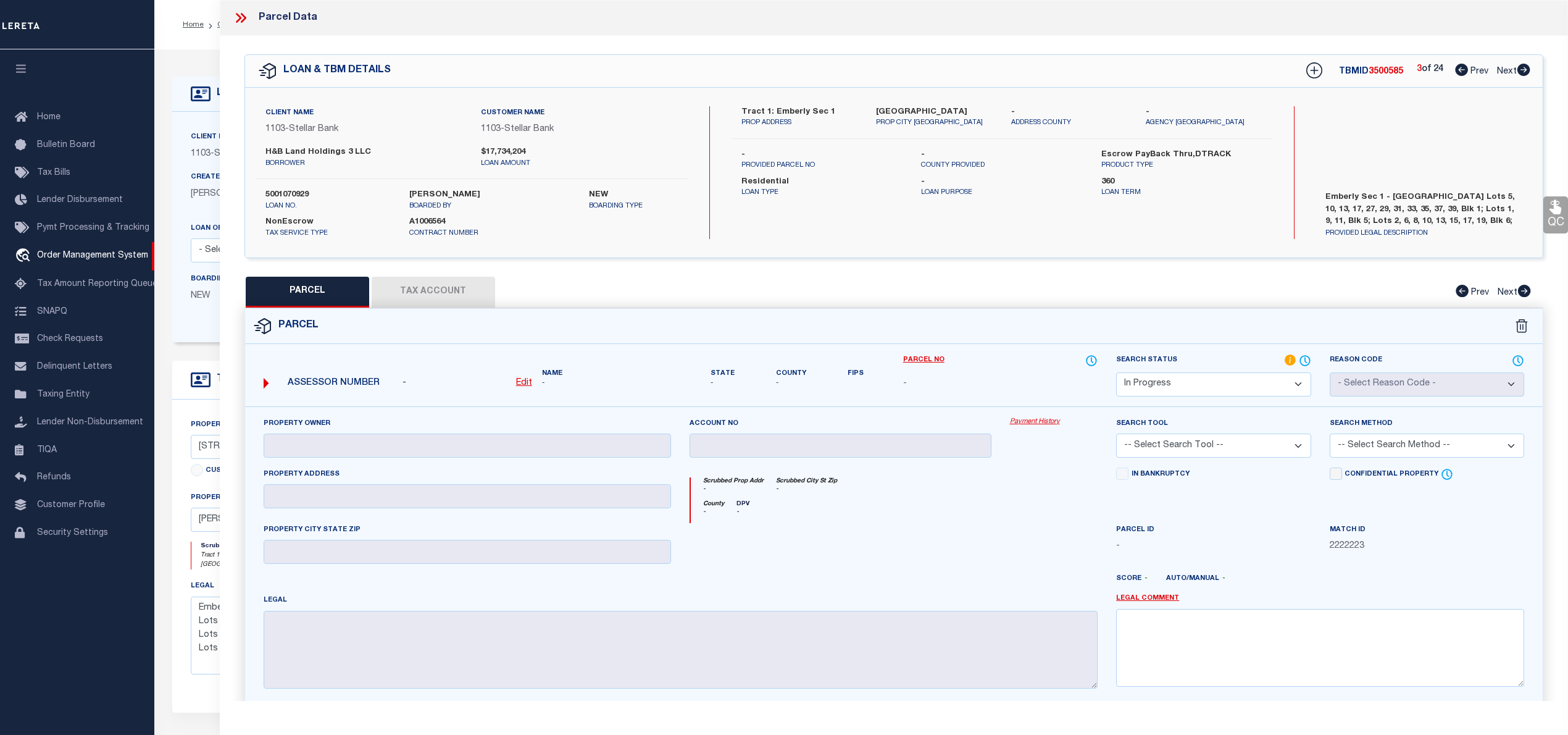
click at [1524, 67] on icon at bounding box center [1523, 70] width 13 height 13
select select "AS"
checkbox input "false"
select select "IP"
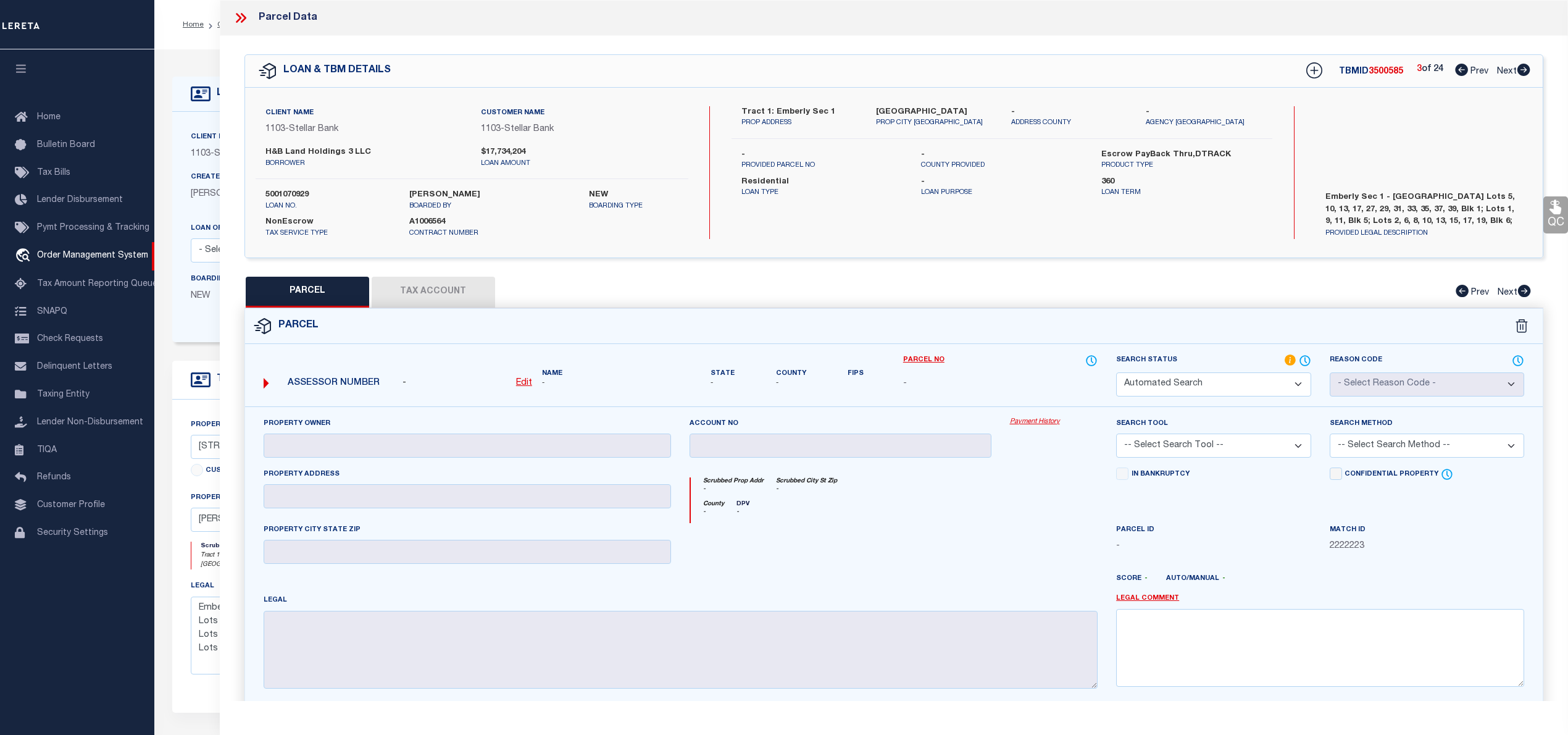
checkbox input "false"
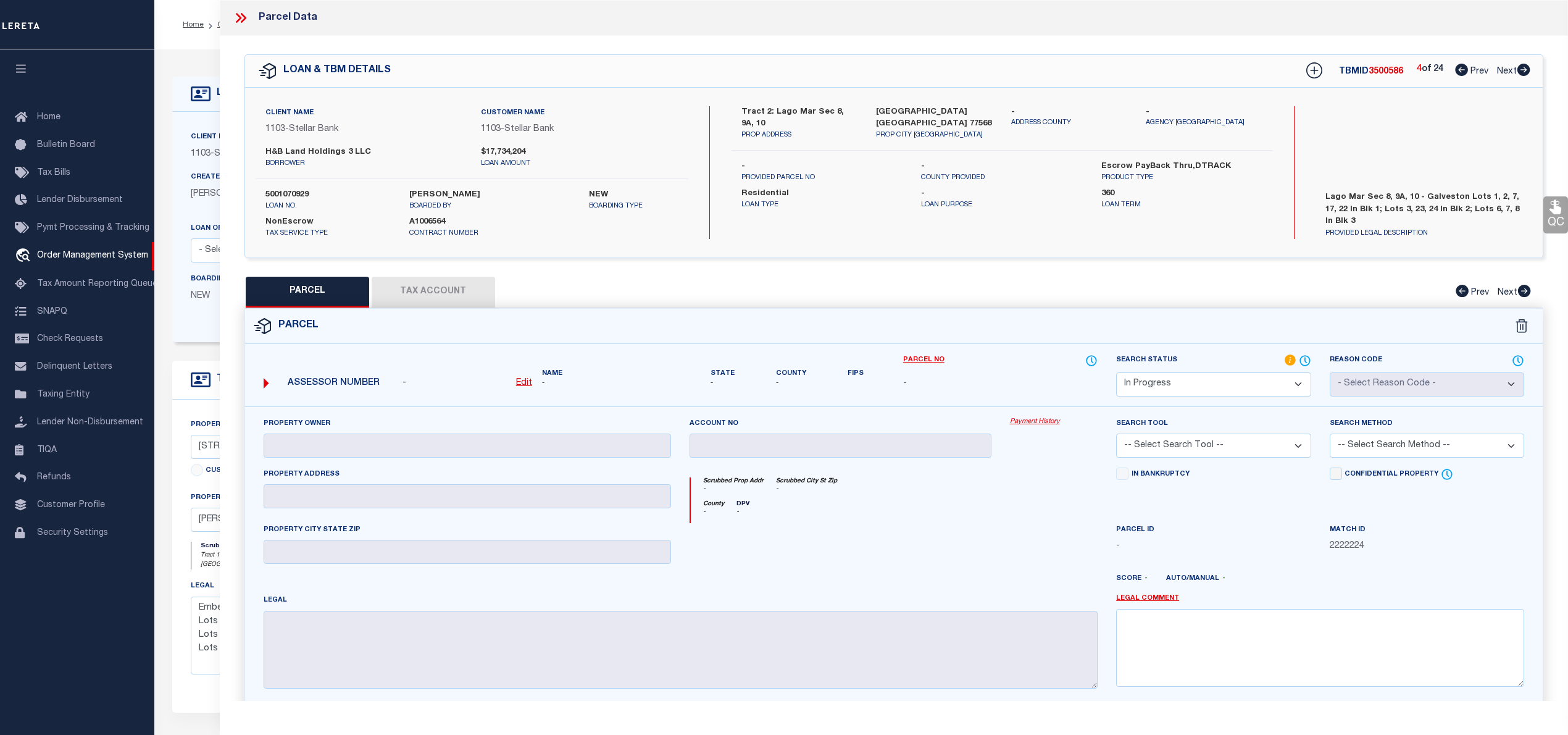
click at [1524, 67] on icon at bounding box center [1523, 70] width 13 height 13
click at [1456, 72] on icon at bounding box center [1461, 70] width 13 height 13
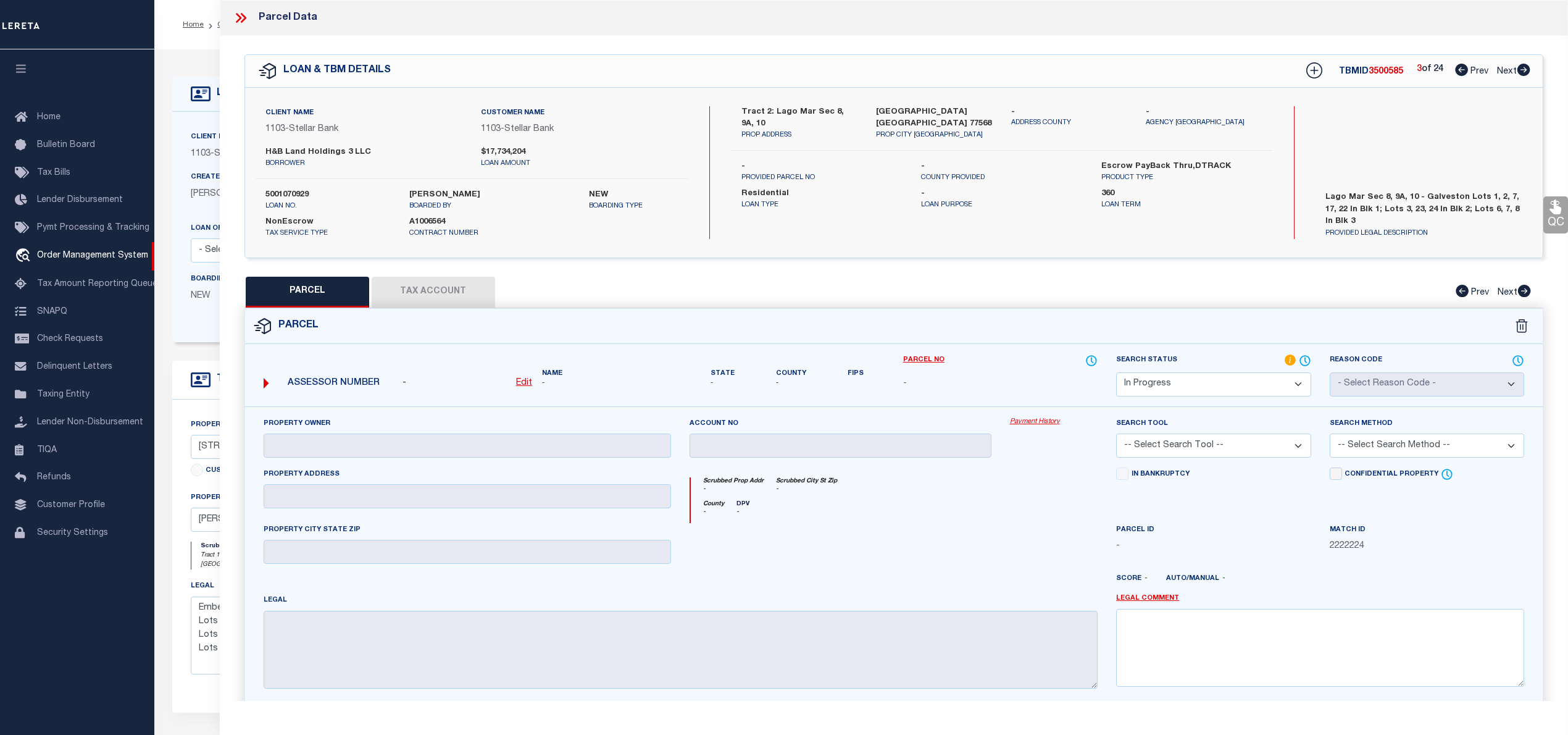
click at [1456, 72] on icon at bounding box center [1461, 70] width 13 height 13
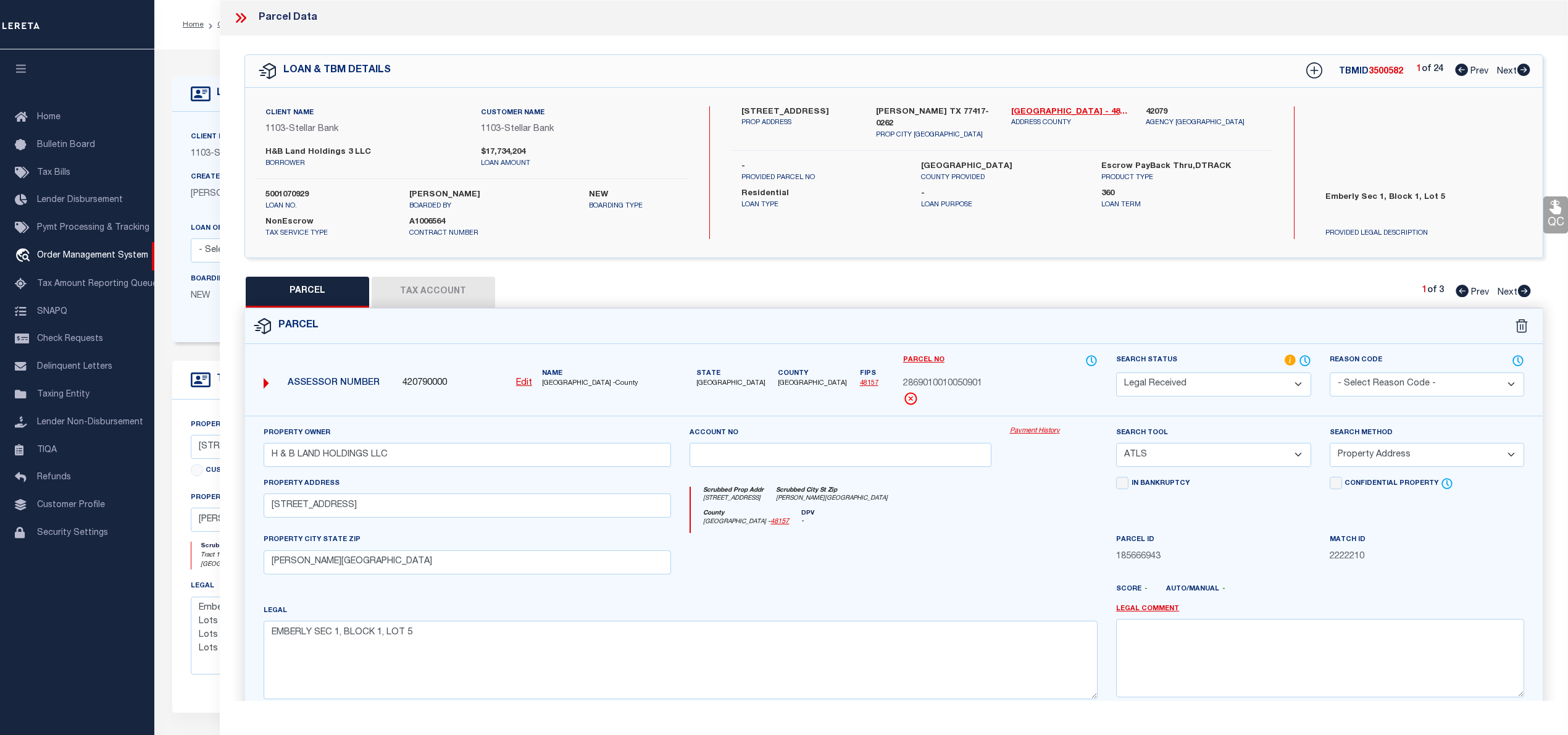
click at [1456, 72] on icon at bounding box center [1461, 70] width 13 height 13
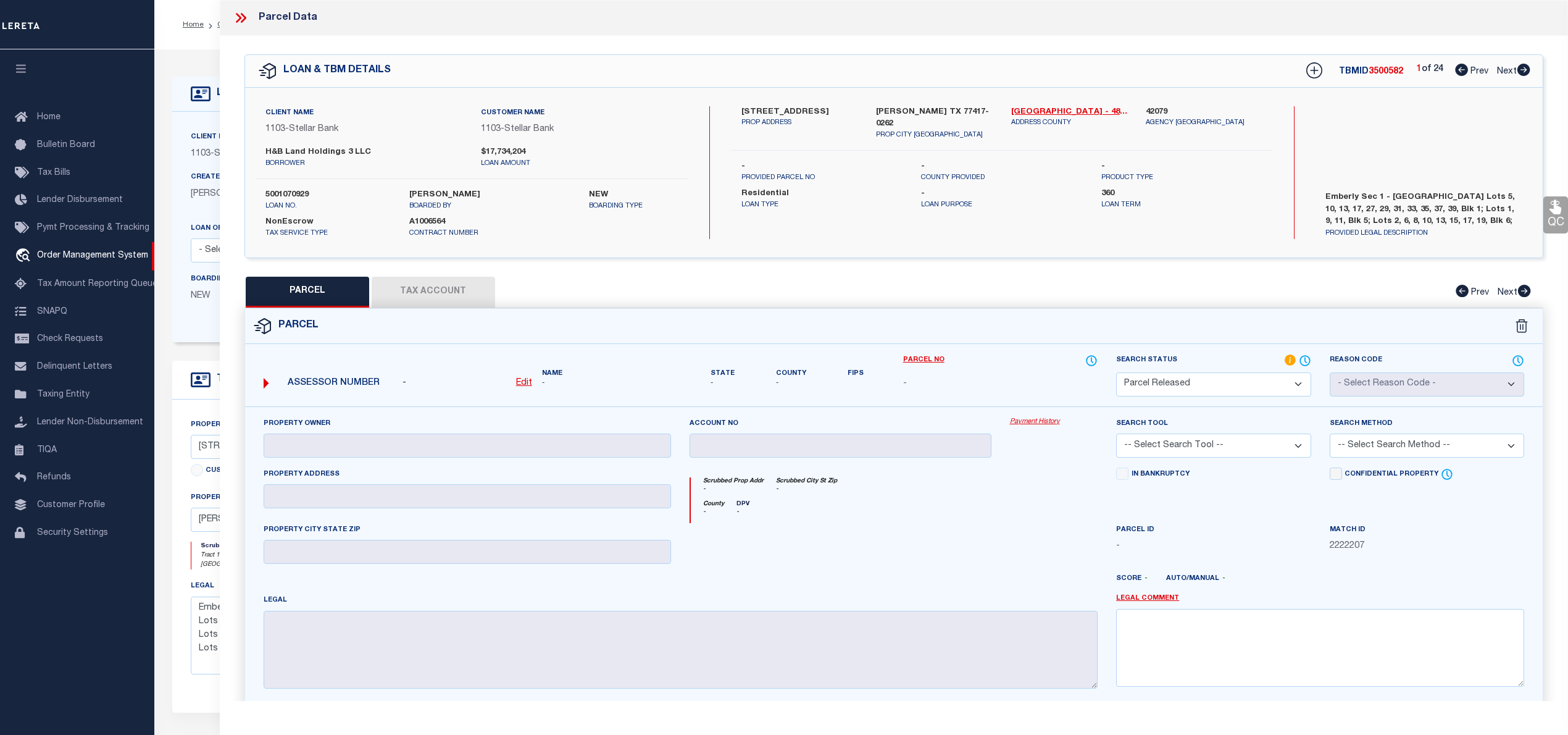
click at [1456, 72] on icon at bounding box center [1461, 70] width 13 height 13
